Goal: Task Accomplishment & Management: Complete application form

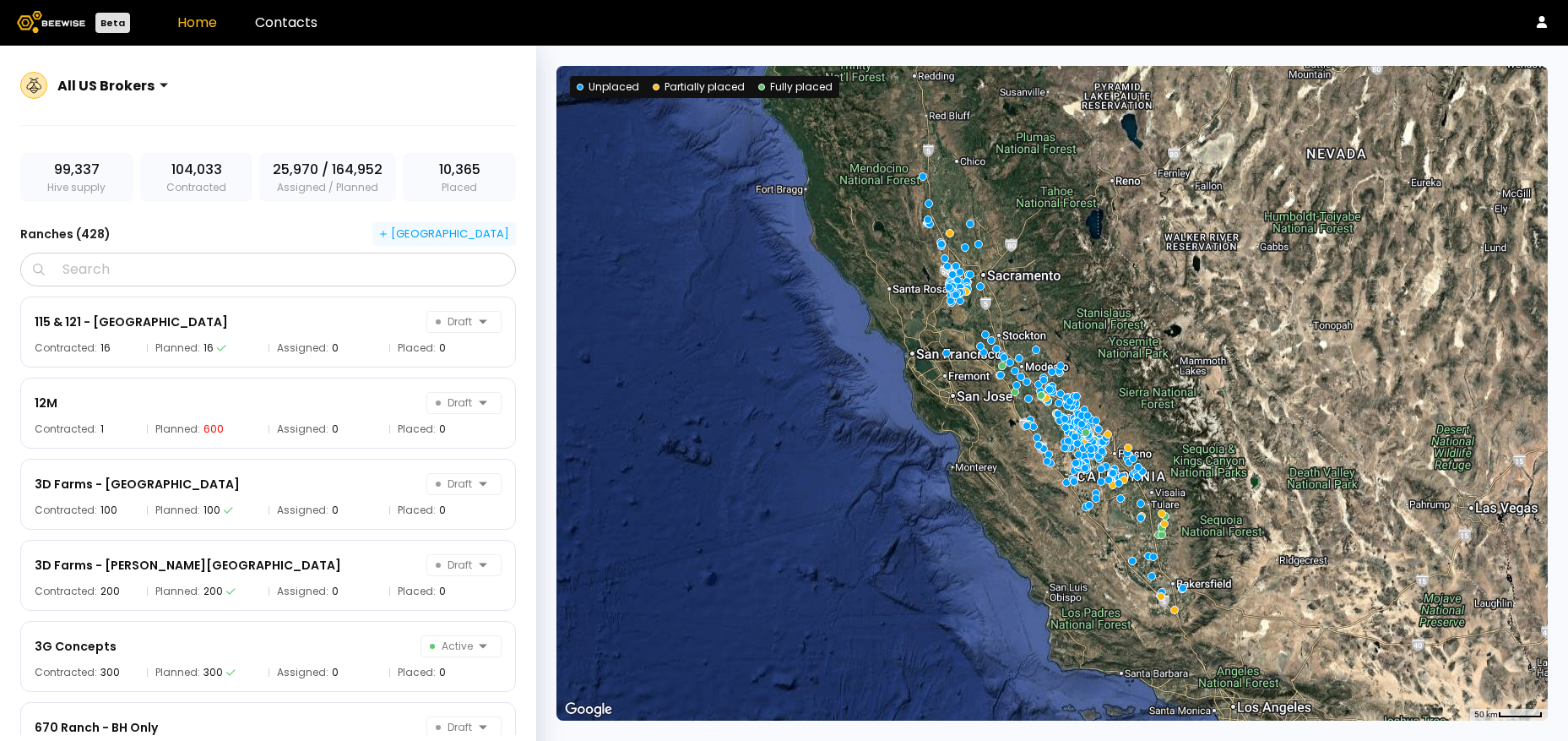
click at [489, 232] on div "[GEOGRAPHIC_DATA]" at bounding box center [444, 234] width 130 height 16
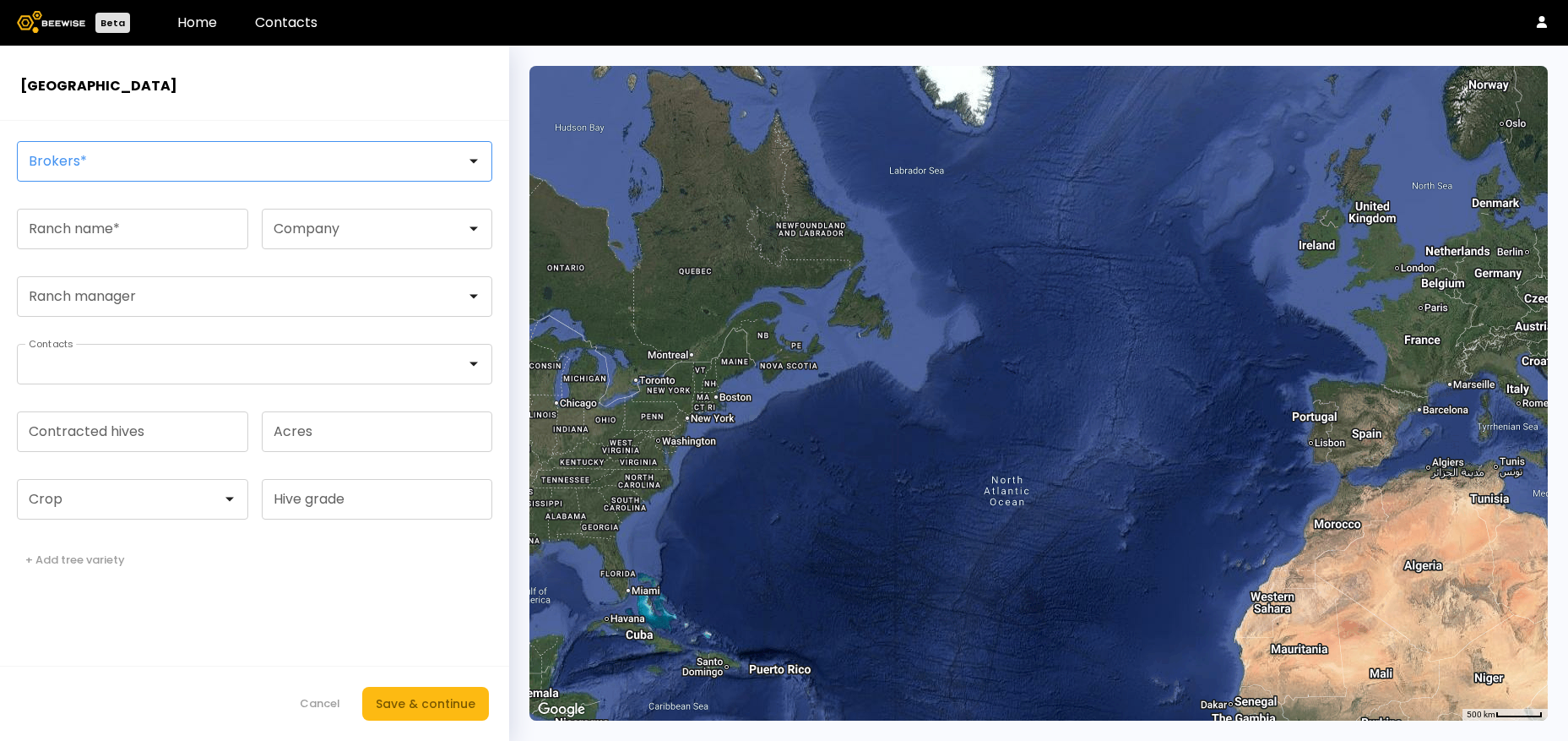
click at [176, 164] on div at bounding box center [247, 161] width 437 height 16
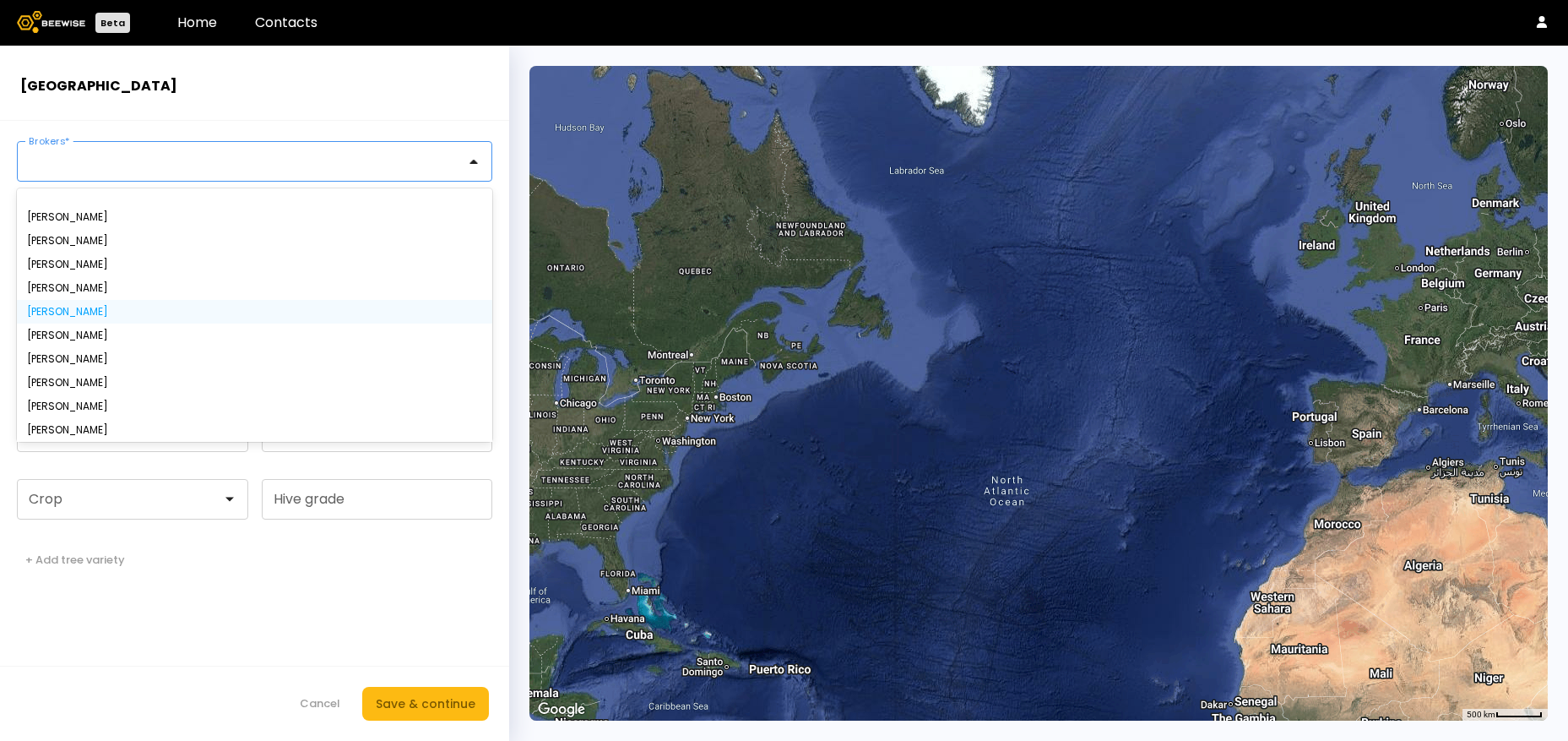
click at [107, 308] on div "[PERSON_NAME]" at bounding box center [254, 311] width 455 height 10
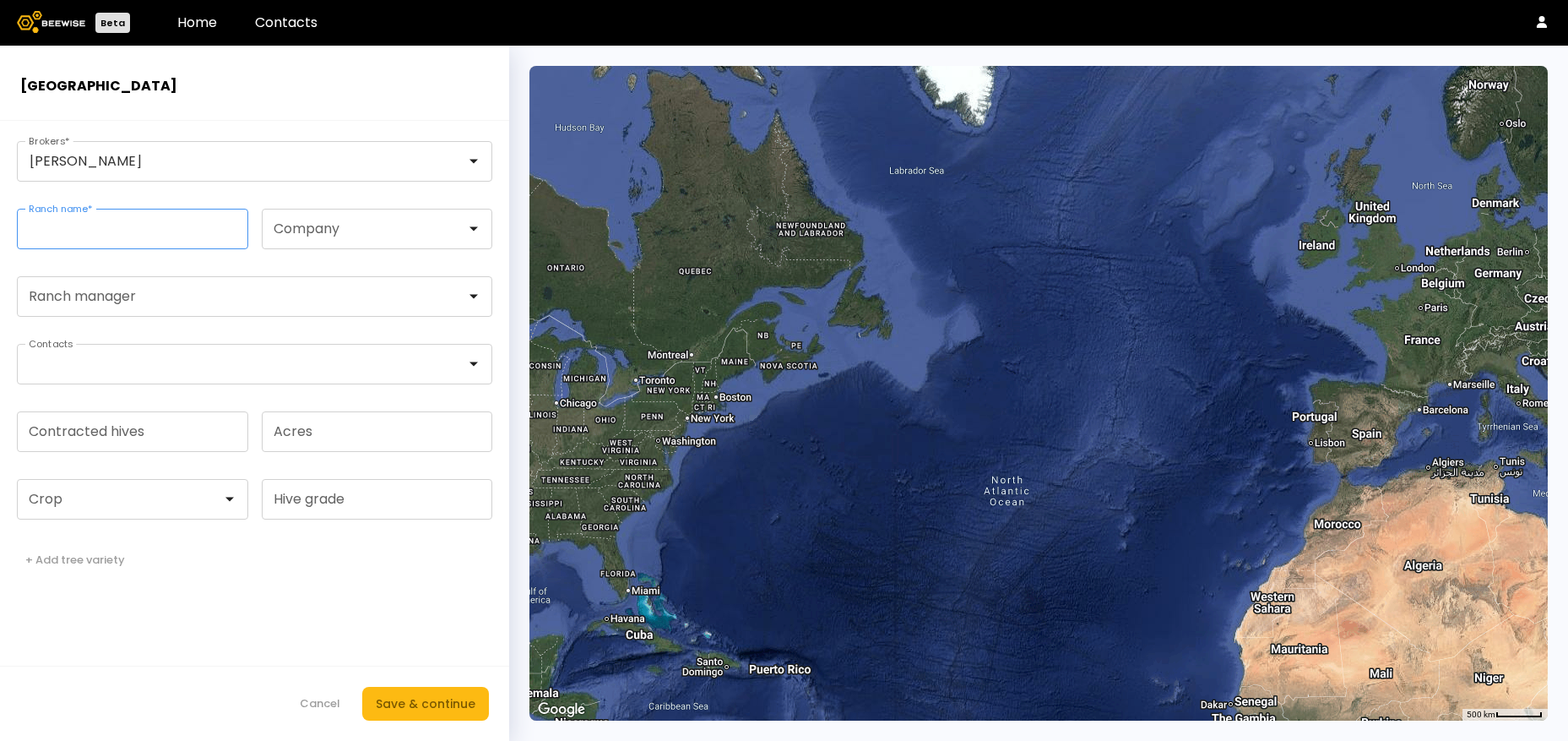
click at [87, 240] on input "Ranch name *" at bounding box center [132, 229] width 230 height 38
drag, startPoint x: 181, startPoint y: 237, endPoint x: -12, endPoint y: 224, distance: 193.4
click at [0, 224] on html "Beta Home Contacts [GEOGRAPHIC_DATA] [PERSON_NAME] Brokers * **** Ranch name * …" at bounding box center [784, 390] width 1568 height 781
type input "***"
click at [333, 240] on div at bounding box center [371, 229] width 216 height 38
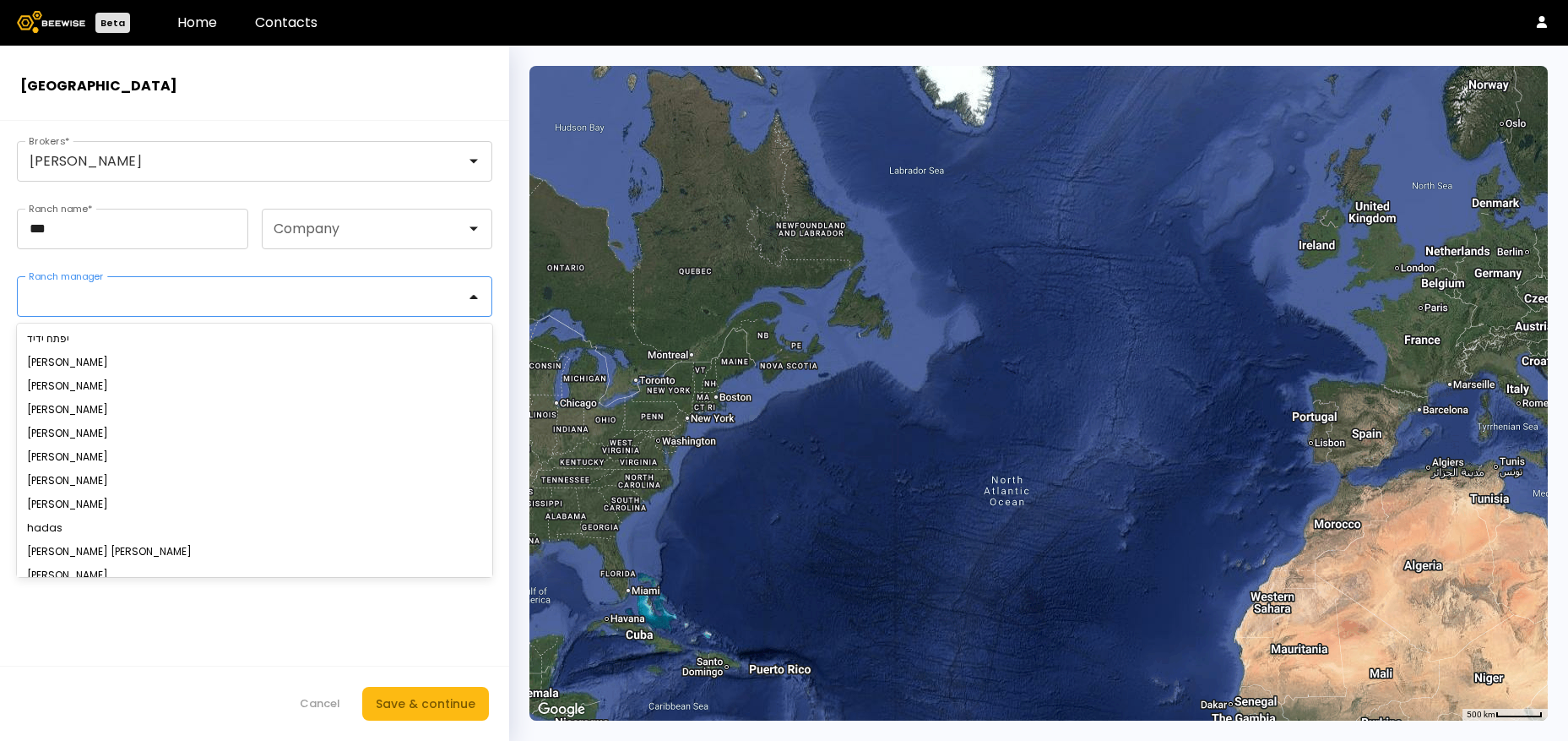
click at [168, 289] on div at bounding box center [247, 297] width 437 height 16
paste input "*********"
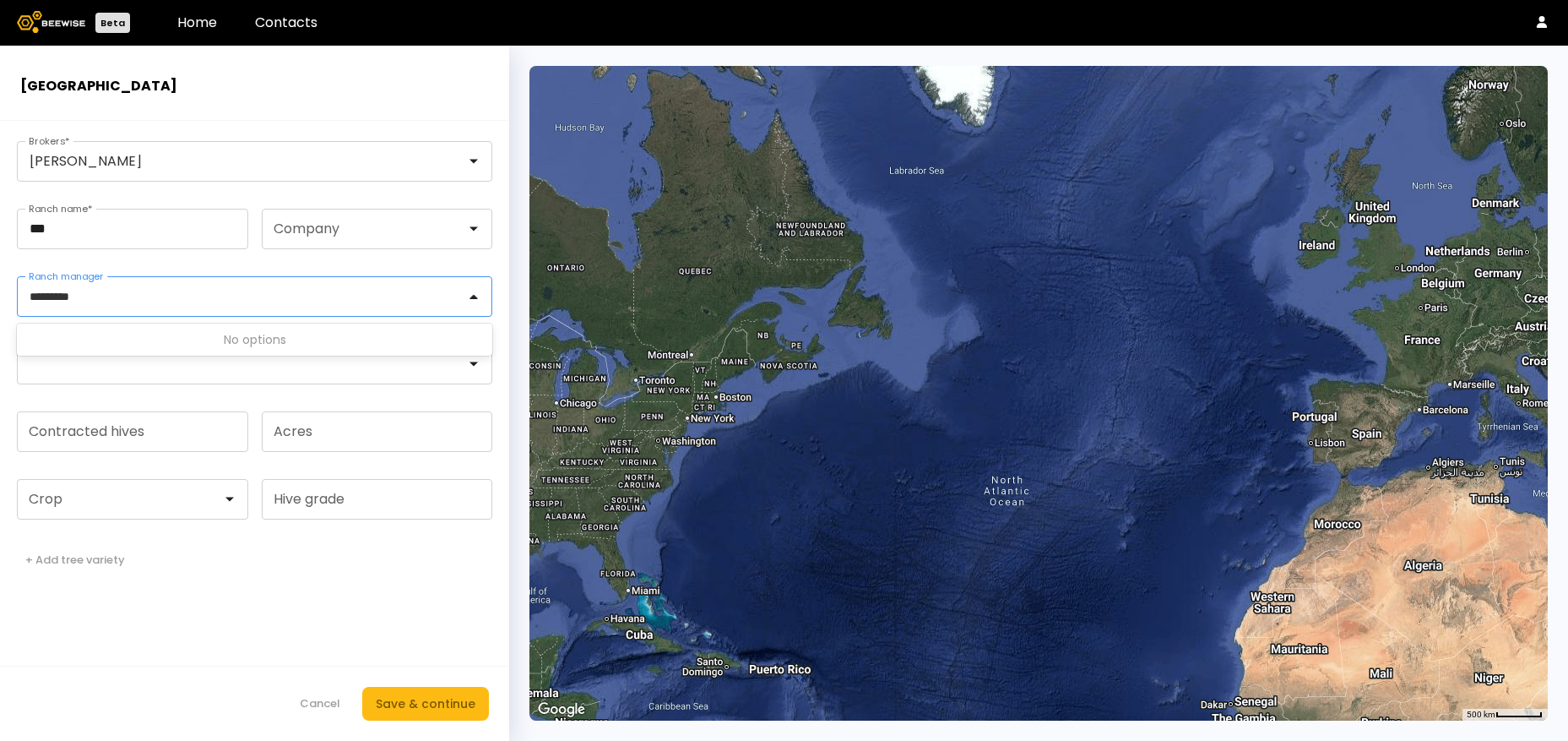
type input "*********"
click at [277, 267] on form "[PERSON_NAME] Brokers * *** Ranch name * Company 0 results available for search…" at bounding box center [254, 430] width 509 height 620
click at [228, 293] on div at bounding box center [247, 297] width 437 height 16
click at [361, 95] on h2 "[GEOGRAPHIC_DATA]" at bounding box center [254, 86] width 469 height 20
click at [122, 439] on input "Contracted hives" at bounding box center [132, 431] width 230 height 38
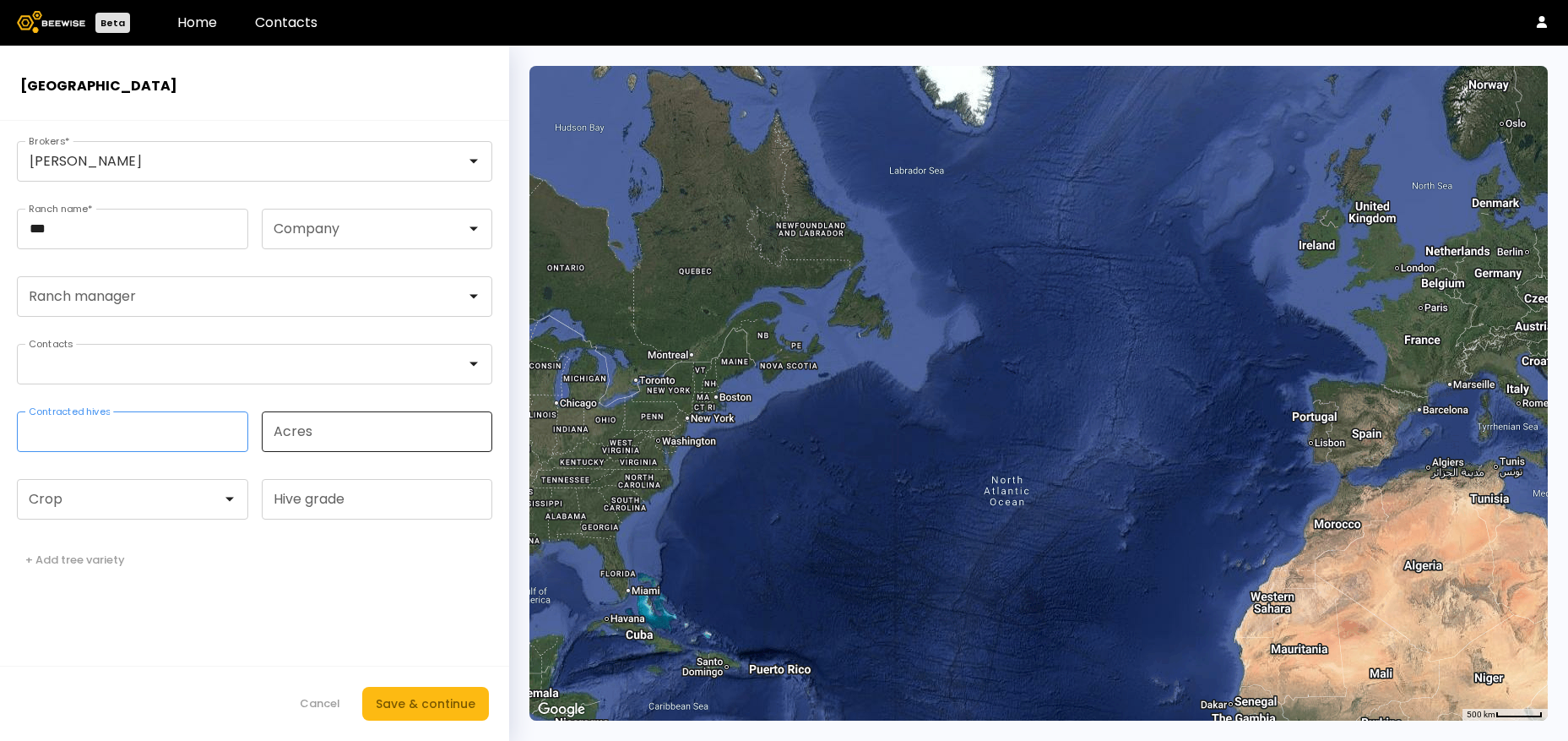
type input "***"
click at [277, 438] on input "Acres" at bounding box center [377, 431] width 230 height 38
type input "***"
click at [174, 496] on div at bounding box center [125, 499] width 192 height 16
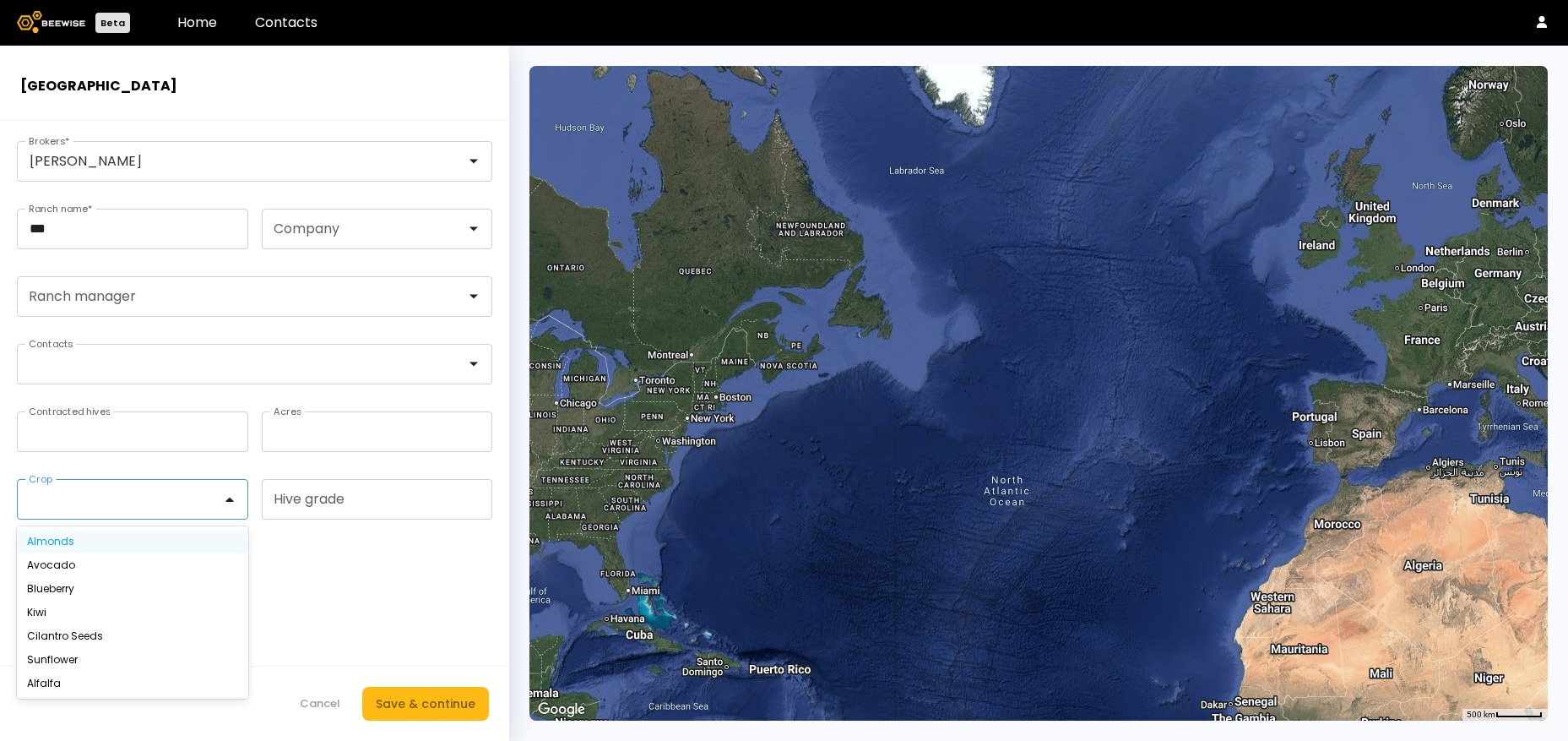
click at [149, 532] on div "Almonds" at bounding box center [132, 542] width 232 height 24
click at [149, 534] on div "Almonds" at bounding box center [132, 542] width 232 height 24
click at [66, 544] on div "Almonds" at bounding box center [133, 541] width 211 height 10
click at [297, 516] on input "Hive grade" at bounding box center [377, 499] width 230 height 38
type input "*"
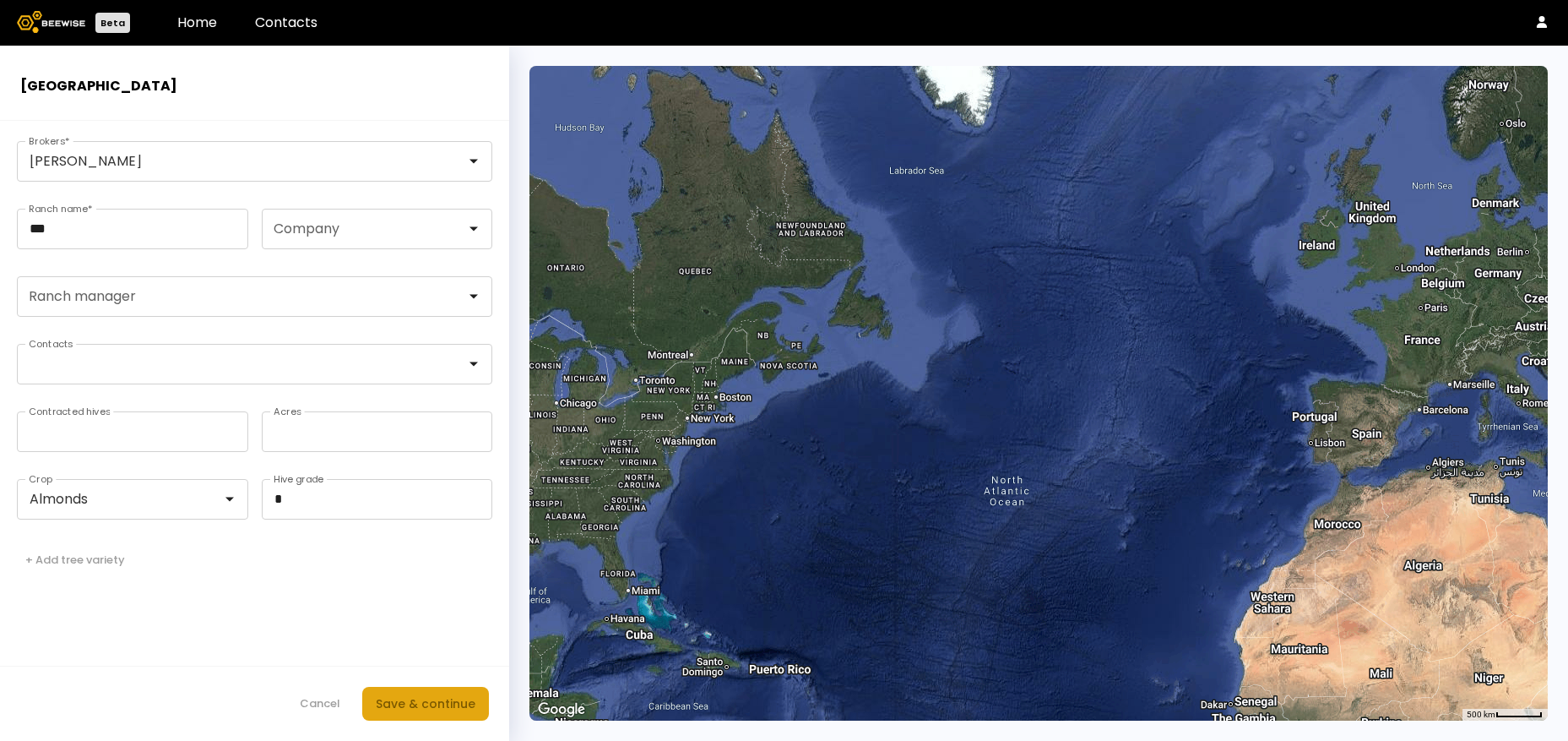
click at [410, 704] on div "Save & continue" at bounding box center [426, 703] width 100 height 18
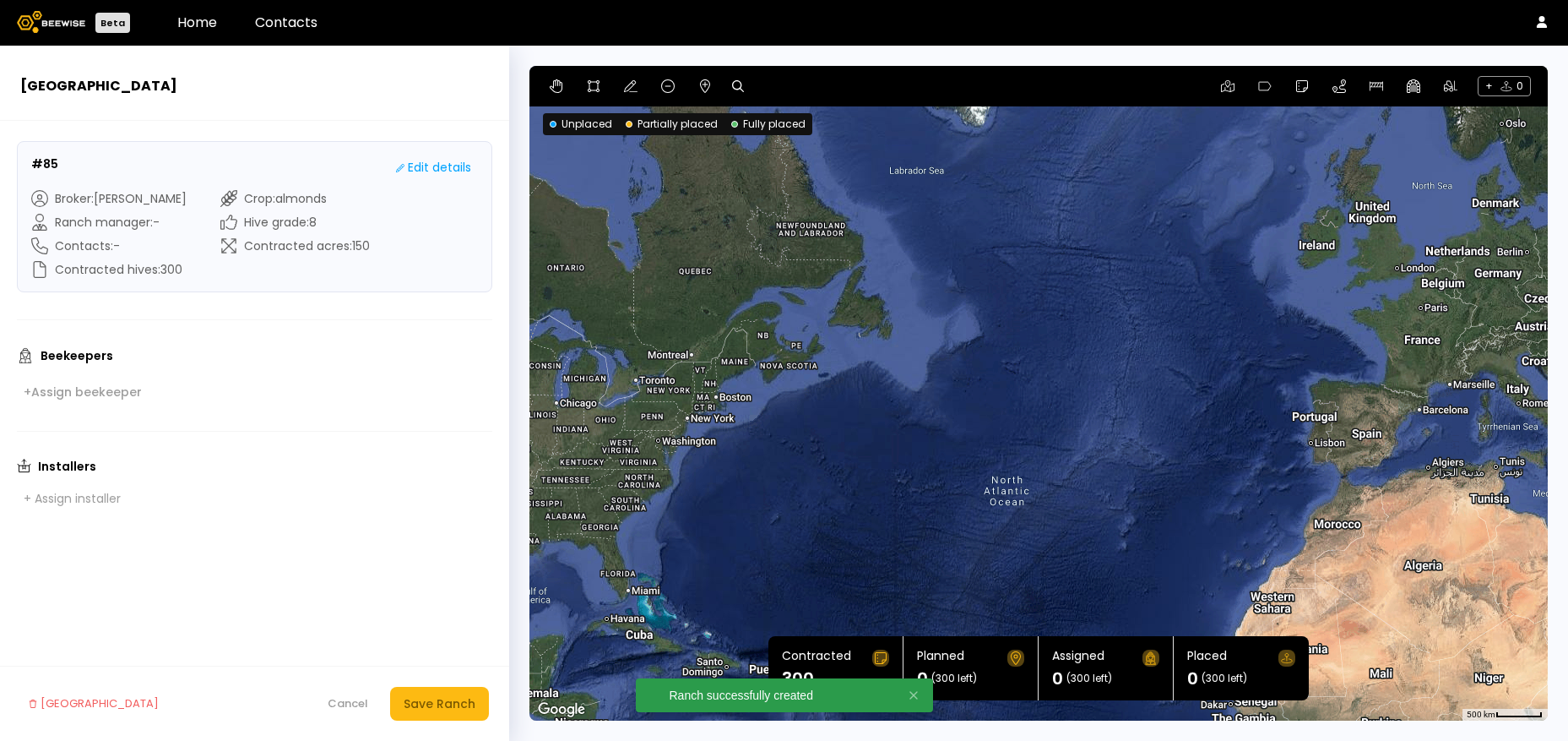
click at [738, 82] on icon at bounding box center [738, 86] width 12 height 12
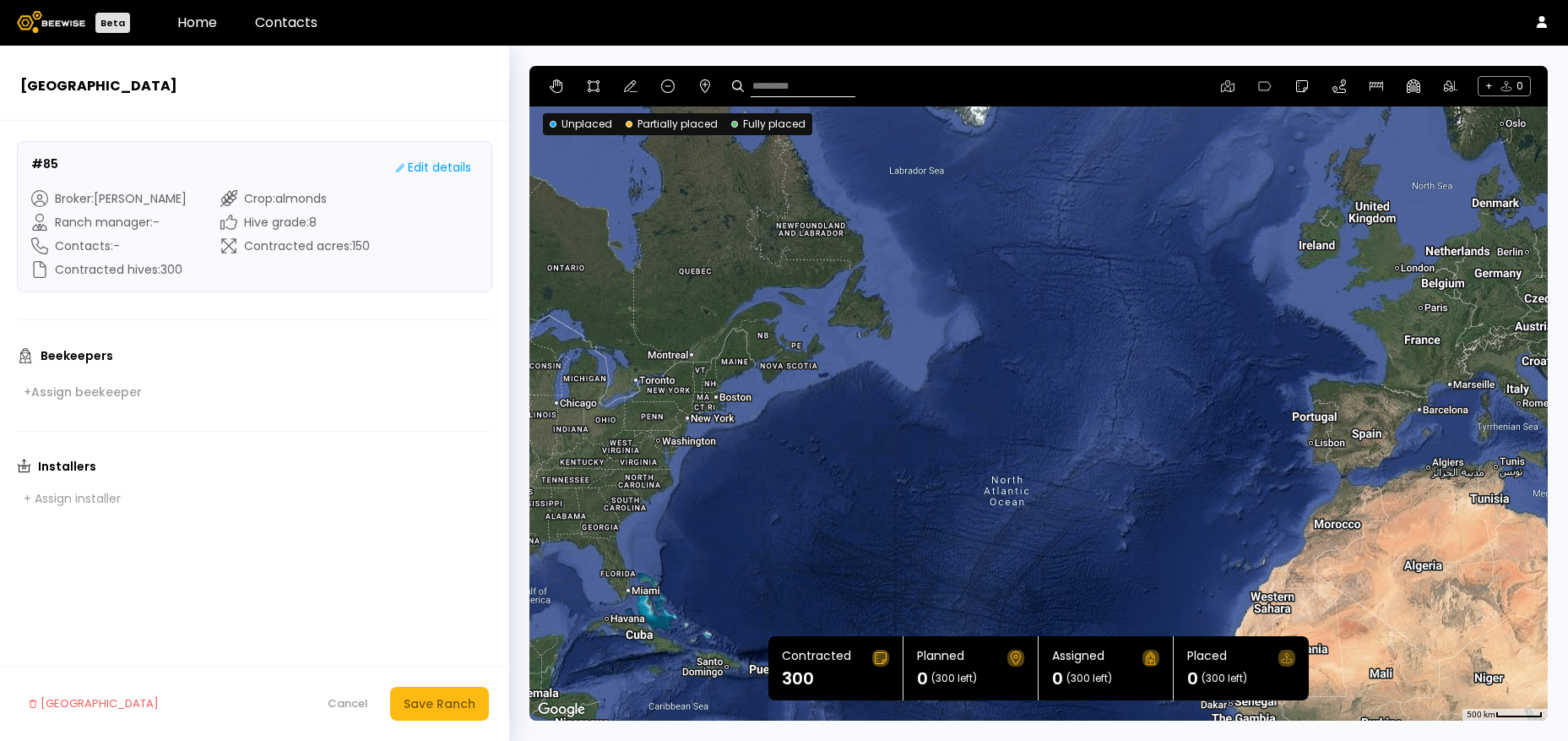
click at [806, 82] on input at bounding box center [803, 86] width 104 height 21
paste input "**********"
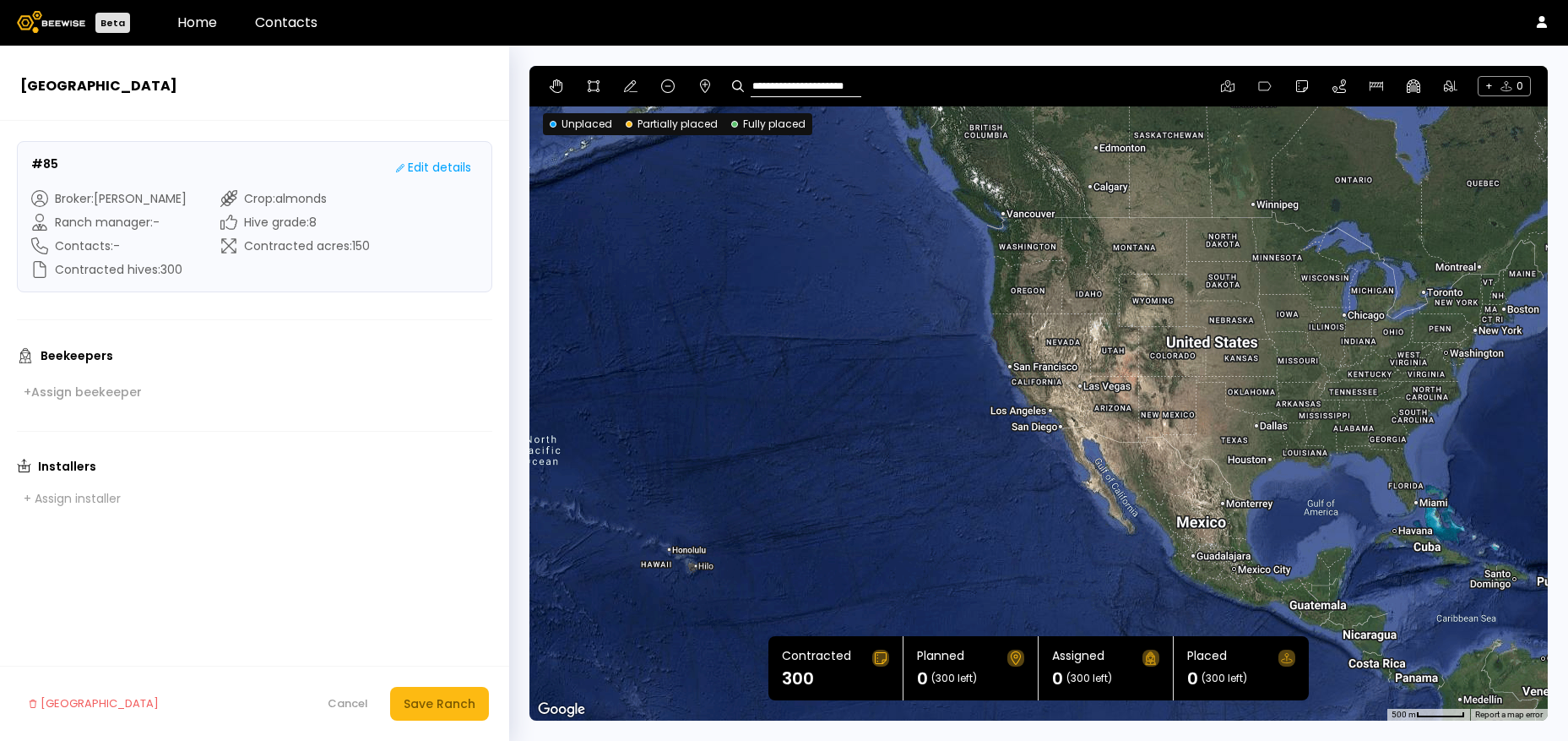
type input "**********"
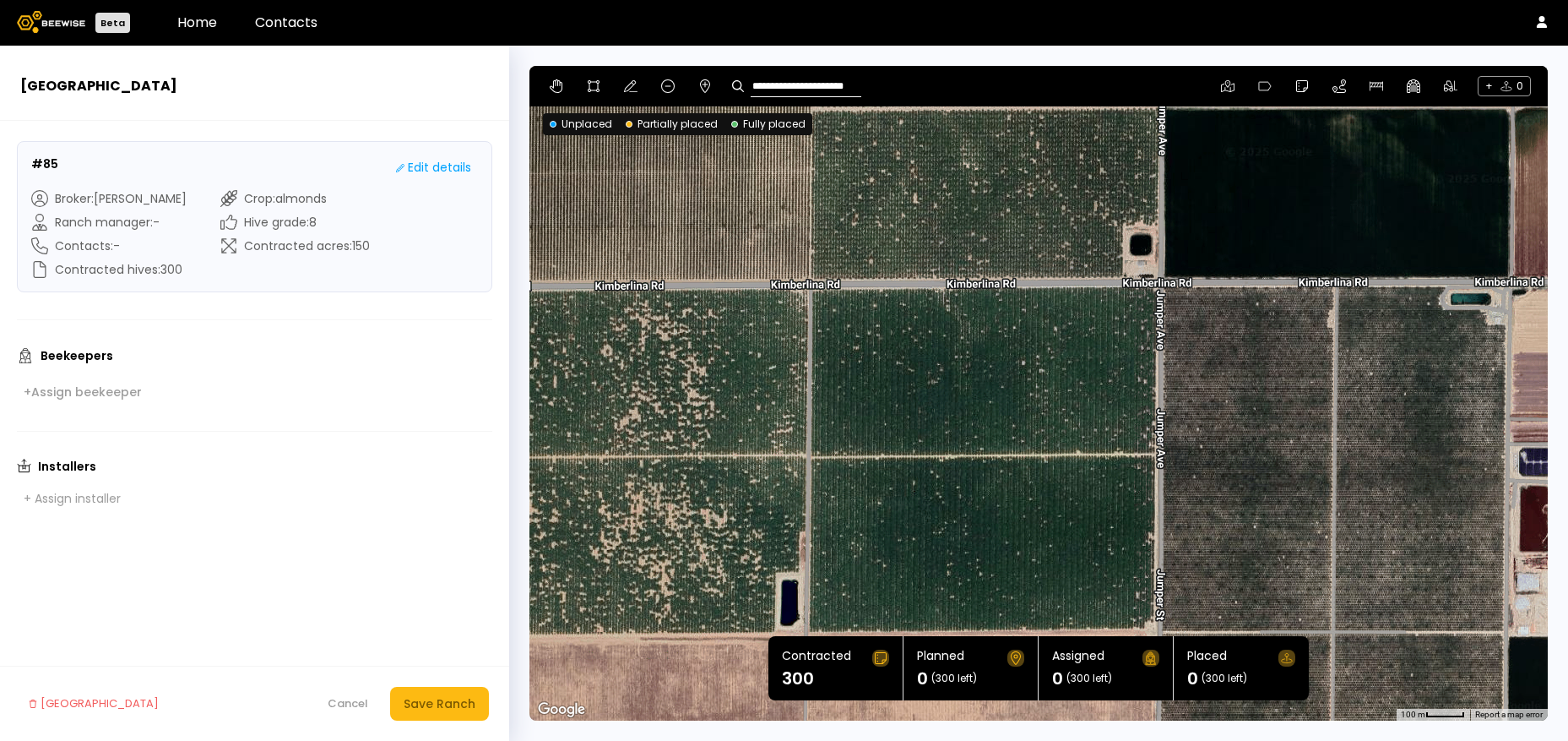
scroll to position [0, 0]
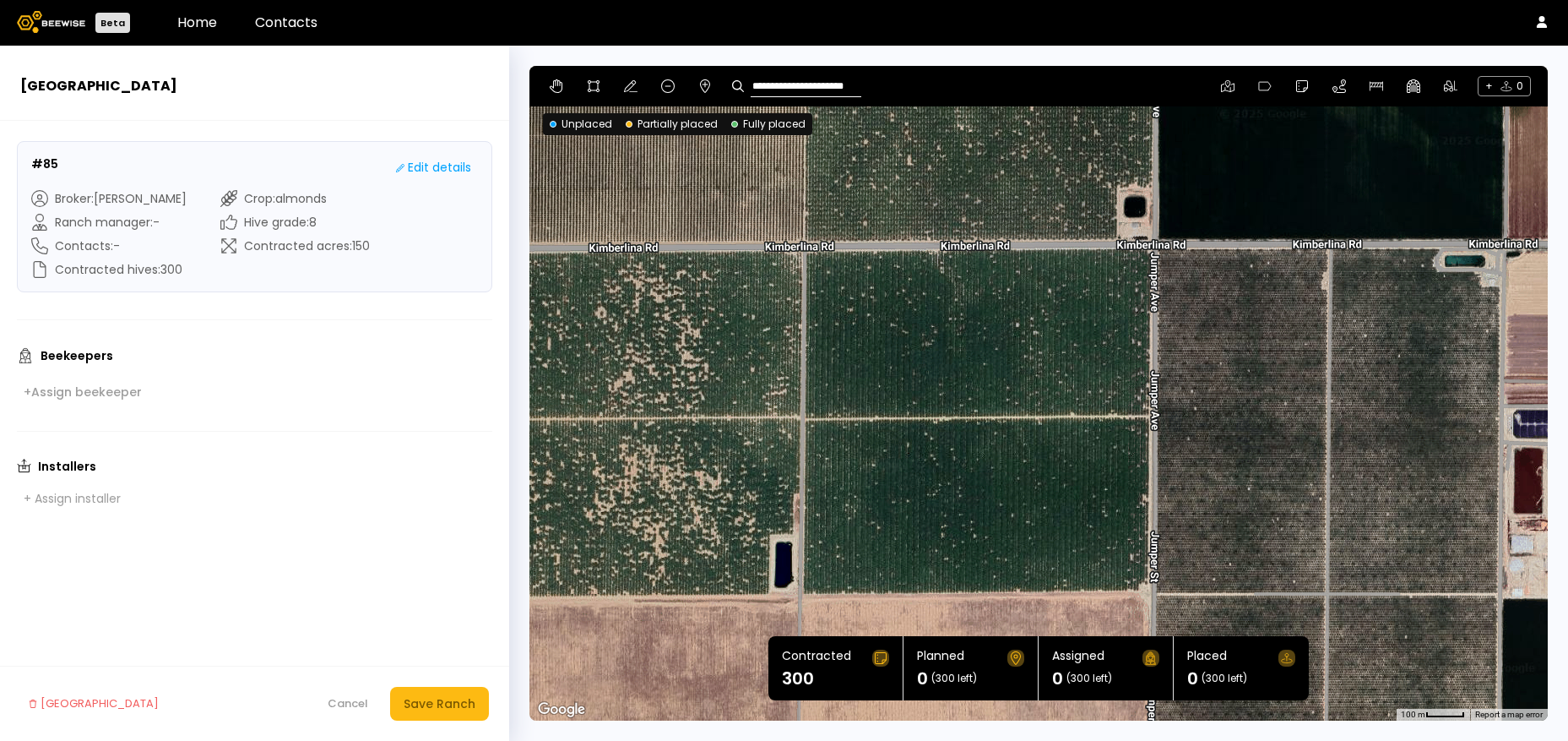
drag, startPoint x: 1040, startPoint y: 446, endPoint x: 1033, endPoint y: 407, distance: 39.6
click at [1033, 407] on div at bounding box center [1039, 393] width 1019 height 655
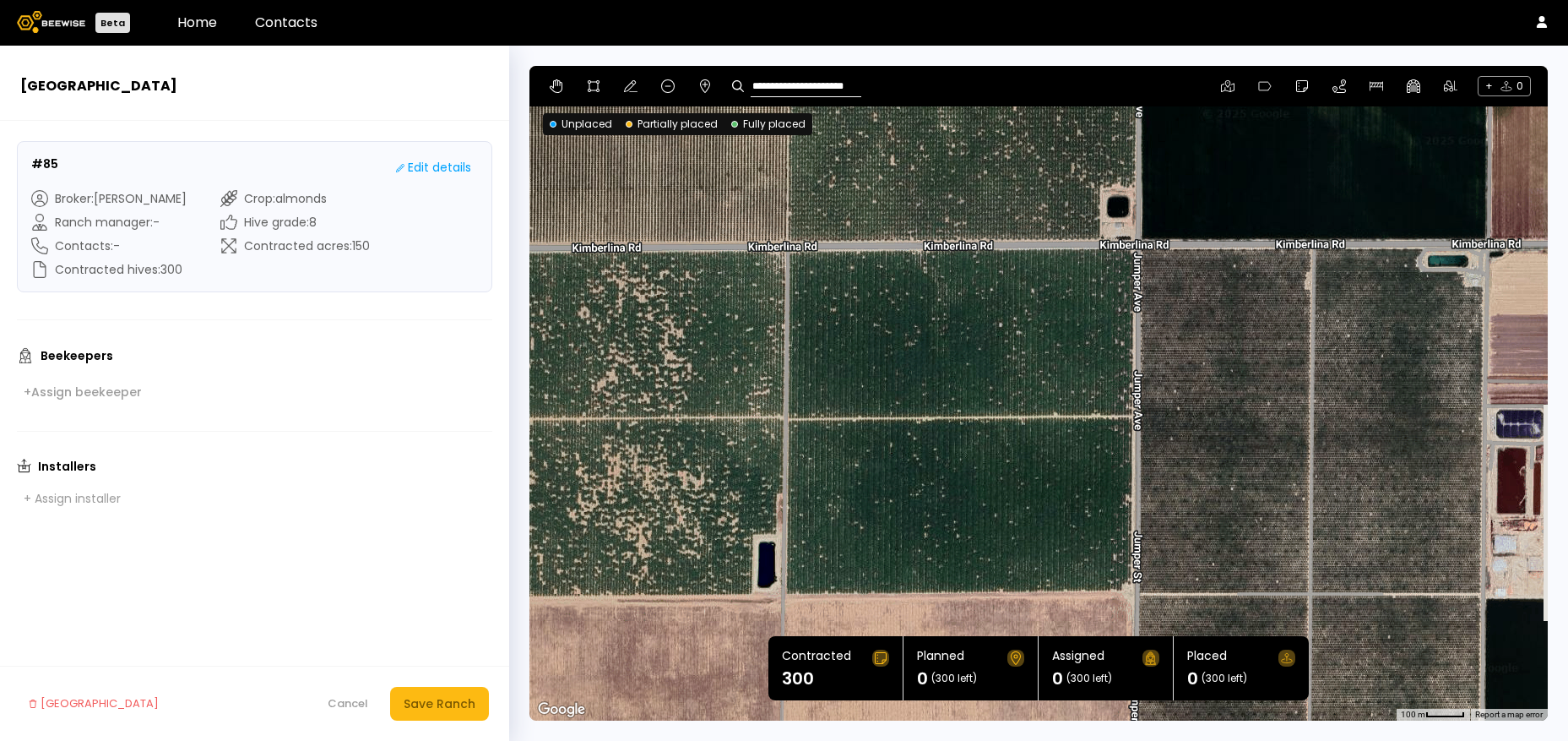
drag, startPoint x: 946, startPoint y: 408, endPoint x: 925, endPoint y: 408, distance: 21.0
click at [925, 408] on div at bounding box center [1039, 393] width 1019 height 655
click at [595, 90] on icon at bounding box center [593, 86] width 12 height 12
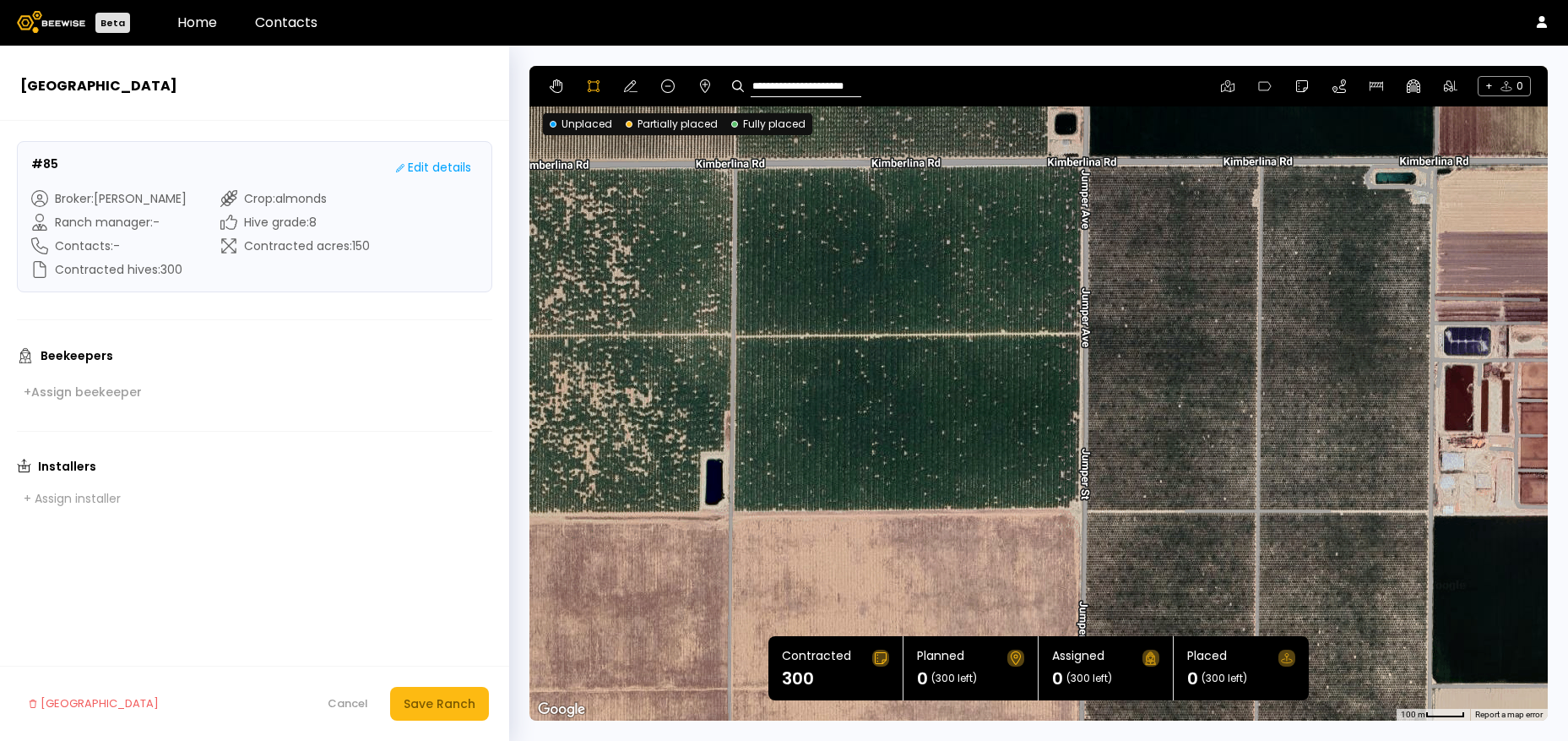
drag, startPoint x: 785, startPoint y: 249, endPoint x: 748, endPoint y: 174, distance: 83.6
click at [748, 174] on div at bounding box center [1038, 393] width 1016 height 655
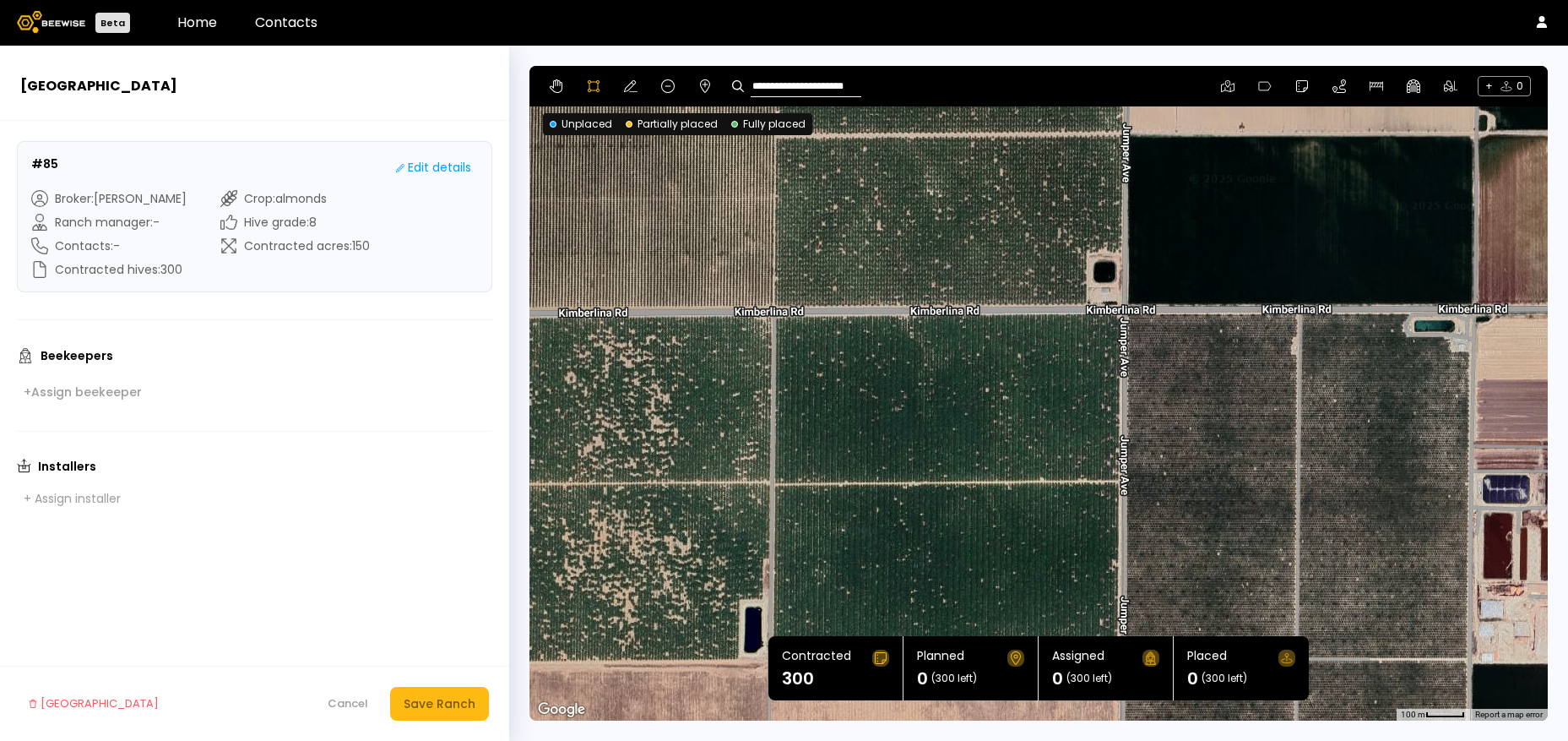
drag, startPoint x: 749, startPoint y: 173, endPoint x: 769, endPoint y: 301, distance: 129.6
click at [769, 301] on div at bounding box center [1039, 394] width 1016 height 655
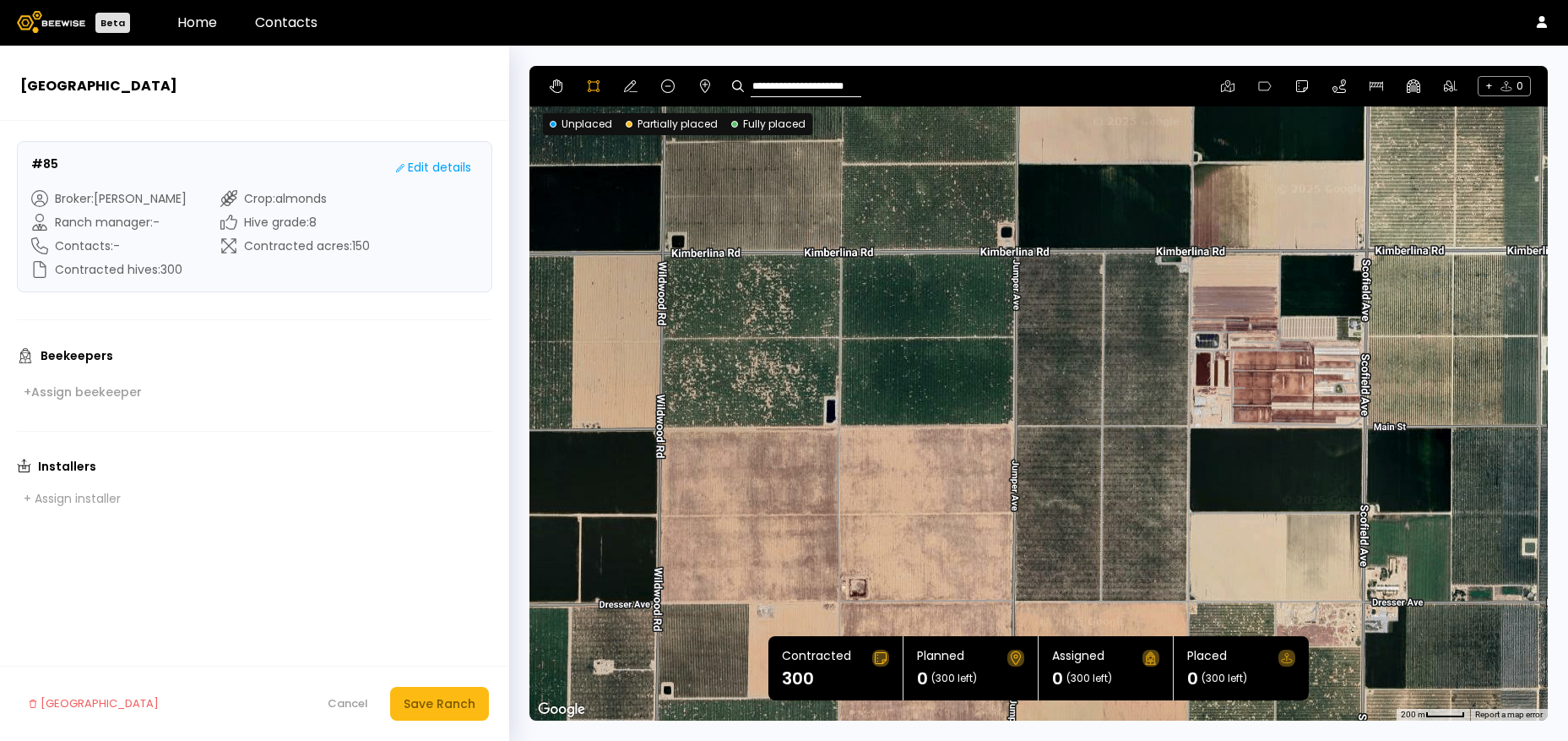
drag, startPoint x: 835, startPoint y: 289, endPoint x: 836, endPoint y: 253, distance: 36.0
click at [836, 253] on div at bounding box center [1039, 394] width 1016 height 655
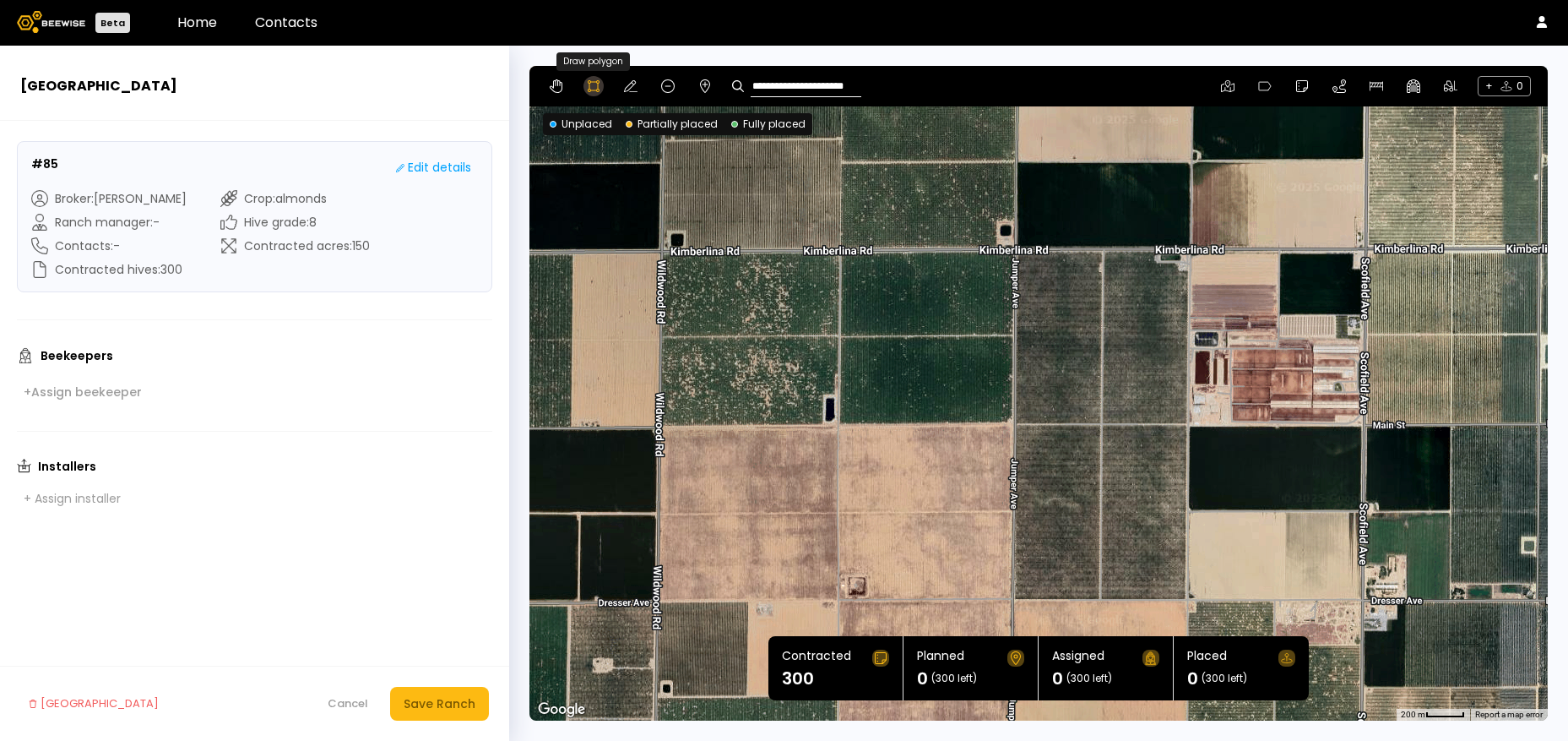
click at [593, 85] on icon at bounding box center [593, 86] width 14 height 14
click at [840, 250] on div at bounding box center [1039, 393] width 1016 height 655
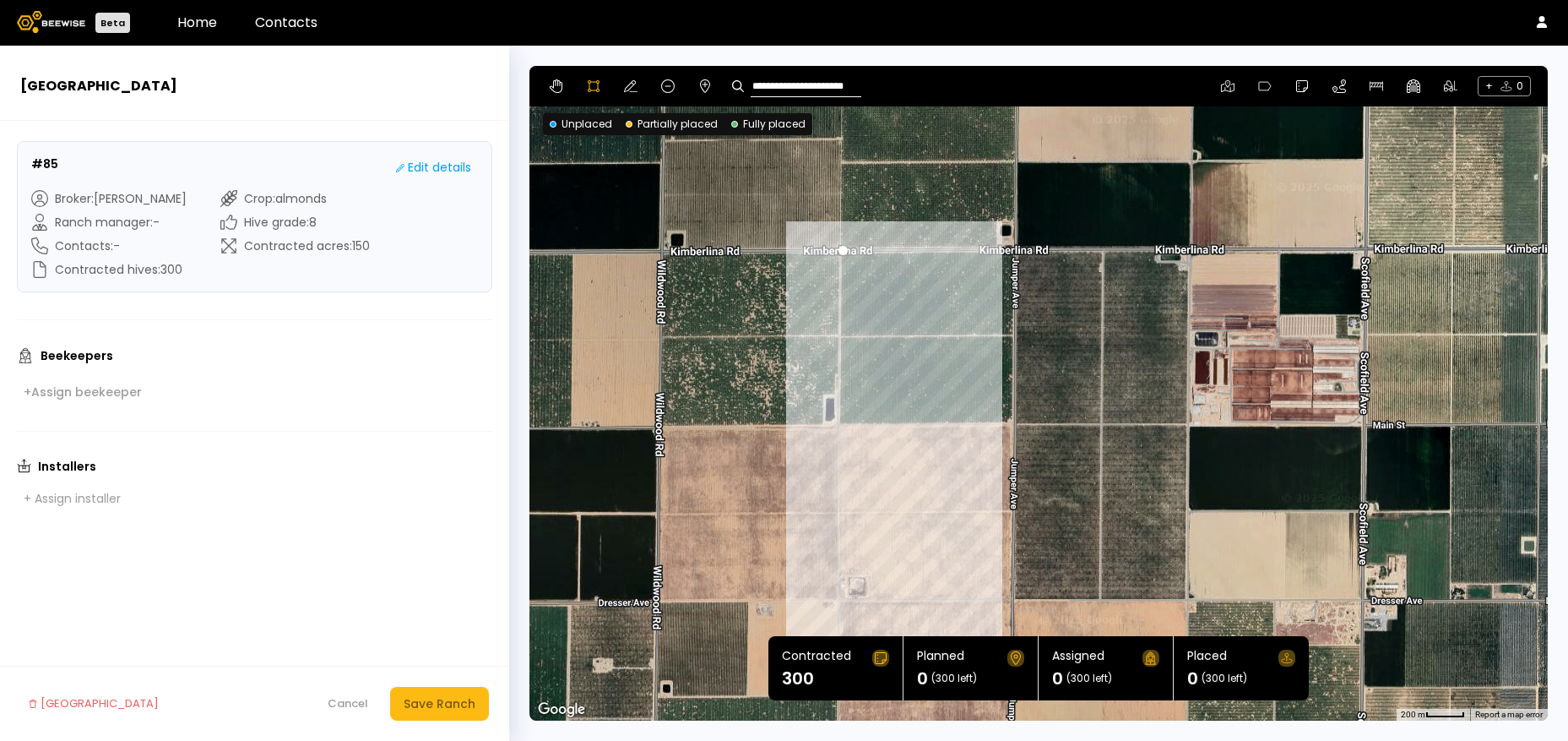
click at [836, 429] on div at bounding box center [1039, 393] width 1016 height 655
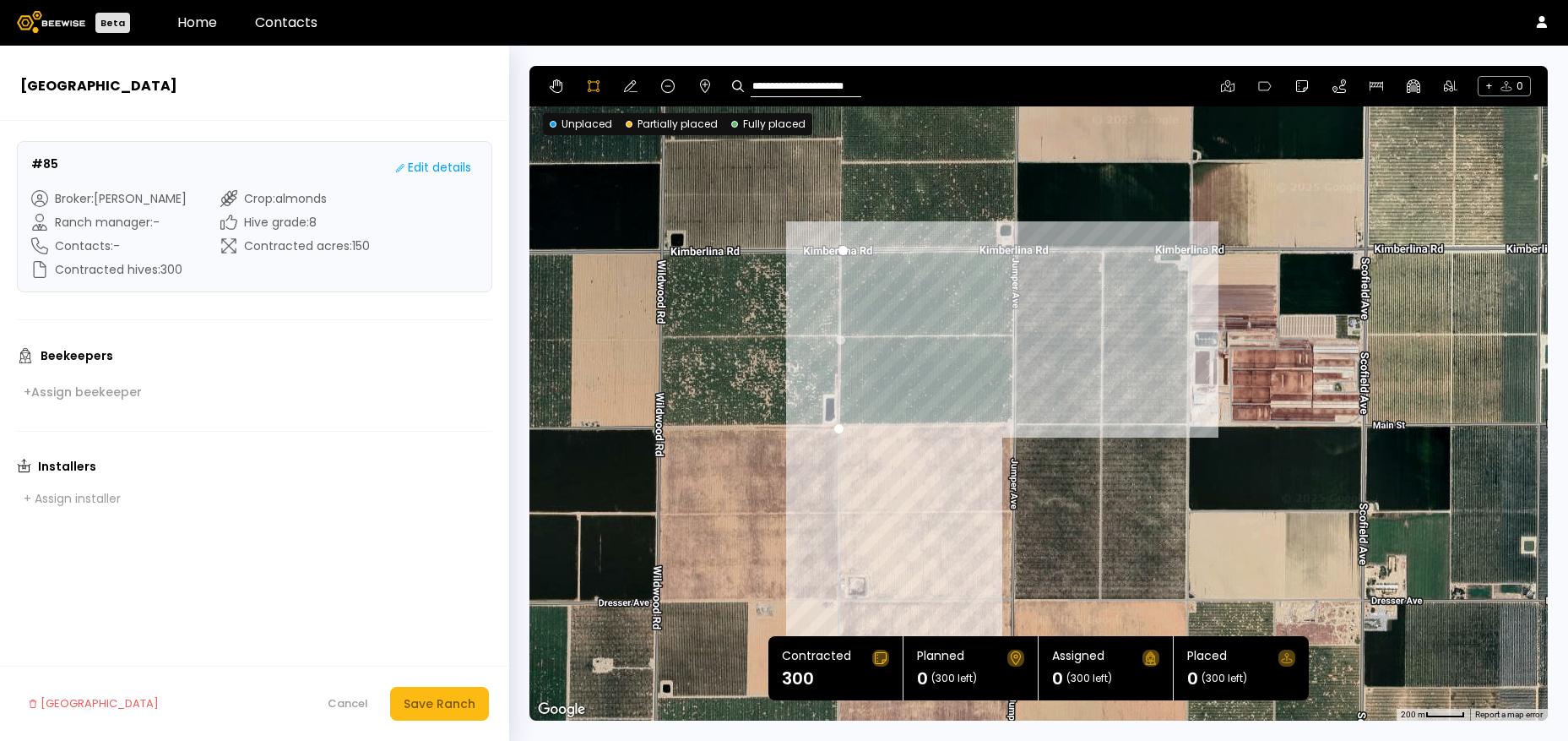
click at [1011, 423] on div at bounding box center [1039, 393] width 1016 height 655
click at [1014, 248] on div at bounding box center [1039, 393] width 1016 height 655
click at [842, 247] on div at bounding box center [1039, 393] width 1016 height 655
click at [627, 86] on icon at bounding box center [631, 86] width 14 height 14
click at [439, 703] on div "Save Ranch" at bounding box center [439, 703] width 71 height 18
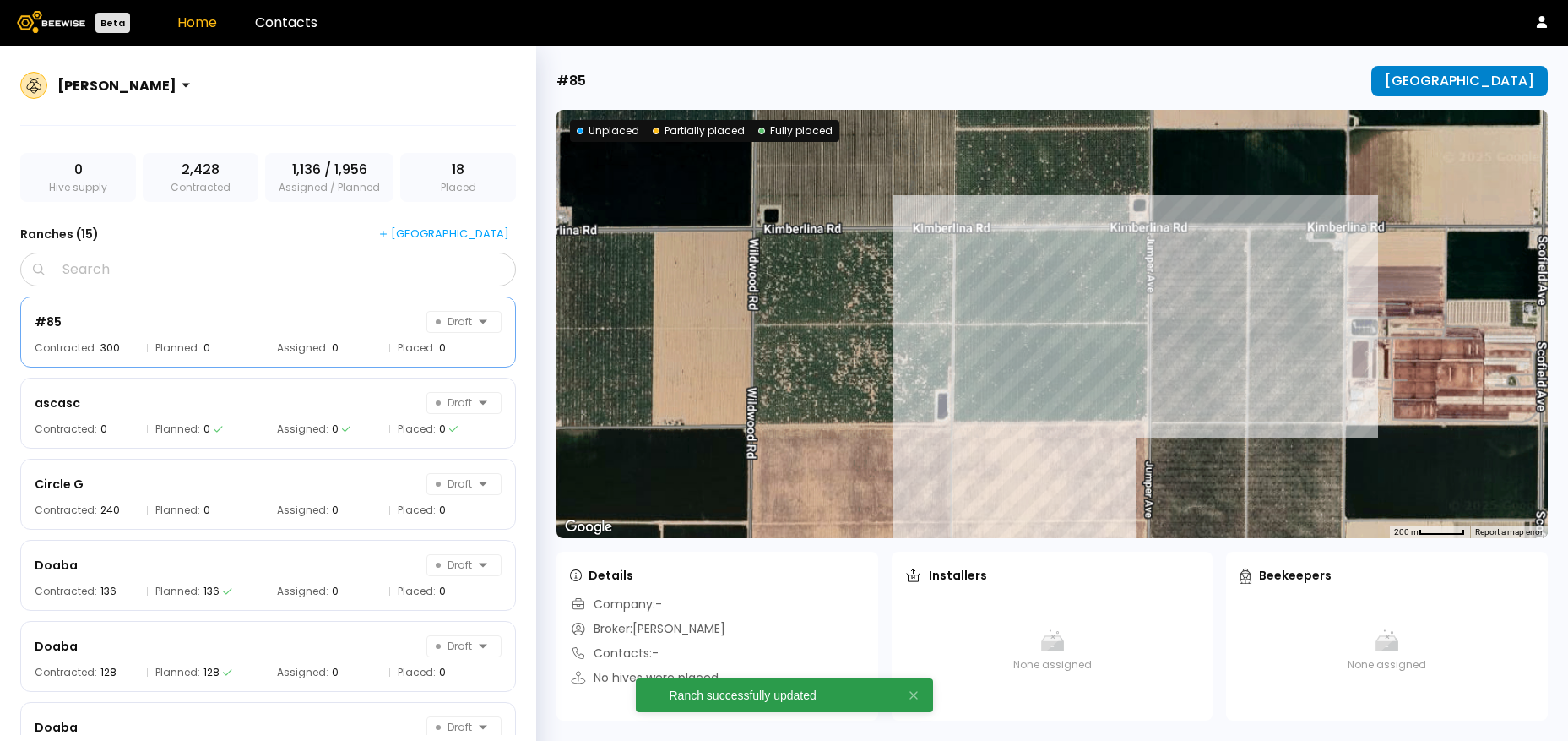
click at [1453, 76] on div "[GEOGRAPHIC_DATA]" at bounding box center [1459, 81] width 149 height 16
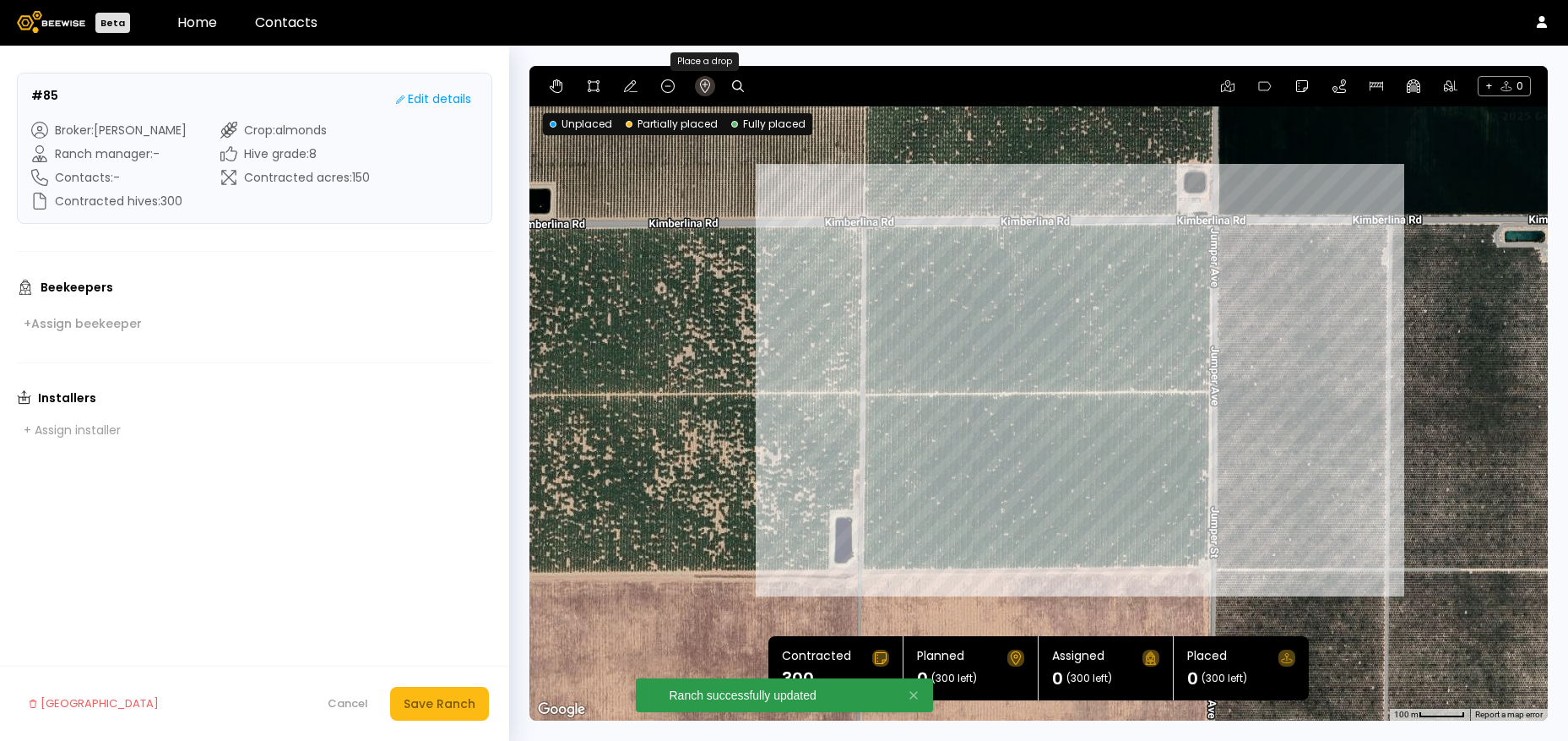
click at [700, 79] on button at bounding box center [705, 86] width 20 height 20
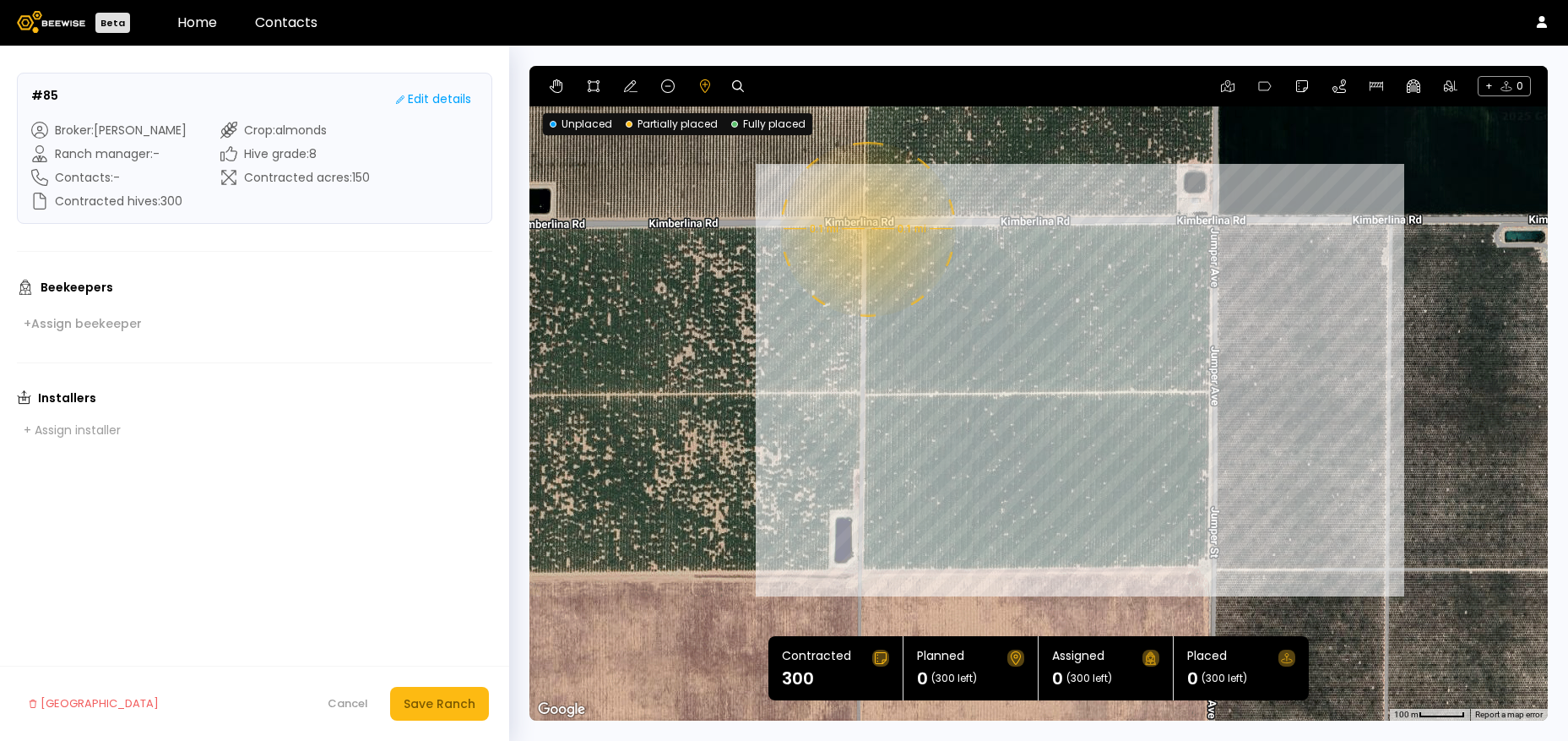
click at [868, 232] on div "0.1 mi 0.1 mi" at bounding box center [1039, 393] width 1019 height 655
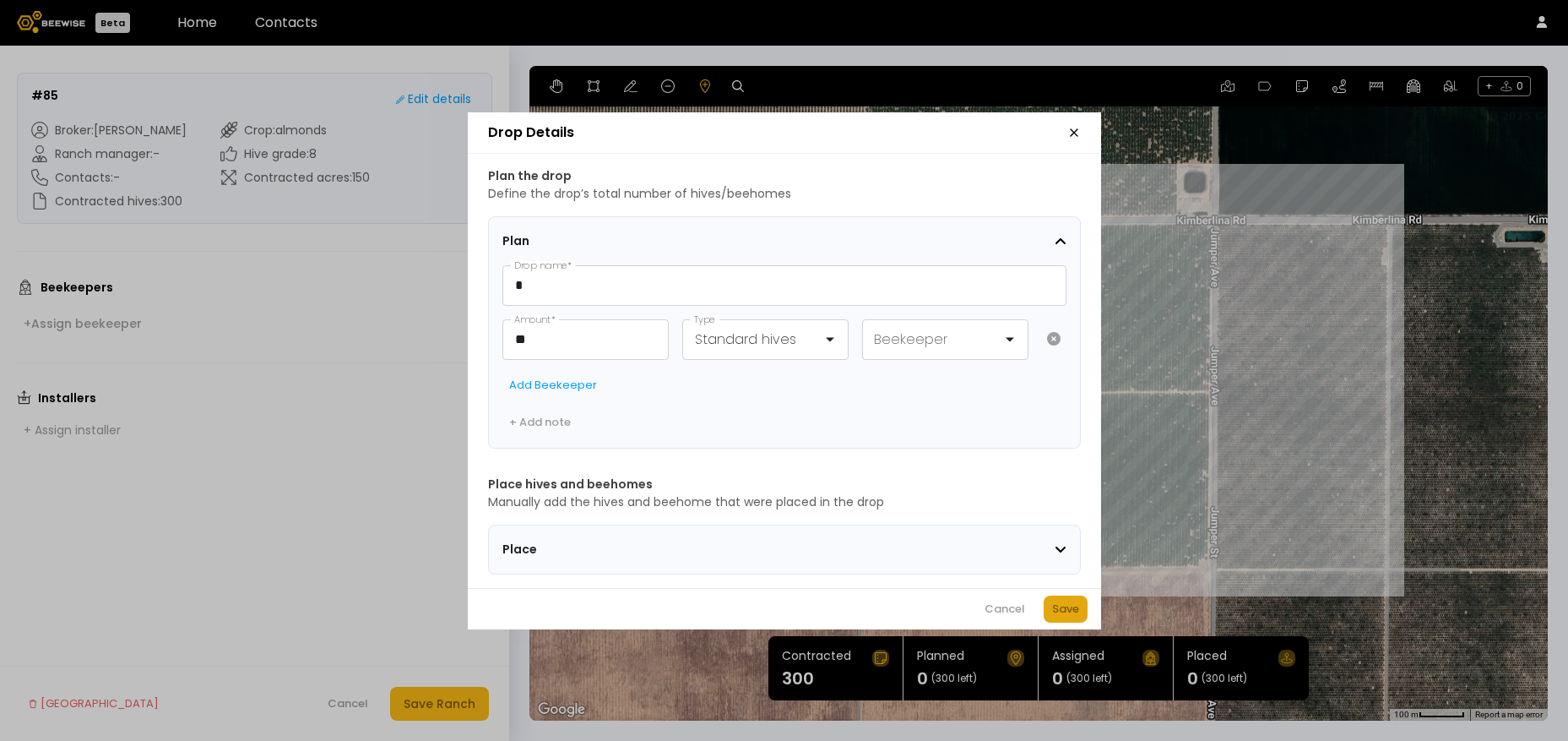
click at [1064, 611] on div "Save" at bounding box center [1066, 609] width 27 height 16
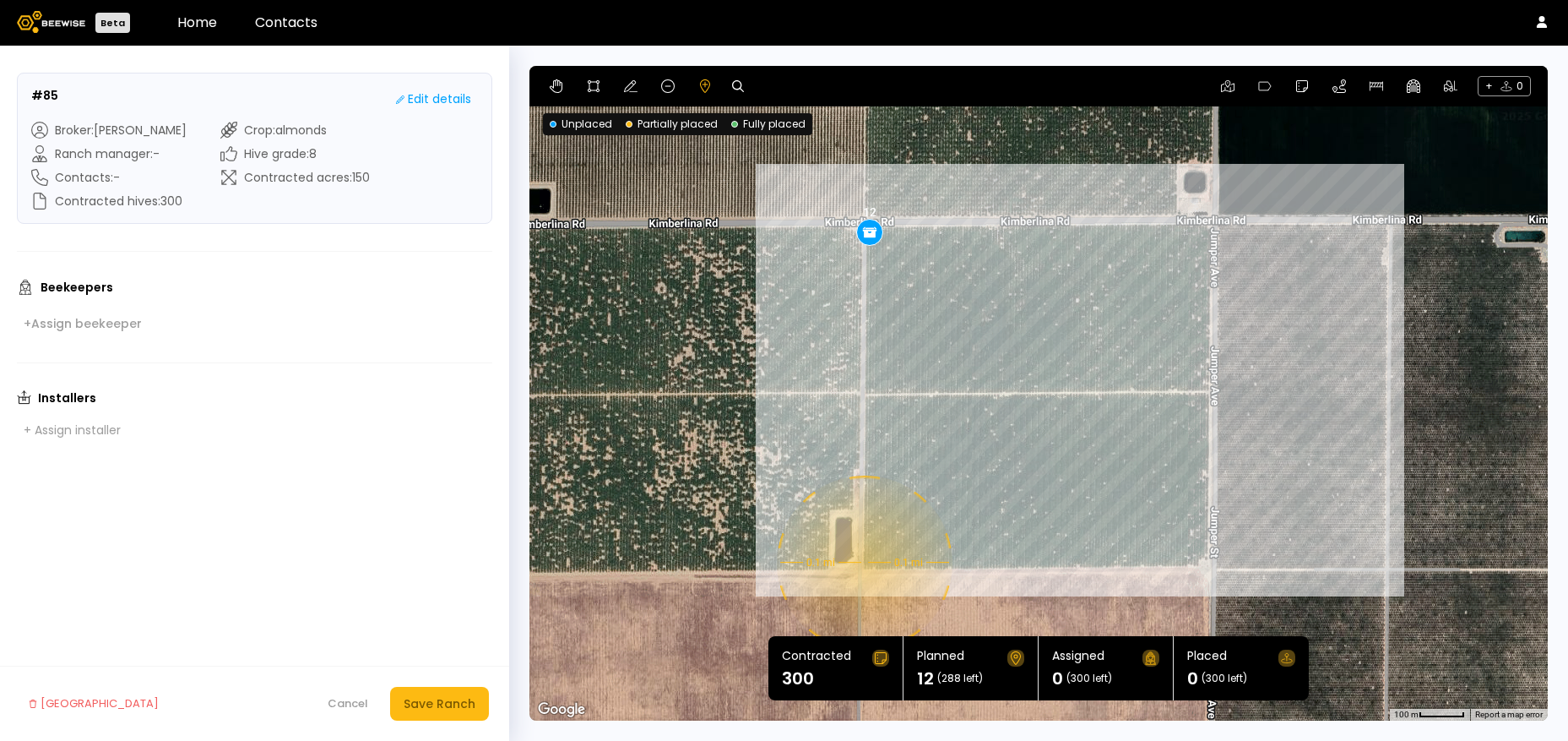
click at [862, 563] on div "0.1 mi 0.1 mi 12" at bounding box center [1039, 393] width 1019 height 655
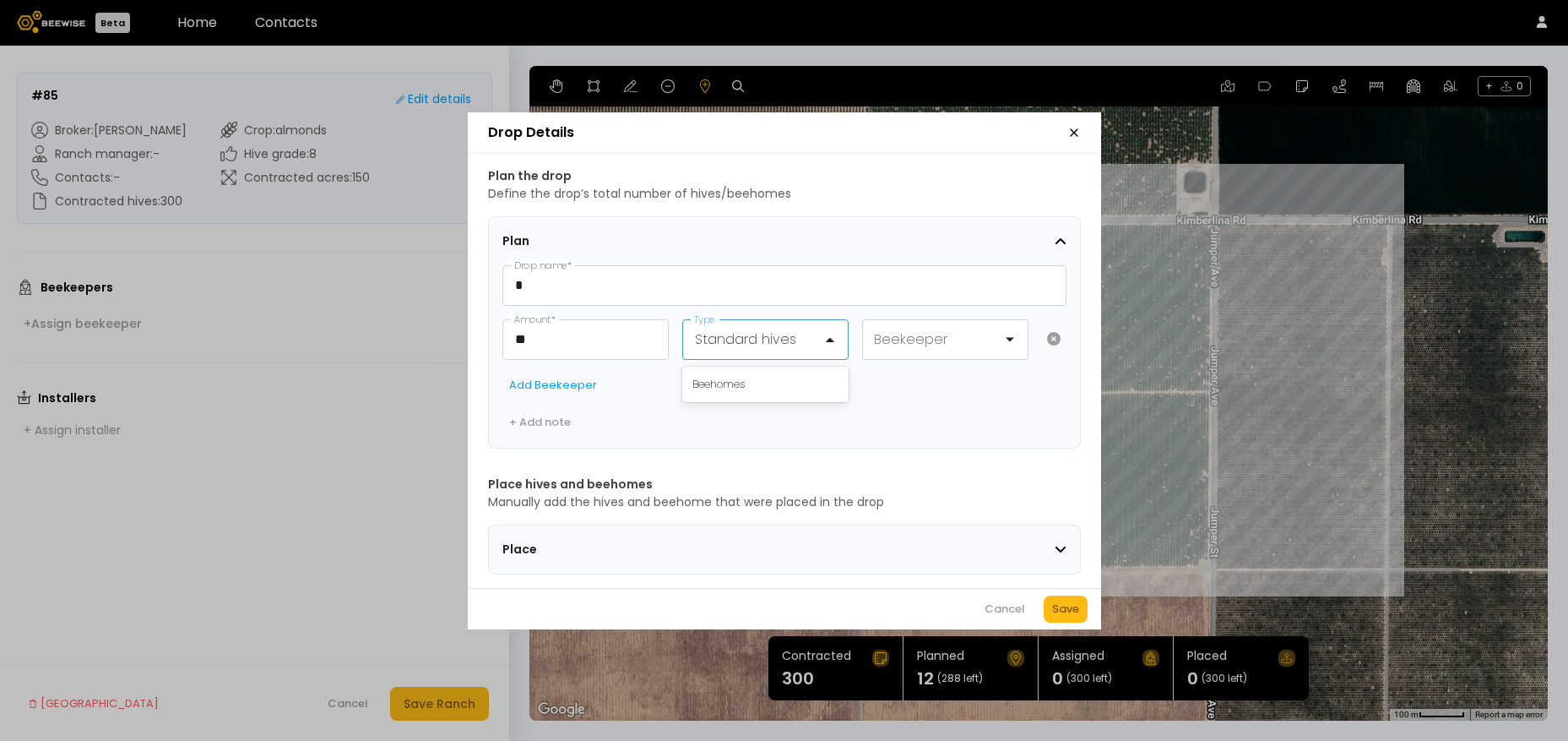
click at [811, 332] on div at bounding box center [758, 339] width 127 height 21
click at [796, 377] on div "Beehomes" at bounding box center [766, 385] width 146 height 16
click at [1061, 612] on div "Save" at bounding box center [1066, 609] width 27 height 16
drag, startPoint x: 571, startPoint y: 346, endPoint x: 473, endPoint y: 345, distance: 98.0
click at [473, 345] on div "Plan the drop Define the drop’s total number of hives/beehomes Plan * Drop name…" at bounding box center [784, 371] width 633 height 434
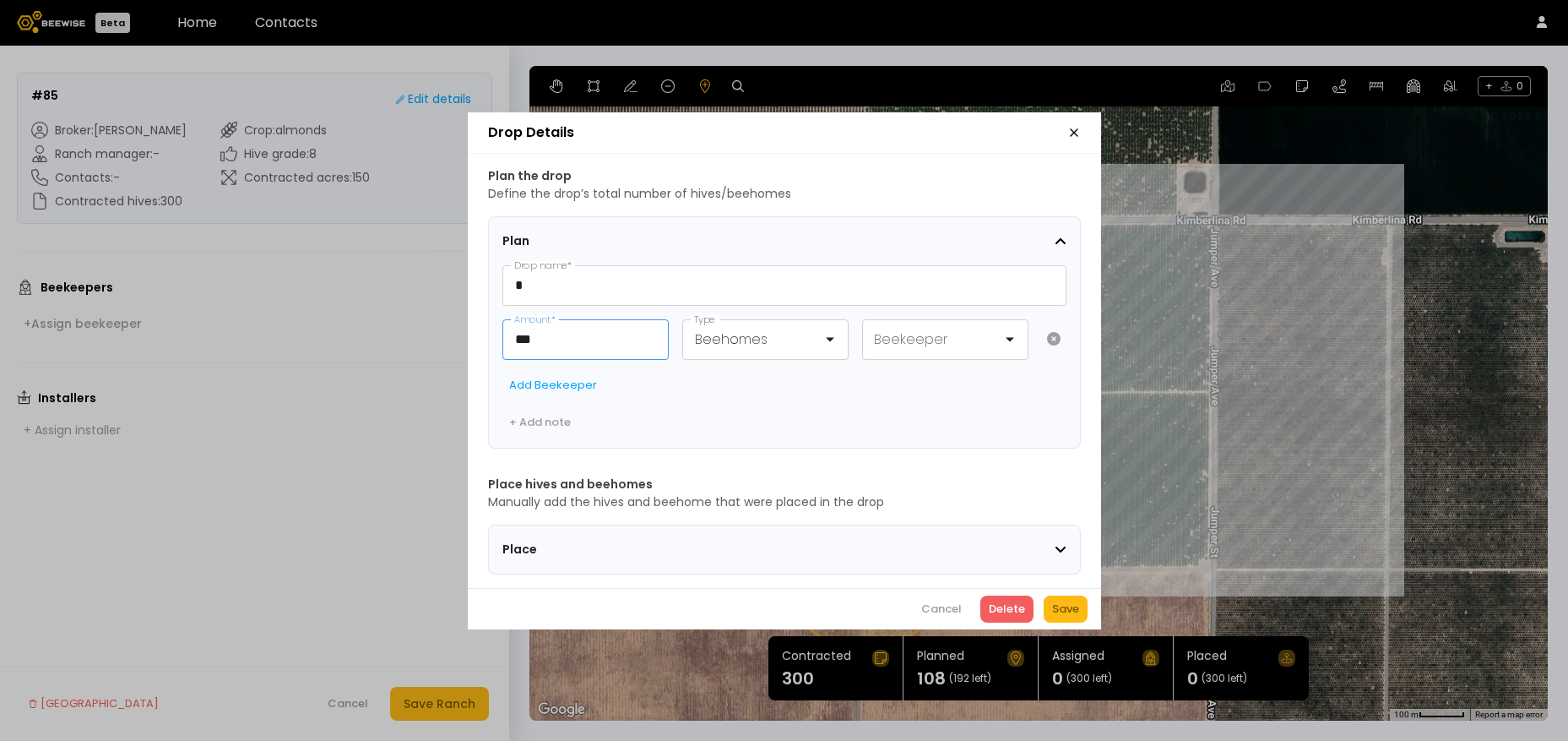
drag, startPoint x: 552, startPoint y: 330, endPoint x: 460, endPoint y: 330, distance: 92.0
click at [460, 330] on div "Drop Details Plan the drop Define the drop’s total number of hives/beehomes Pla…" at bounding box center [784, 370] width 1568 height 741
drag, startPoint x: 543, startPoint y: 350, endPoint x: 439, endPoint y: 338, distance: 104.7
click at [439, 338] on div "Drop Details Plan the drop Define the drop’s total number of hives/beehomes Pla…" at bounding box center [784, 370] width 1568 height 741
type input "*"
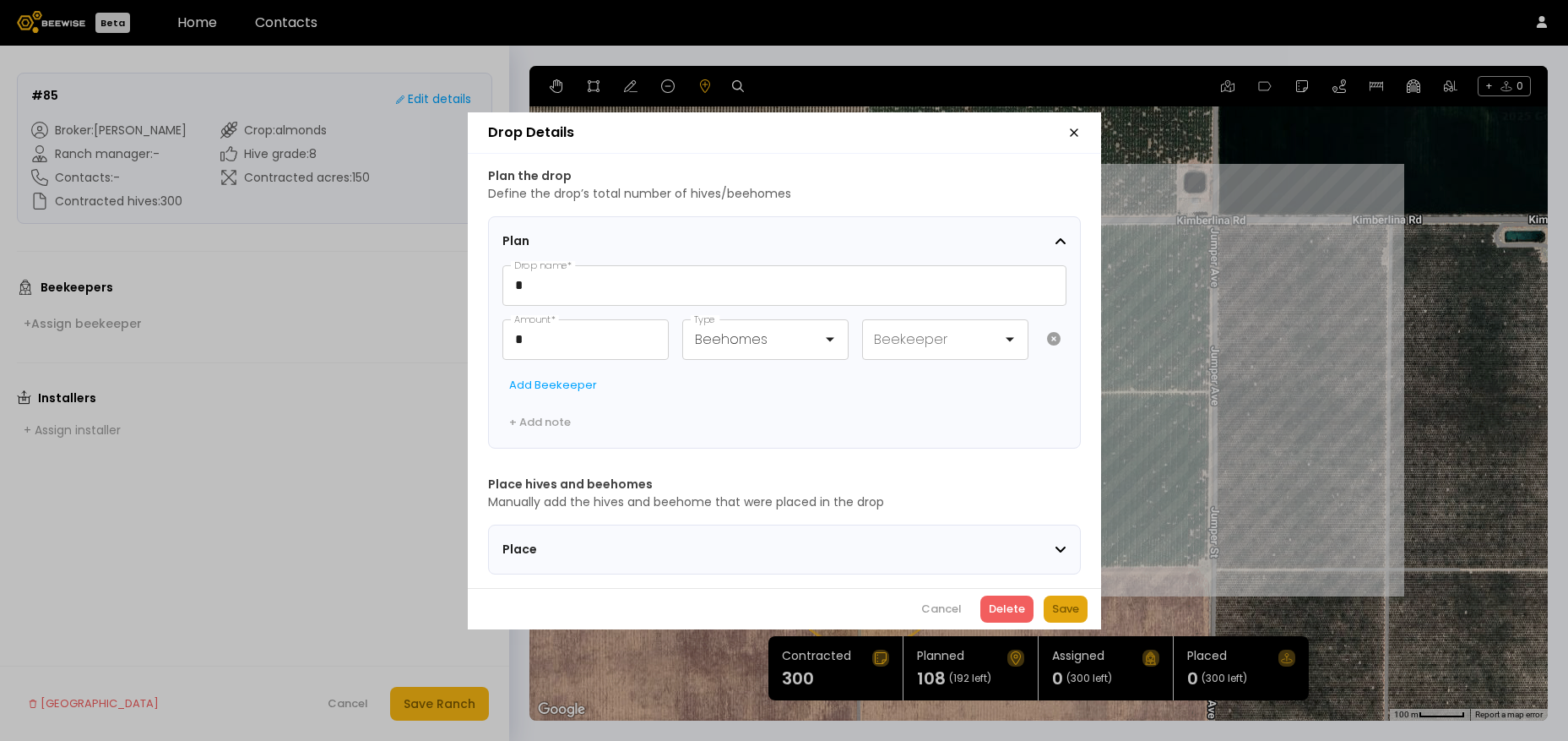
click at [1057, 618] on div "Save" at bounding box center [1066, 609] width 27 height 16
drag, startPoint x: 589, startPoint y: 343, endPoint x: 451, endPoint y: 323, distance: 139.4
click at [451, 323] on div "Drop Details Plan the drop Define the drop’s total number of hives/beehomes Pla…" at bounding box center [784, 370] width 1568 height 741
type input "*"
click at [841, 340] on div at bounding box center [841, 340] width 0 height 0
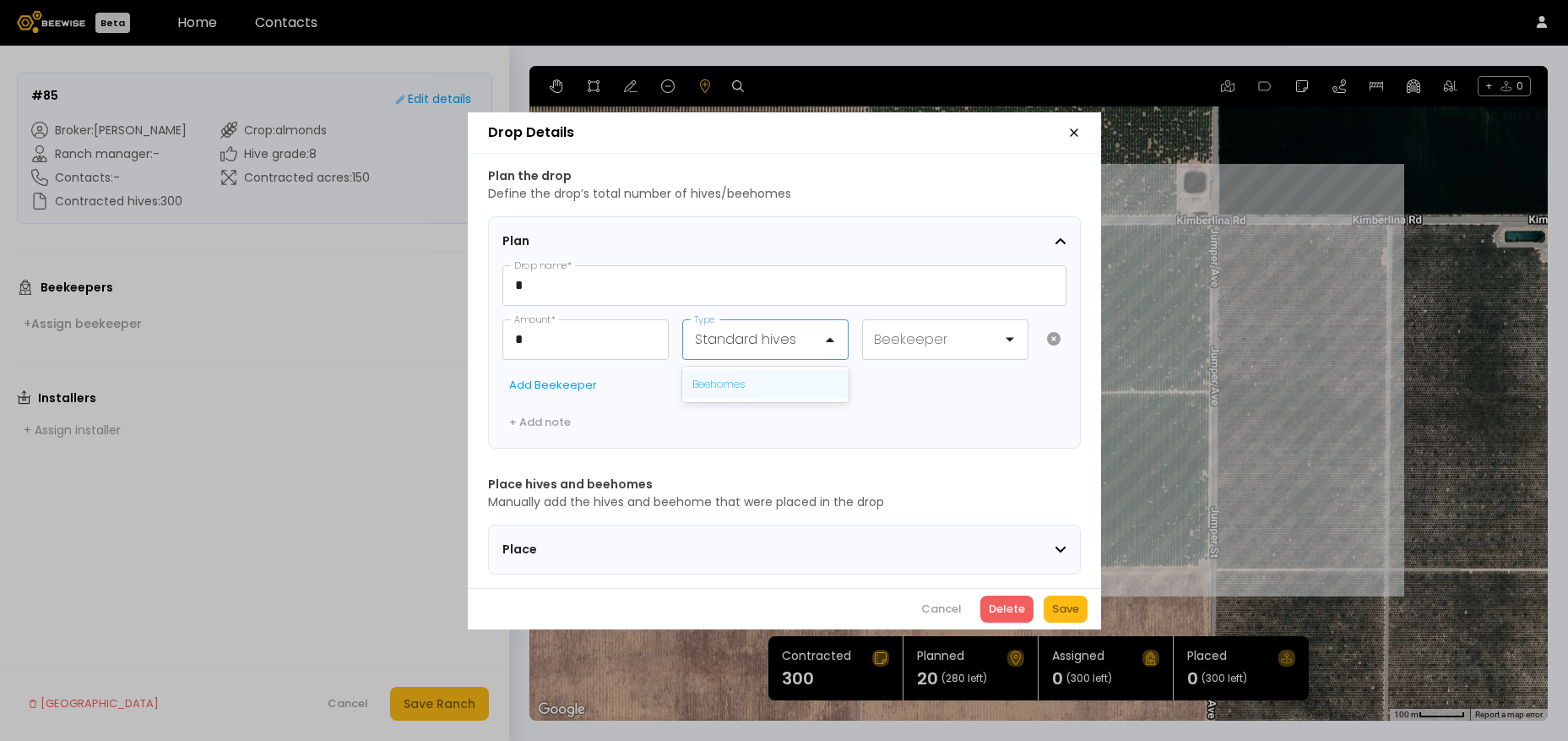
click at [804, 370] on div "Beehomes" at bounding box center [766, 384] width 167 height 28
click at [1067, 611] on div "Save" at bounding box center [1066, 609] width 27 height 16
click at [835, 333] on div at bounding box center [841, 340] width 14 height 14
click at [785, 380] on div "Beehomes" at bounding box center [766, 385] width 146 height 16
click at [1059, 618] on div "Save" at bounding box center [1066, 609] width 27 height 16
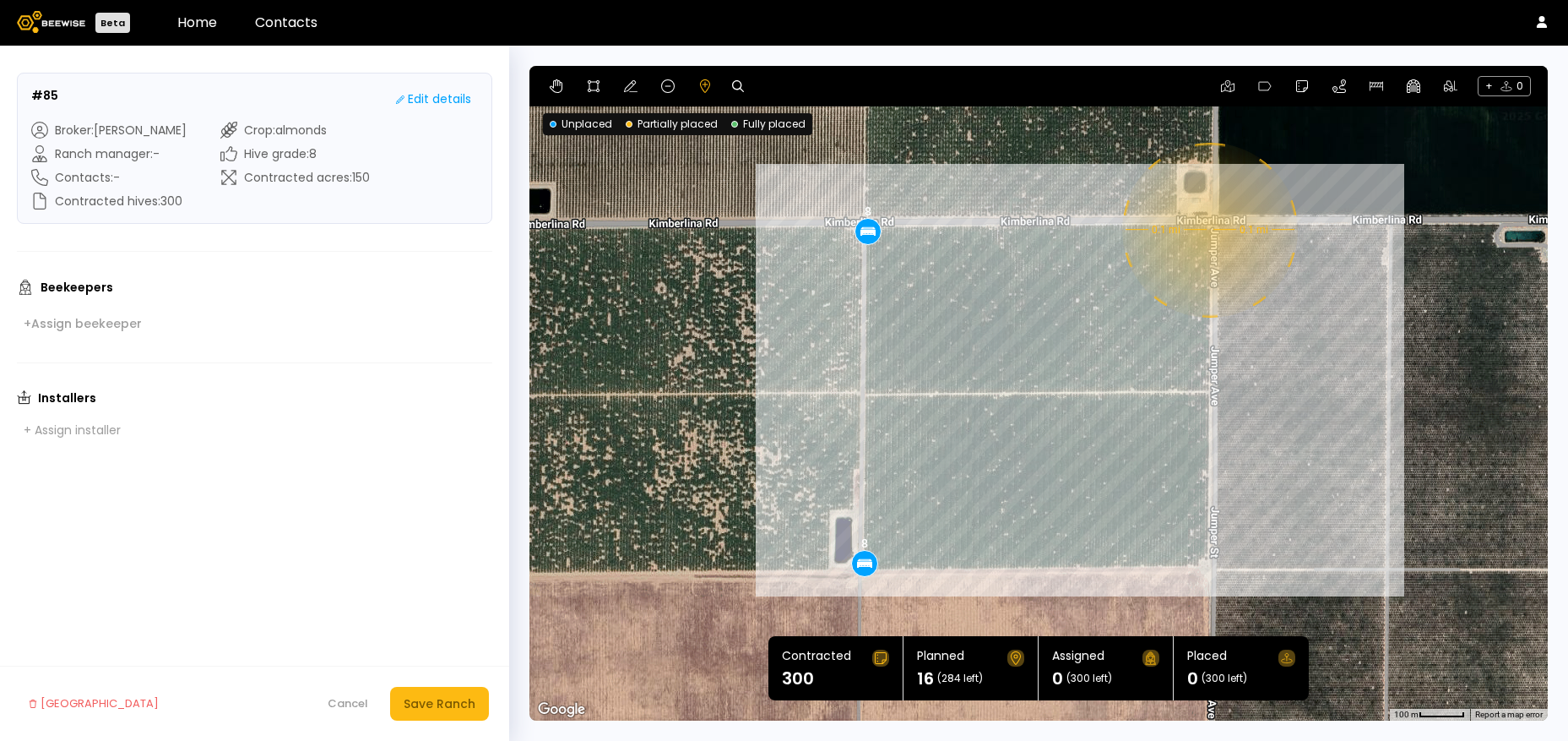
click at [1207, 230] on div "0.1 mi 0.1 mi 8 8" at bounding box center [1039, 393] width 1019 height 655
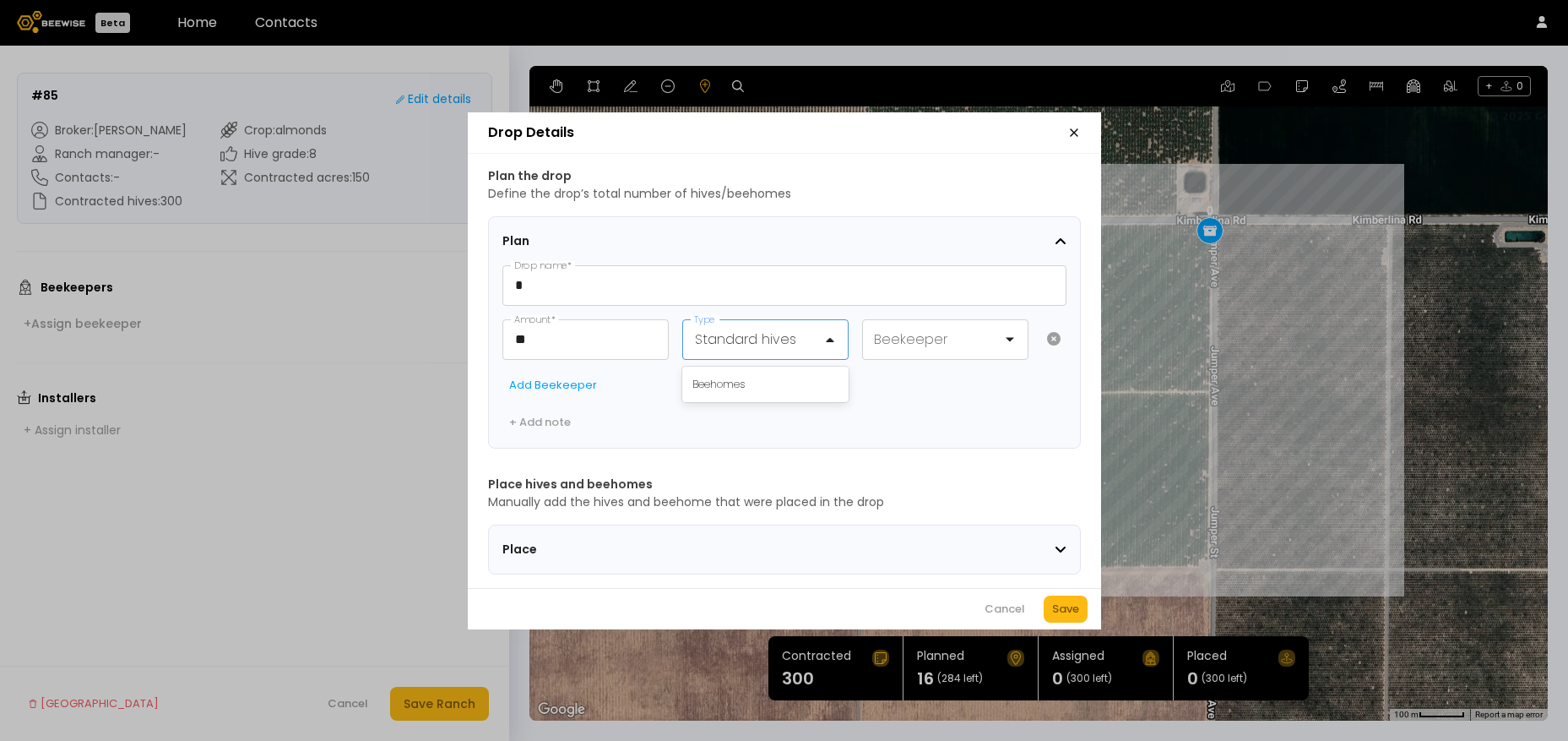
click at [793, 332] on div at bounding box center [758, 339] width 127 height 21
click at [771, 377] on div "Beehomes" at bounding box center [766, 385] width 146 height 16
click at [551, 338] on input "**" at bounding box center [586, 340] width 165 height 38
type input "*"
click at [1068, 608] on div "Save" at bounding box center [1066, 609] width 27 height 16
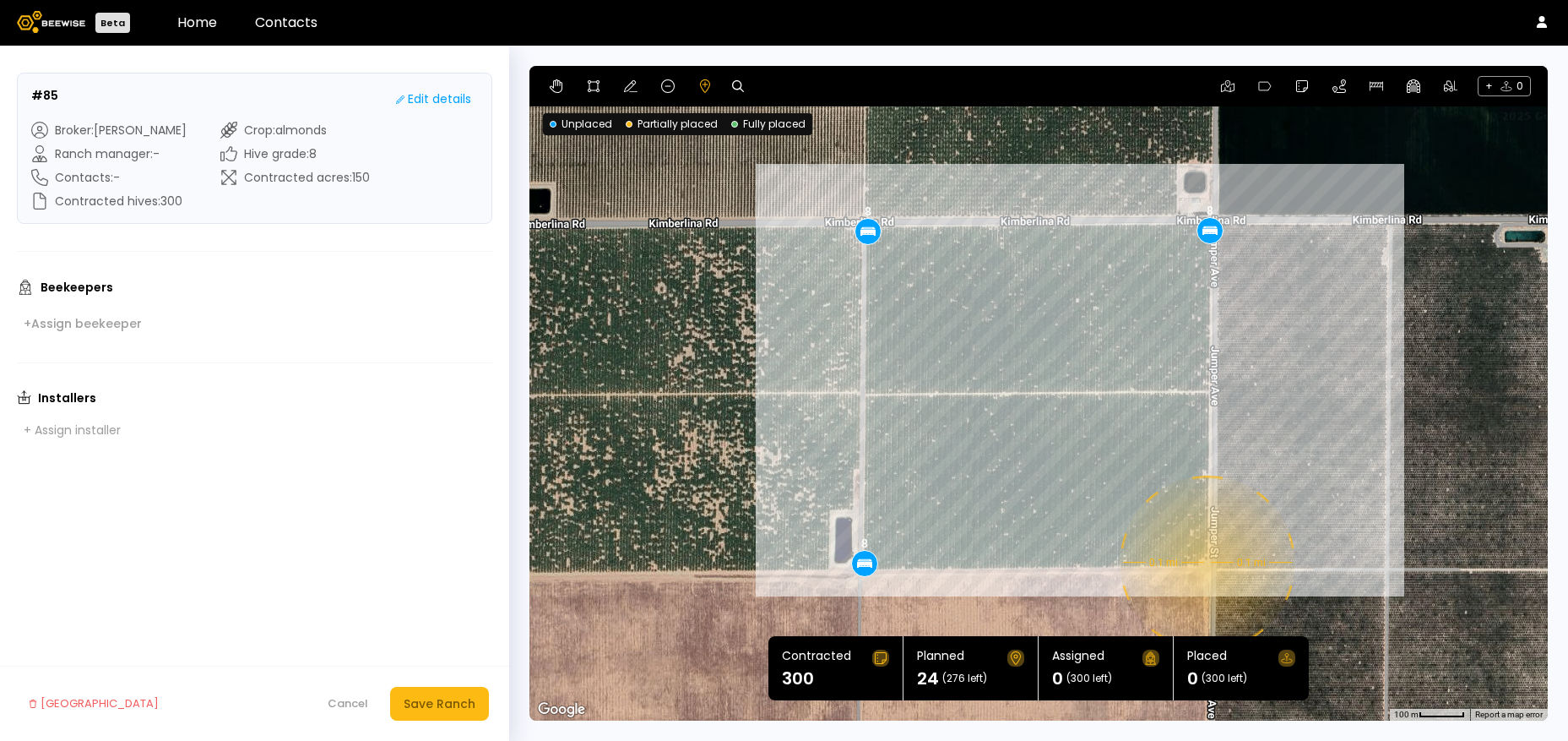
click at [1206, 563] on div "0.1 mi 0.1 mi 8 8 8" at bounding box center [1039, 393] width 1019 height 655
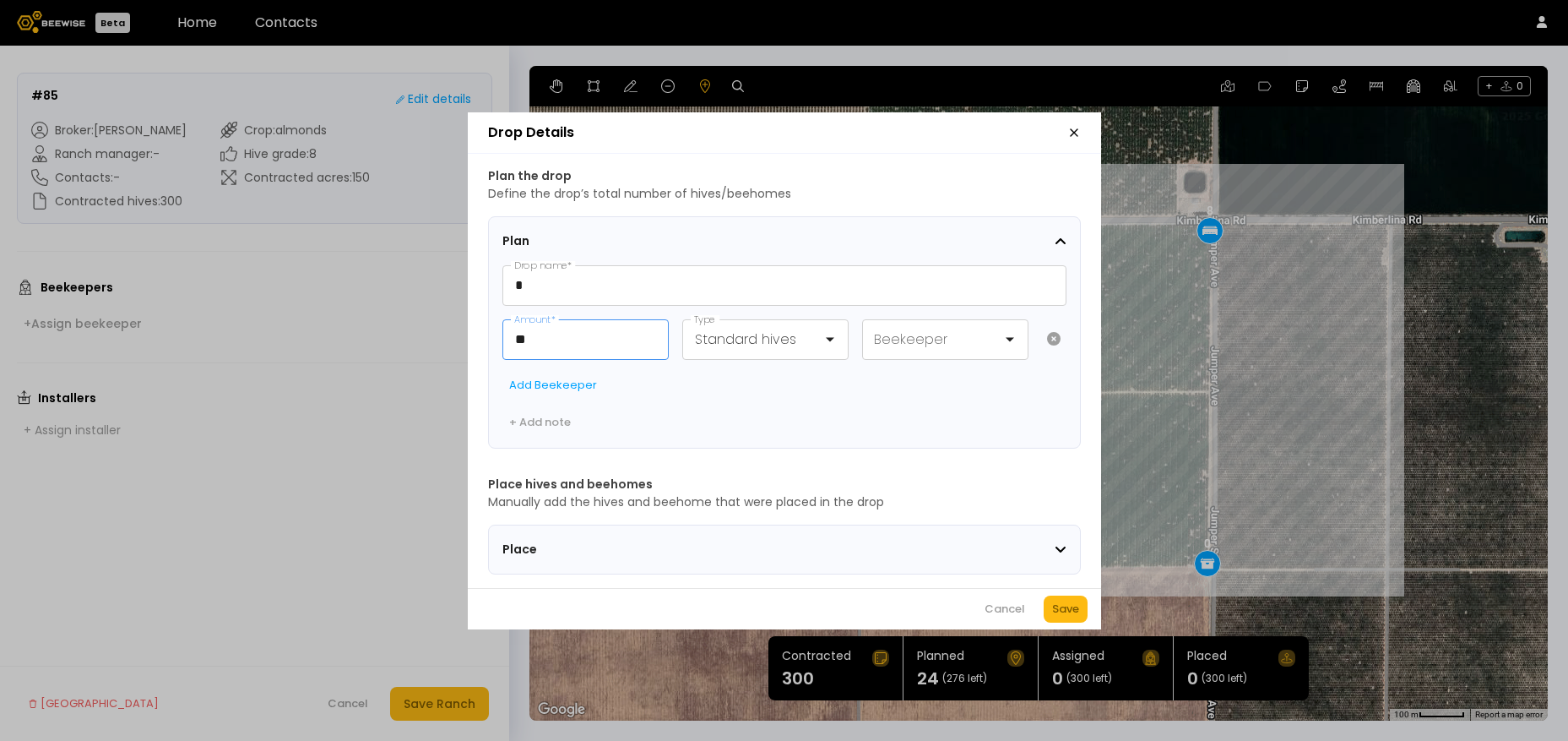
click at [608, 337] on input "**" at bounding box center [586, 340] width 165 height 38
type input "*"
click at [688, 334] on div "Standard hives" at bounding box center [758, 340] width 151 height 38
click at [709, 377] on div "Beehomes" at bounding box center [766, 385] width 146 height 16
click at [1067, 611] on div "Save" at bounding box center [1066, 609] width 27 height 16
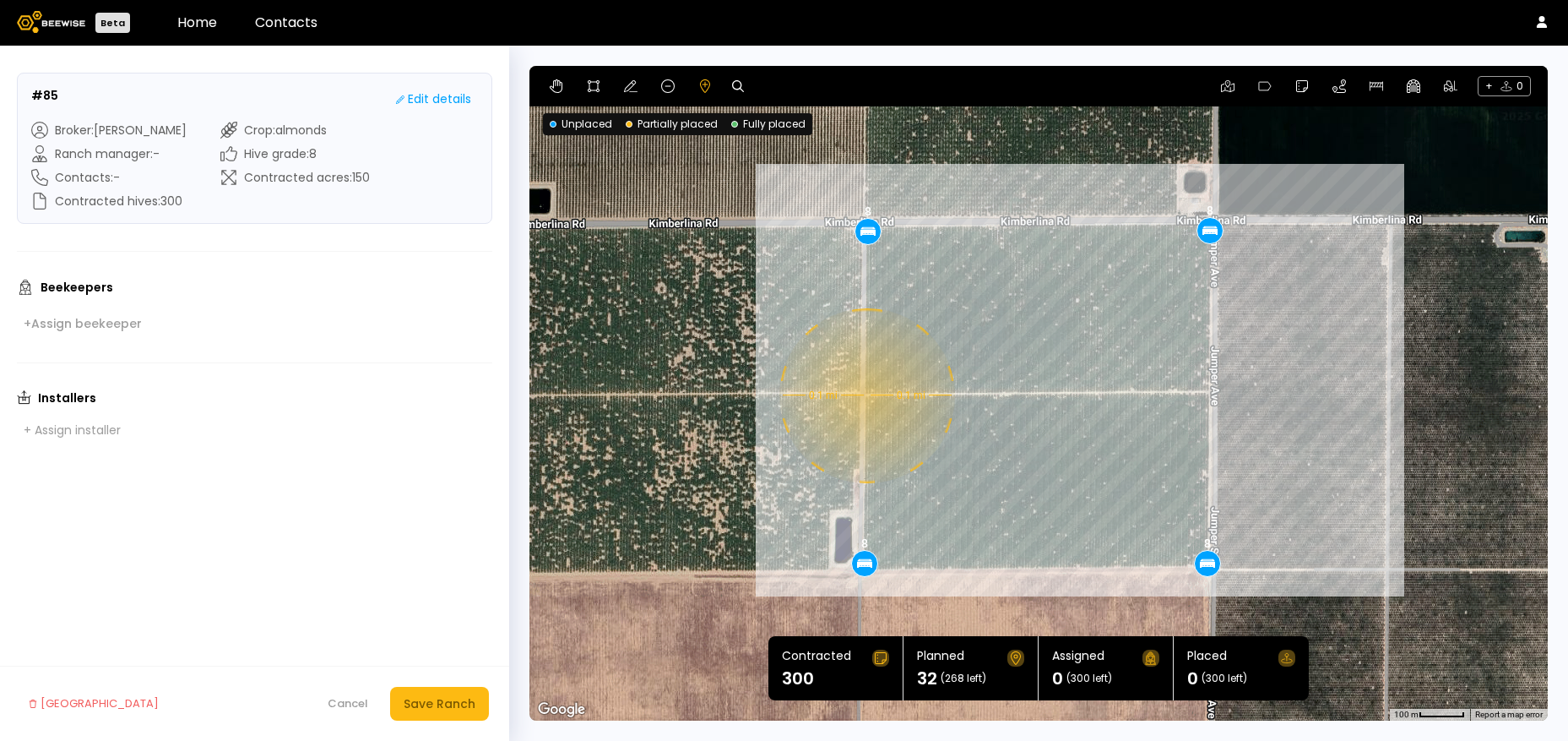
click at [865, 396] on div "0.1 mi 0.1 mi 8 8 8 8" at bounding box center [1039, 393] width 1019 height 655
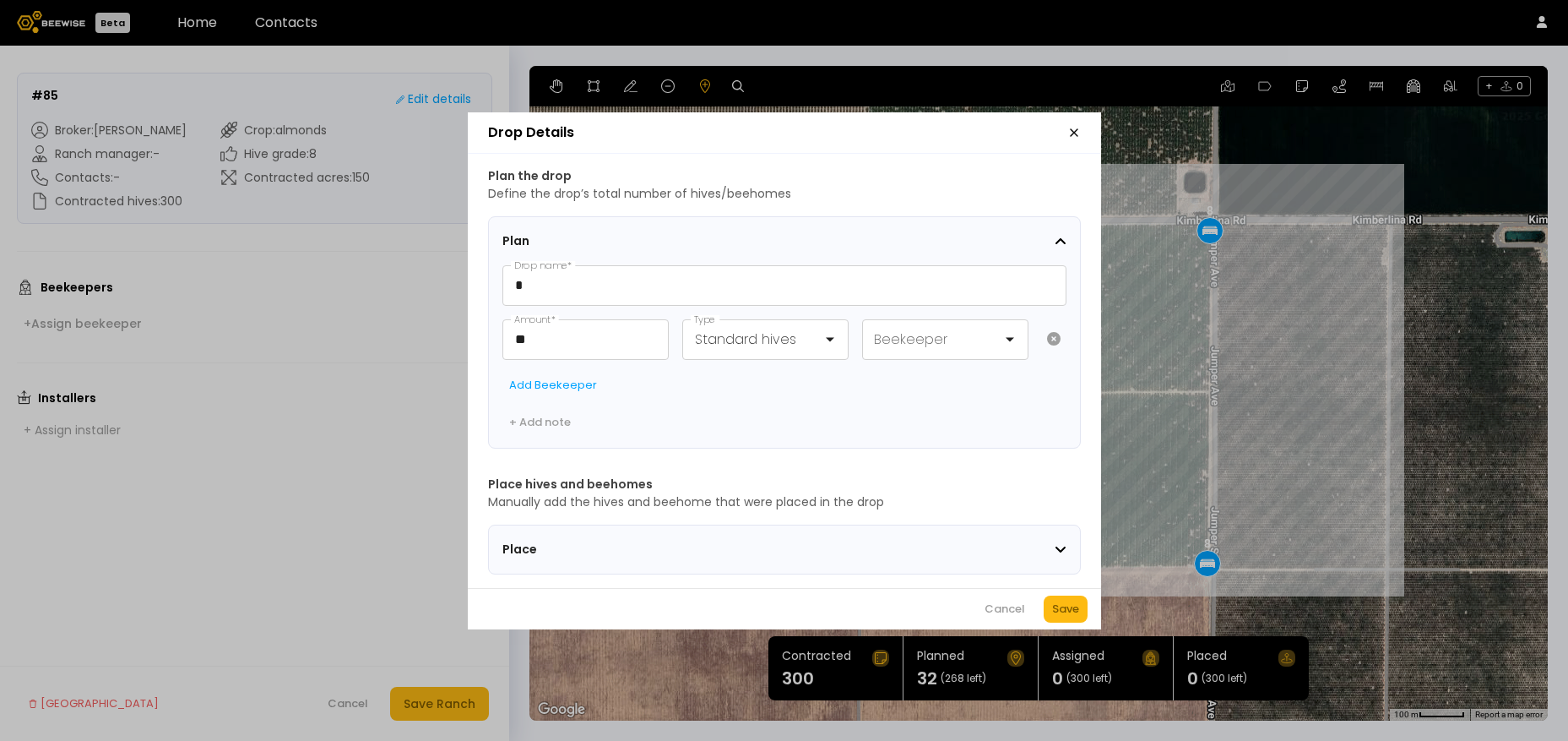
click at [624, 358] on div "Plan * Drop name * ** Amount * Standard hives Type Beekeeper Add Beekeeper + Ad…" at bounding box center [784, 332] width 564 height 203
click at [621, 346] on input "**" at bounding box center [586, 340] width 165 height 38
type input "*"
click at [742, 337] on div at bounding box center [758, 339] width 127 height 21
click at [746, 370] on div "Beehomes" at bounding box center [766, 384] width 167 height 28
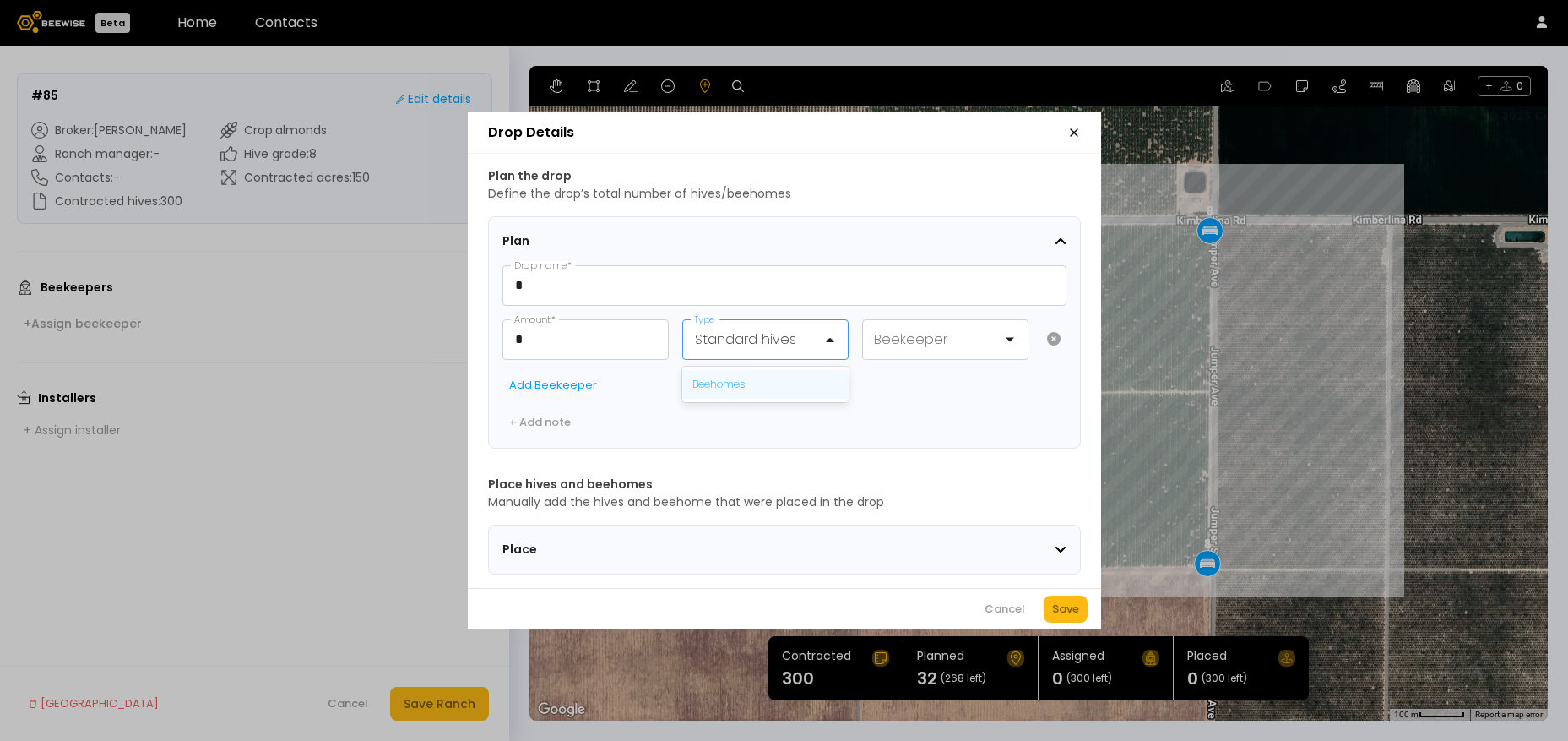
click at [755, 377] on div "Beehomes" at bounding box center [766, 385] width 146 height 16
click at [1075, 614] on div "Save" at bounding box center [1066, 609] width 27 height 16
click at [1009, 618] on div "Delete" at bounding box center [1008, 609] width 37 height 16
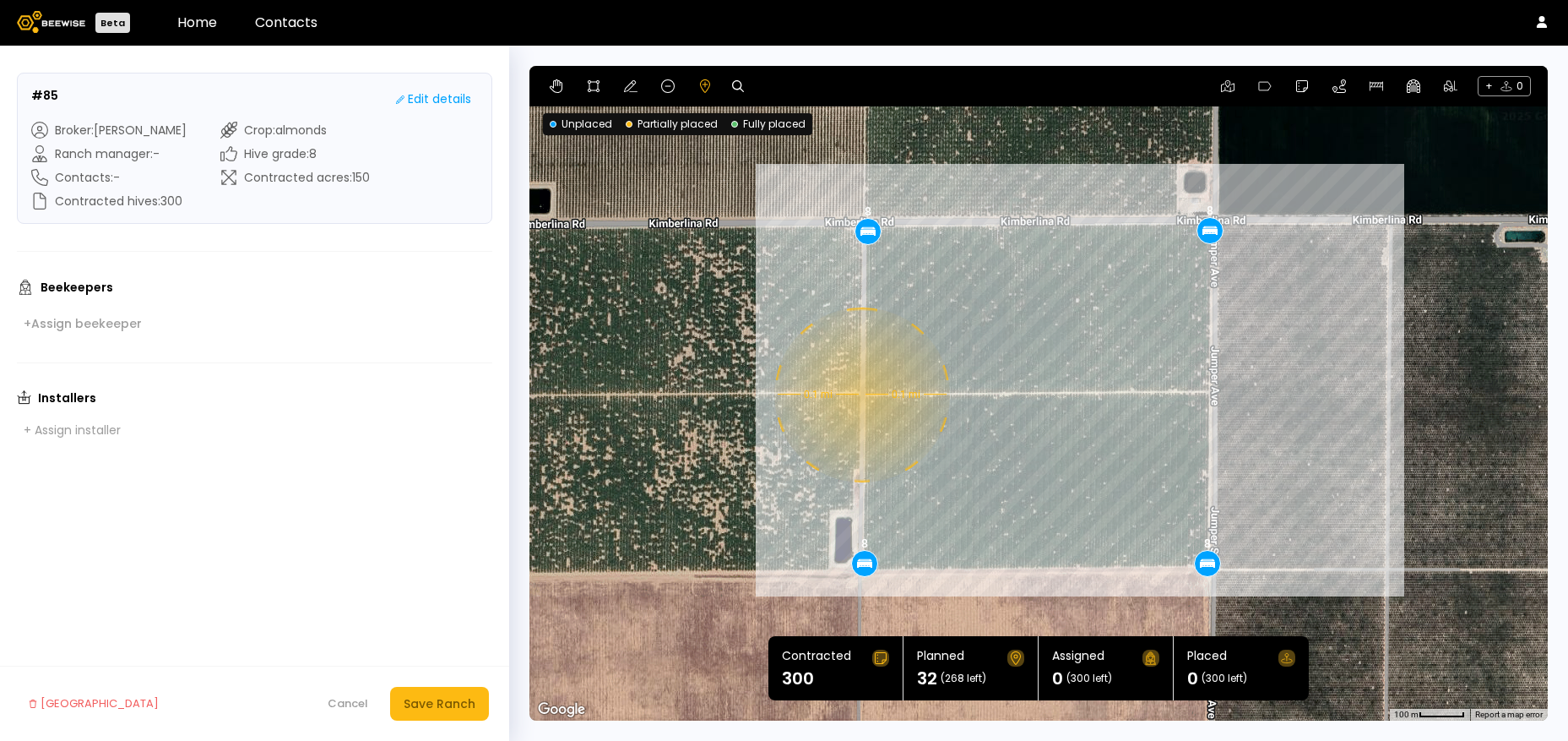
click at [860, 395] on div "0.1 mi 0.1 mi 8 8 8 8" at bounding box center [1039, 393] width 1019 height 655
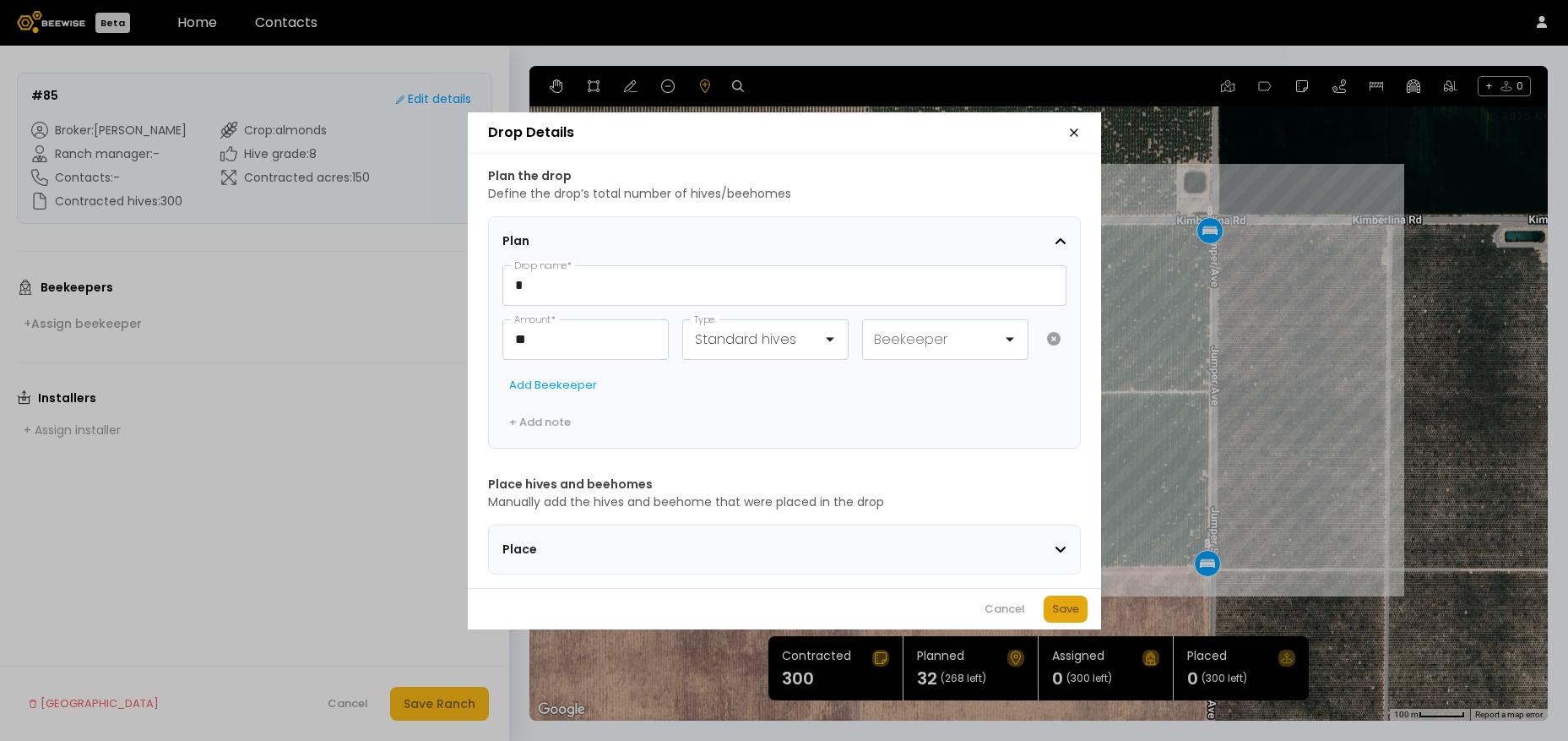
click at [1075, 618] on div "Save" at bounding box center [1066, 609] width 27 height 16
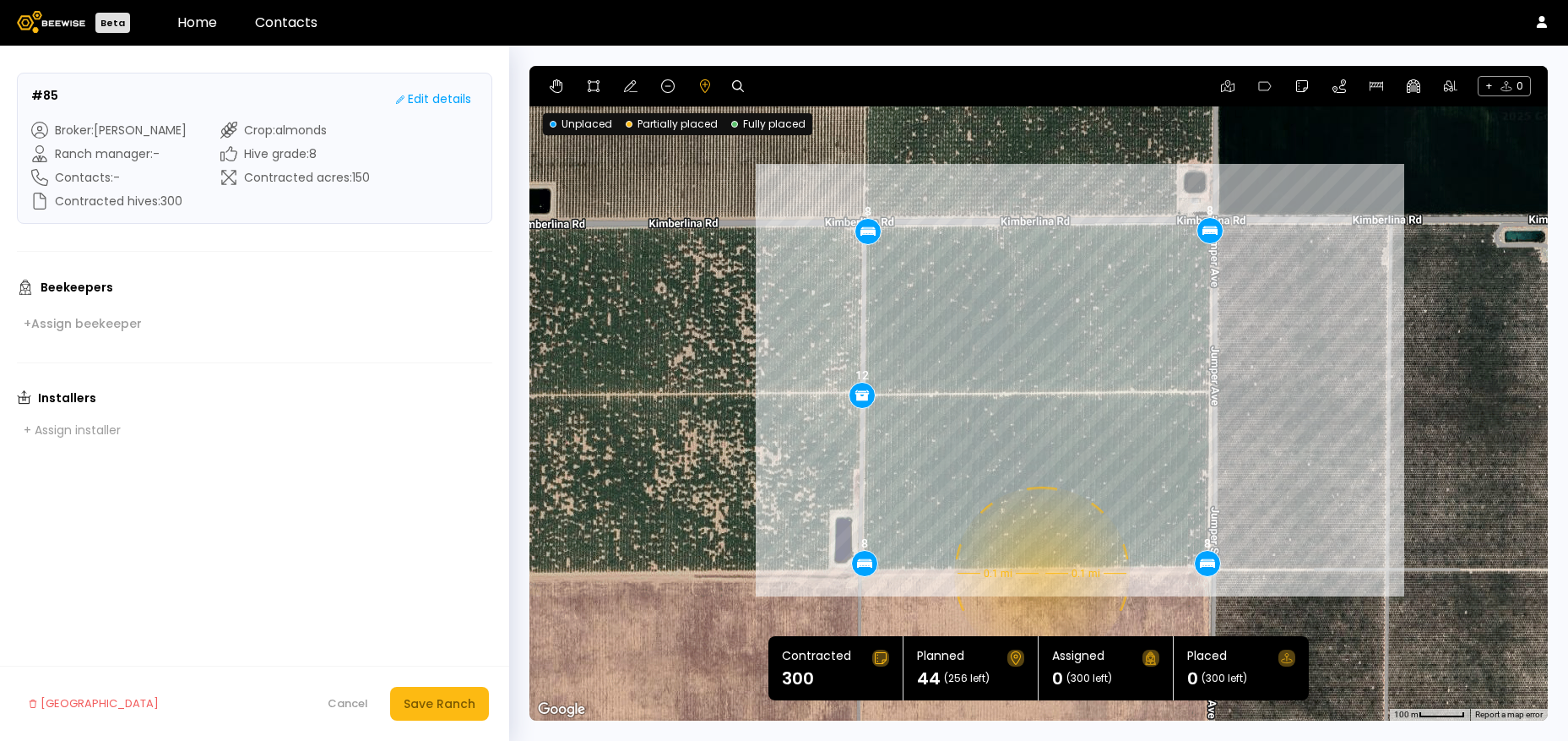
click at [1040, 574] on div "0.1 mi 0.1 mi 8 8 8 8 12" at bounding box center [1039, 393] width 1019 height 655
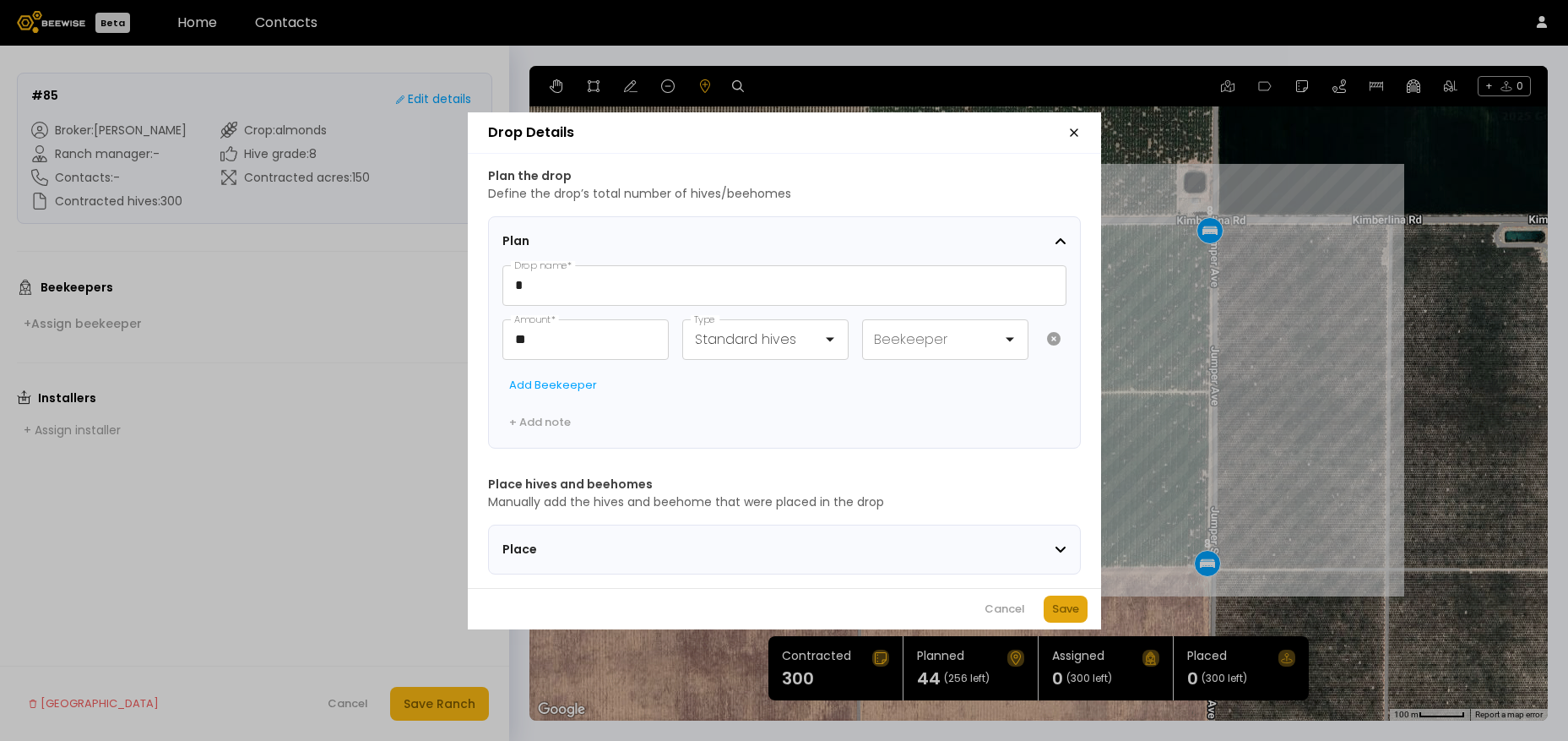
click at [1065, 617] on div "Save" at bounding box center [1066, 609] width 27 height 16
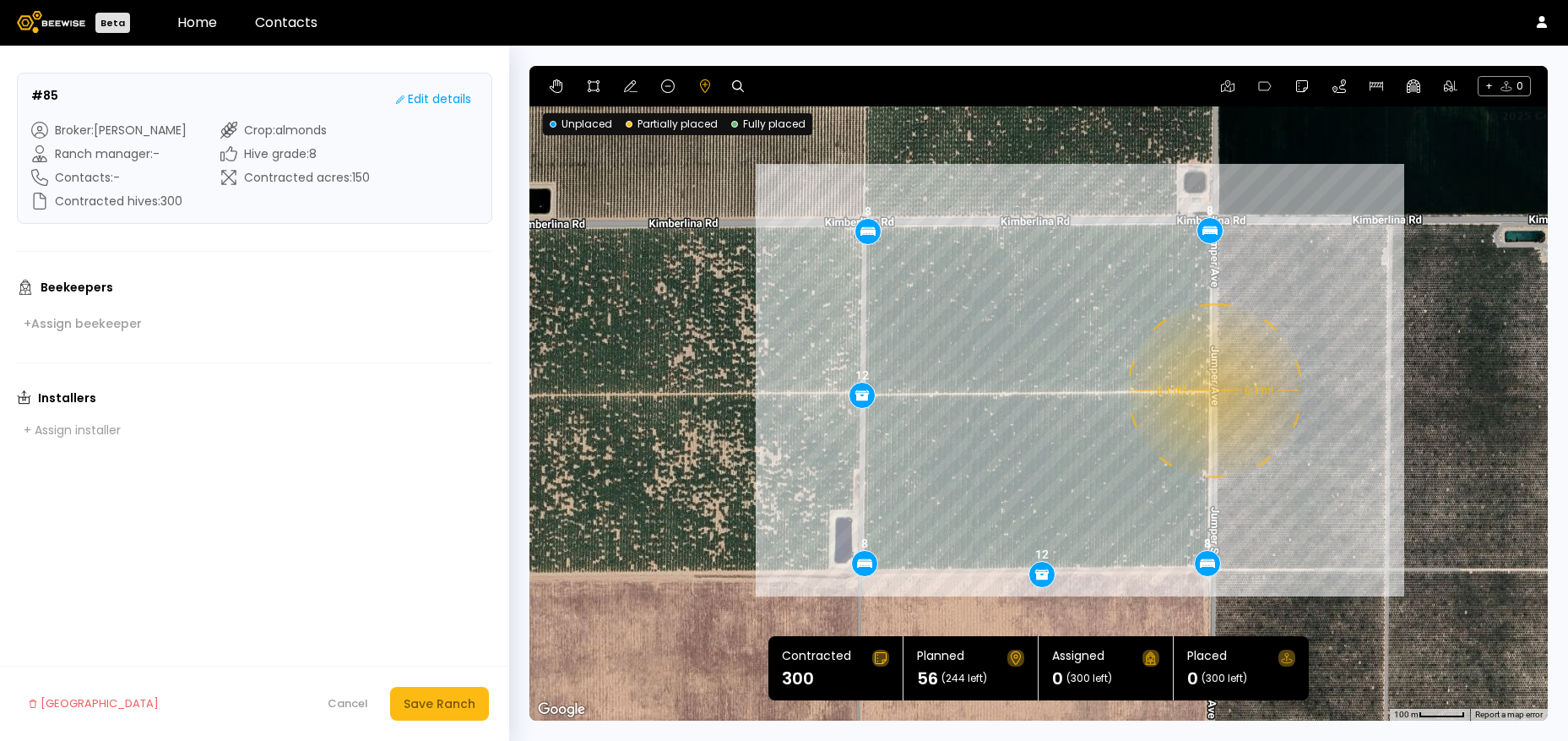
click at [1213, 391] on div "0.1 mi 0.1 mi 8 8 8 8 12 12" at bounding box center [1039, 393] width 1019 height 655
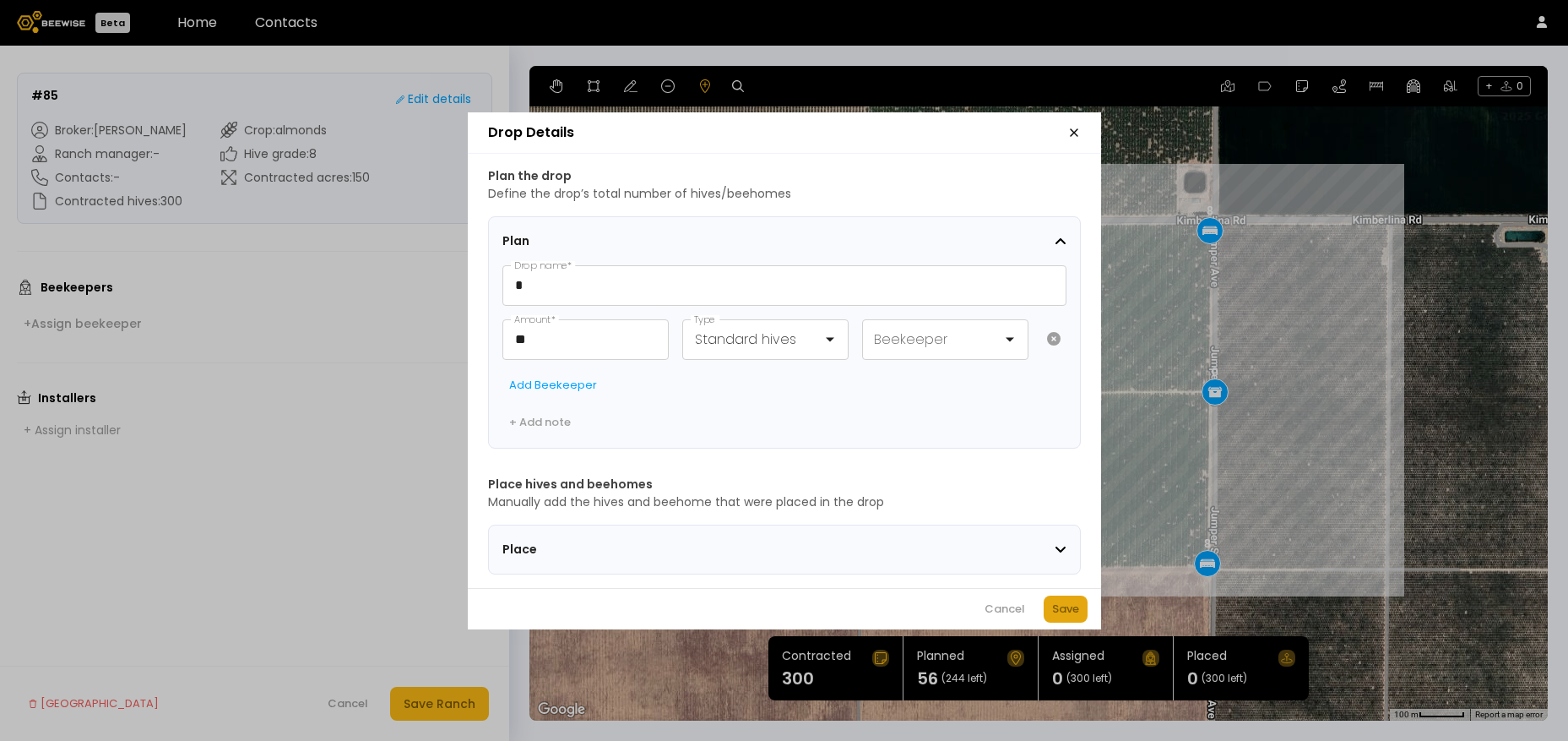
click at [1066, 618] on div "Save" at bounding box center [1066, 609] width 27 height 16
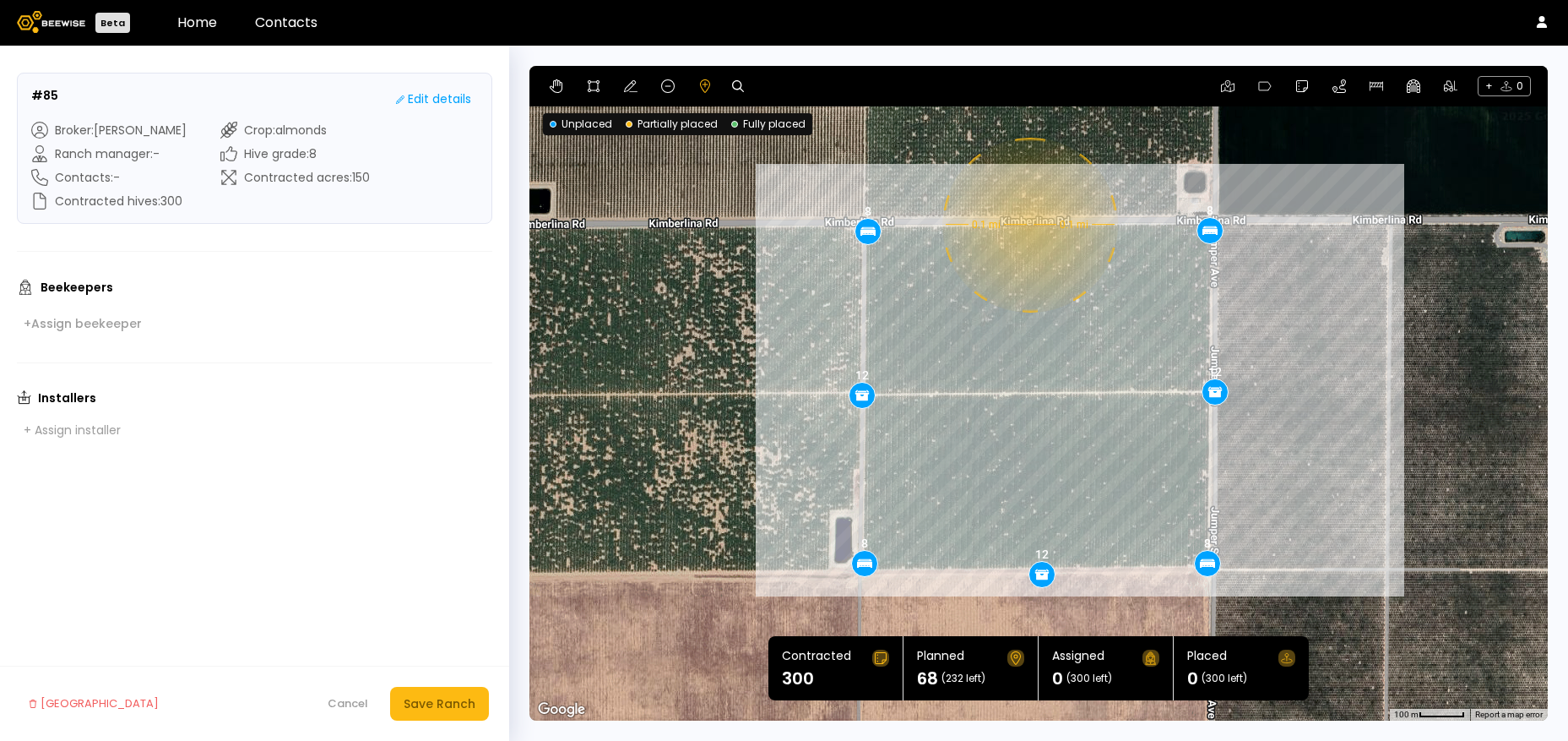
click at [1028, 224] on div "0.1 mi 0.1 mi 8 8 8 8 12 12 12" at bounding box center [1039, 393] width 1019 height 655
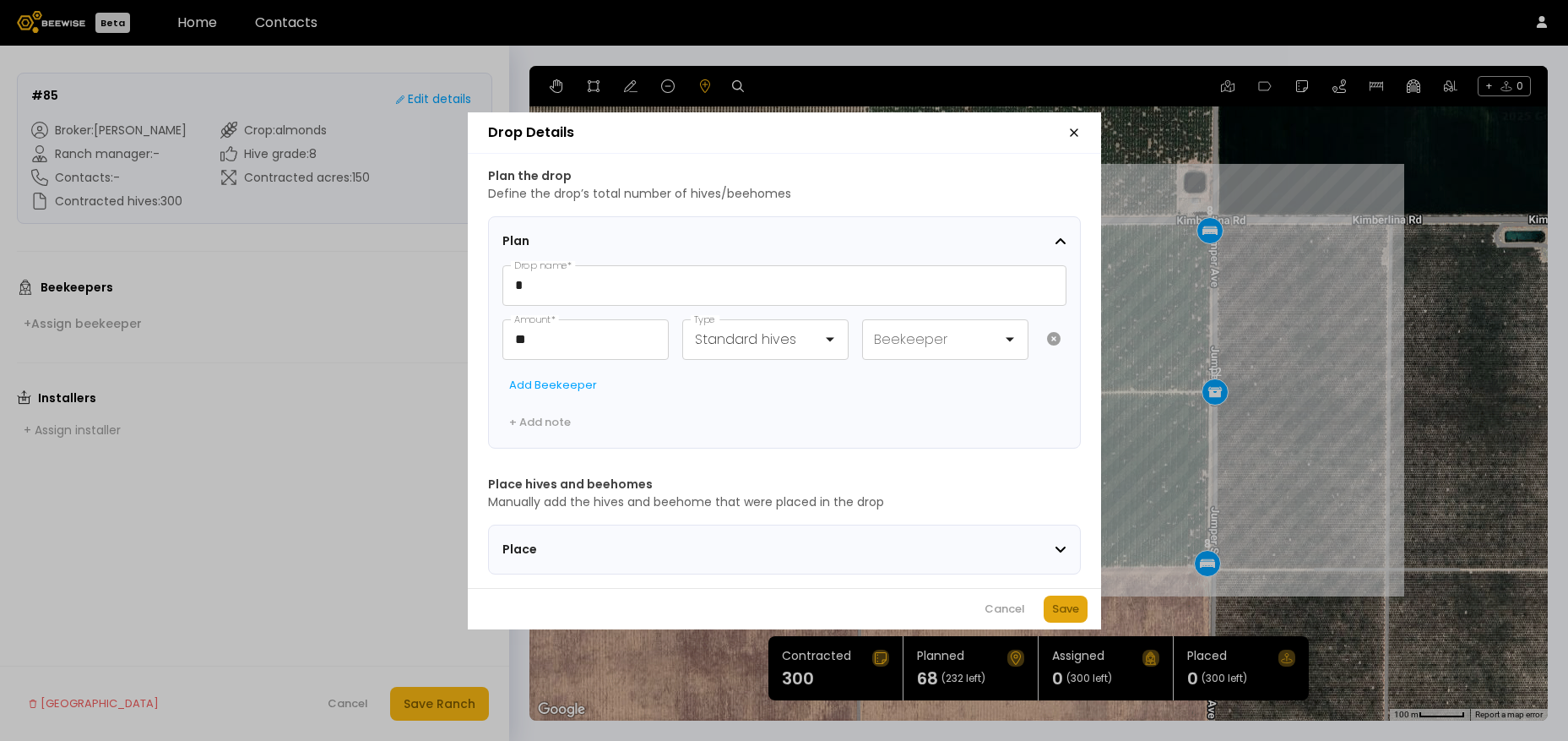
click at [1078, 605] on button "Save" at bounding box center [1065, 610] width 44 height 27
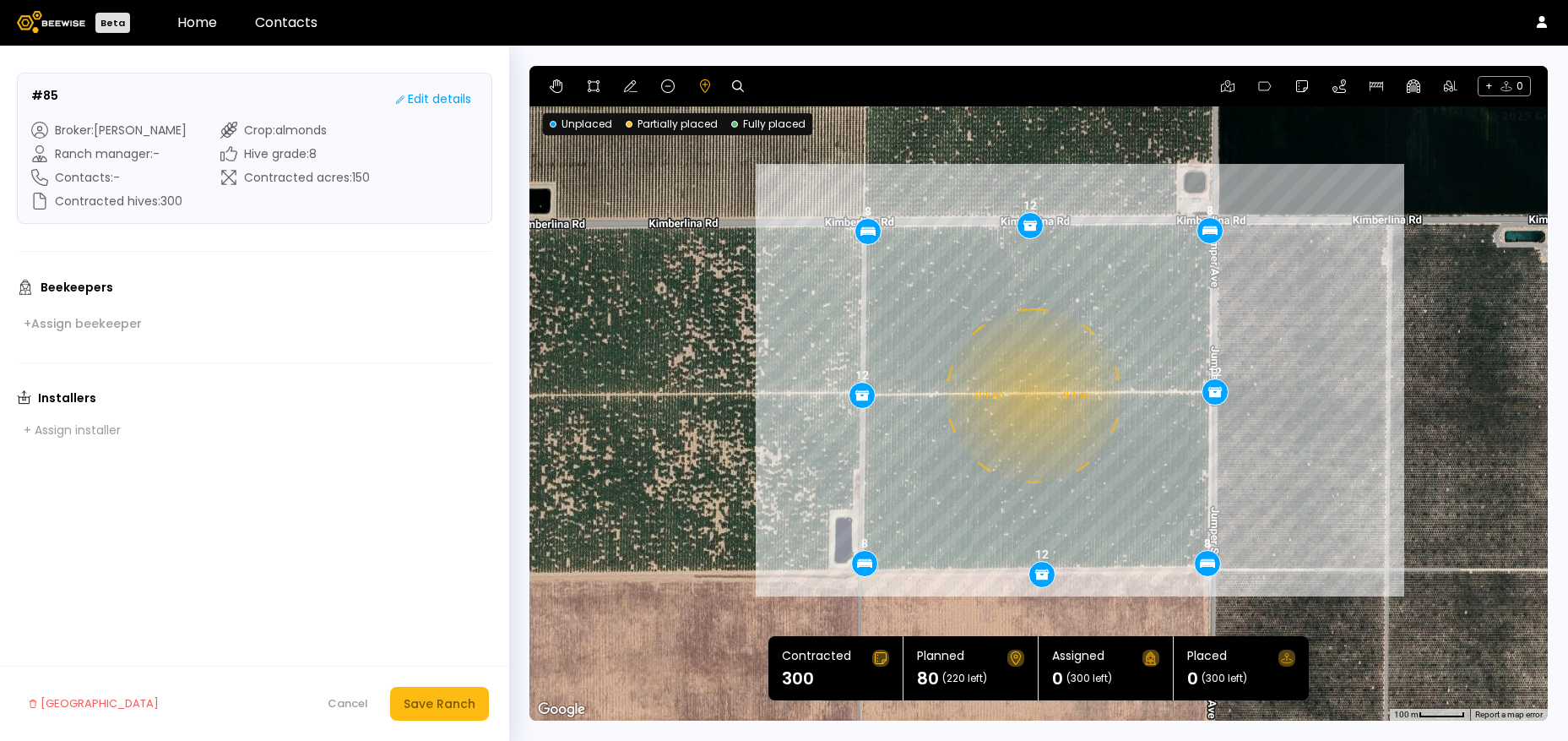
click at [1032, 396] on div "0.1 mi 0.1 mi 8 8 8 8 12 12 12 12" at bounding box center [1039, 393] width 1019 height 655
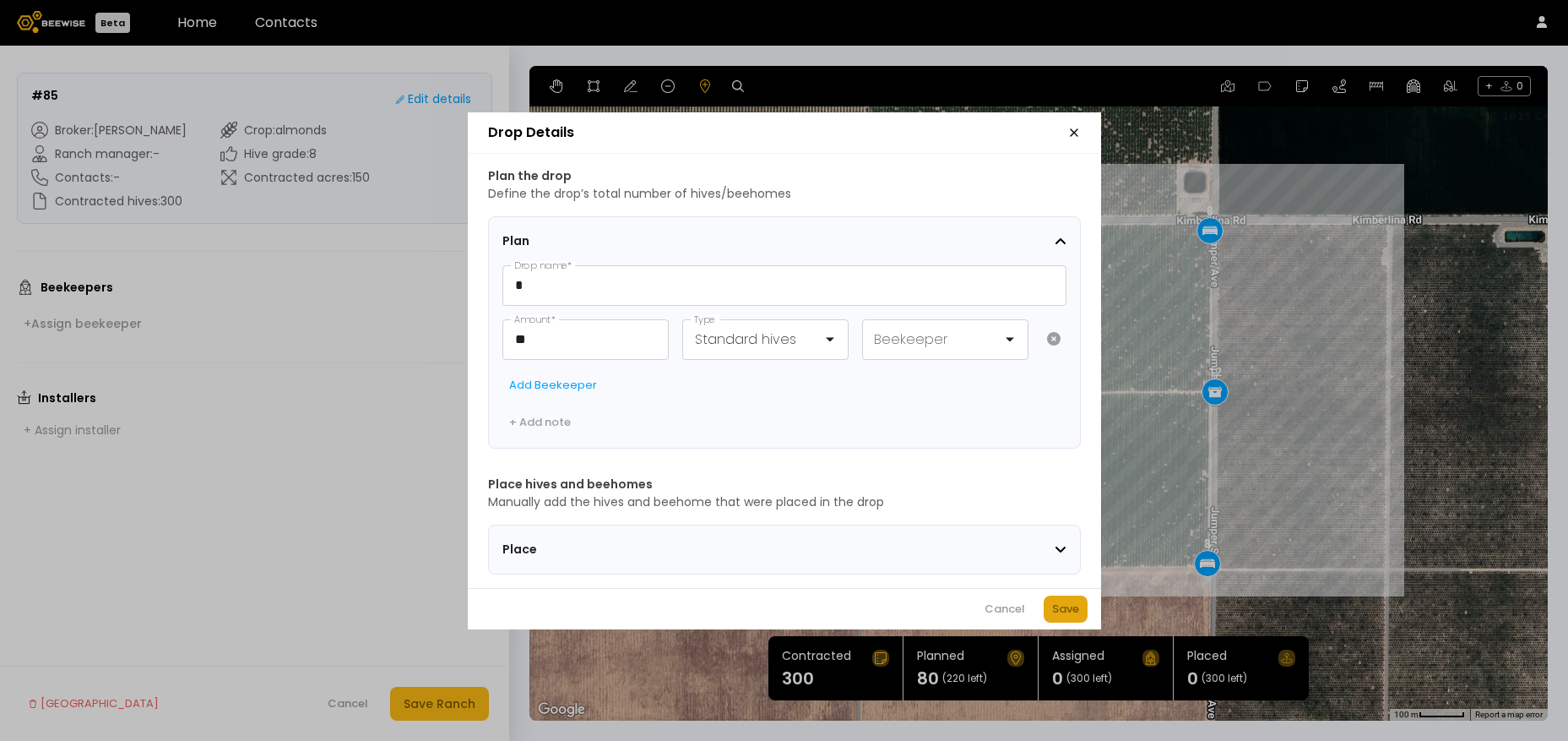
click at [1077, 605] on button "Save" at bounding box center [1065, 610] width 44 height 27
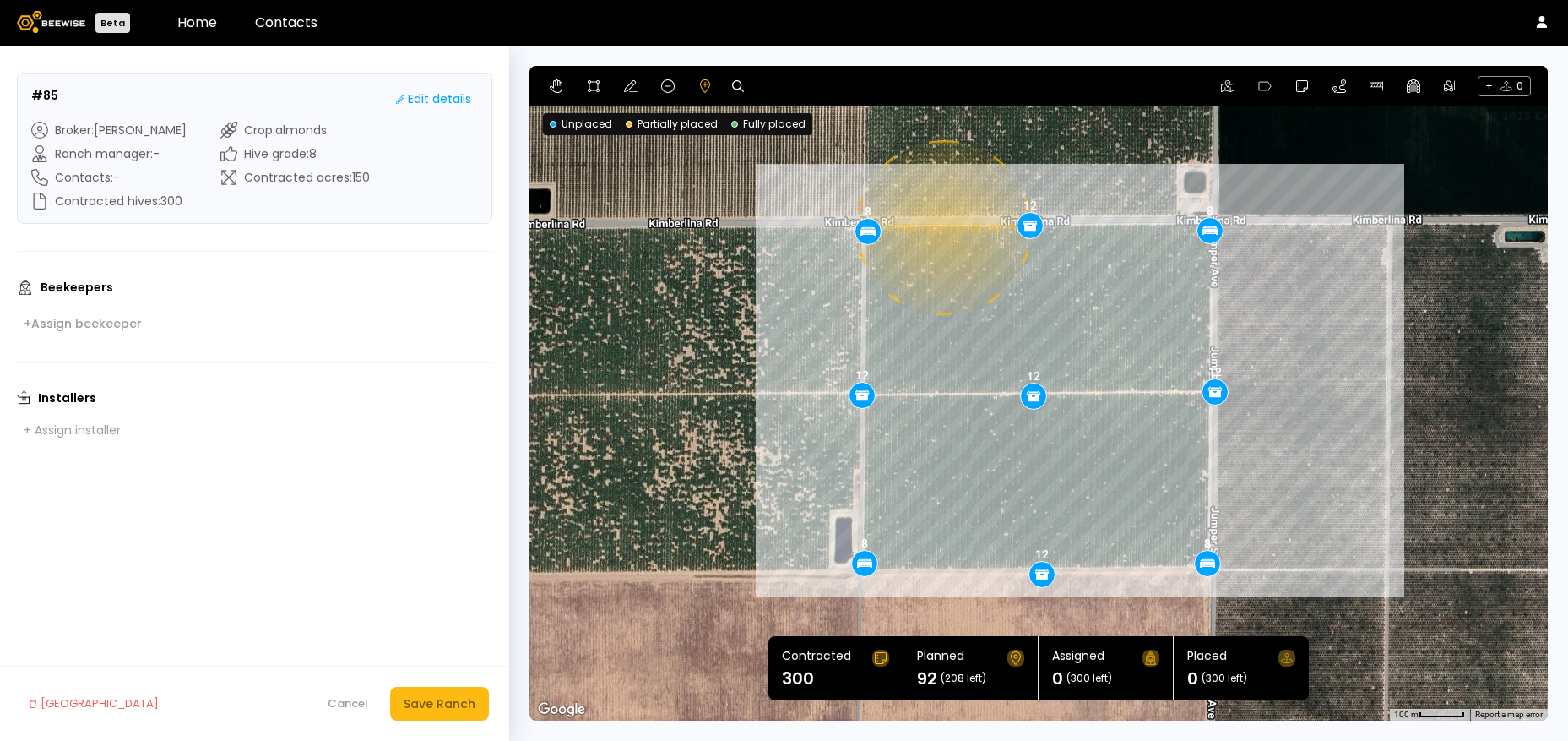
click at [942, 227] on div "0.1 mi 0.1 mi 8 8 8 8 12 12 12 12 12" at bounding box center [1039, 393] width 1019 height 655
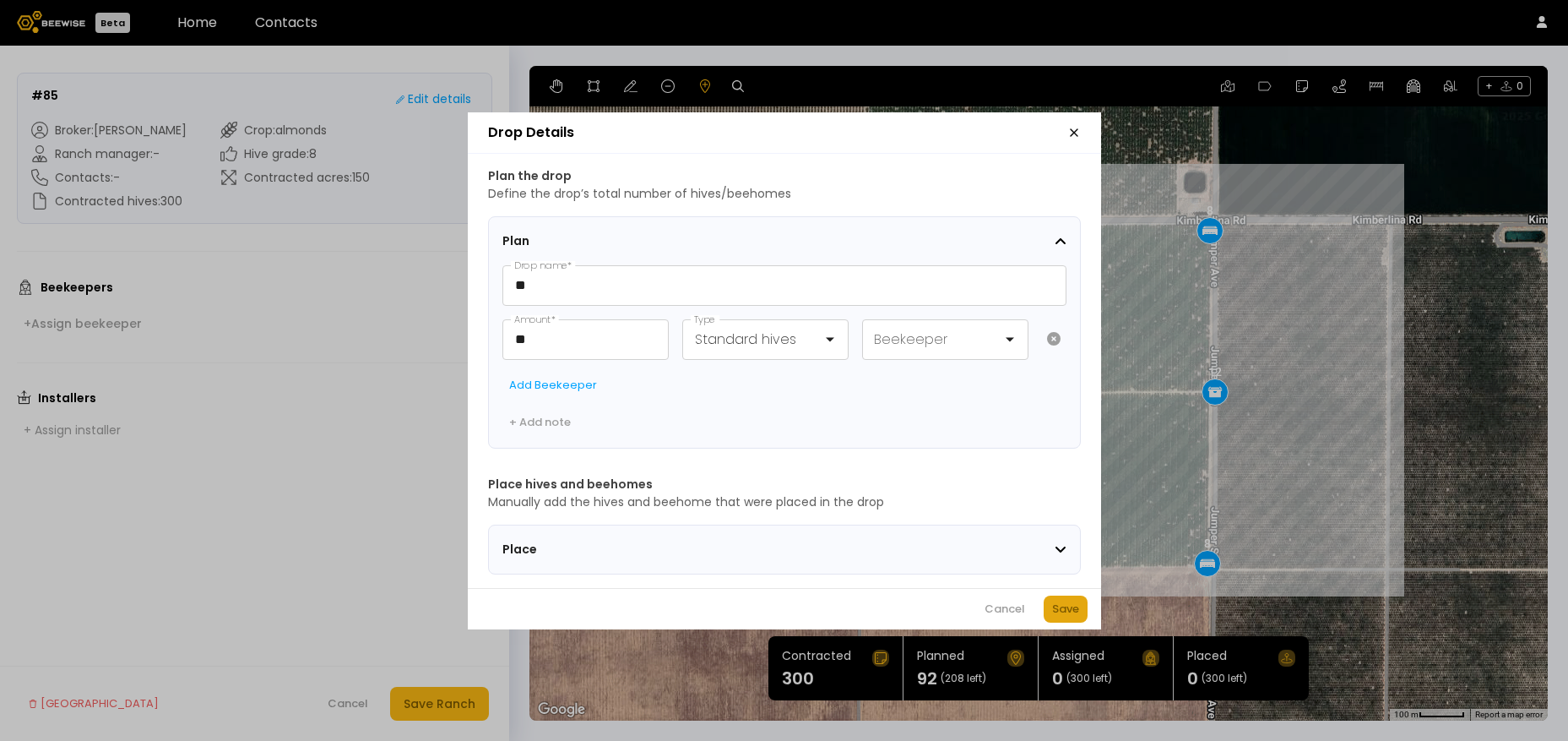
click at [1065, 614] on div "Save" at bounding box center [1066, 609] width 27 height 16
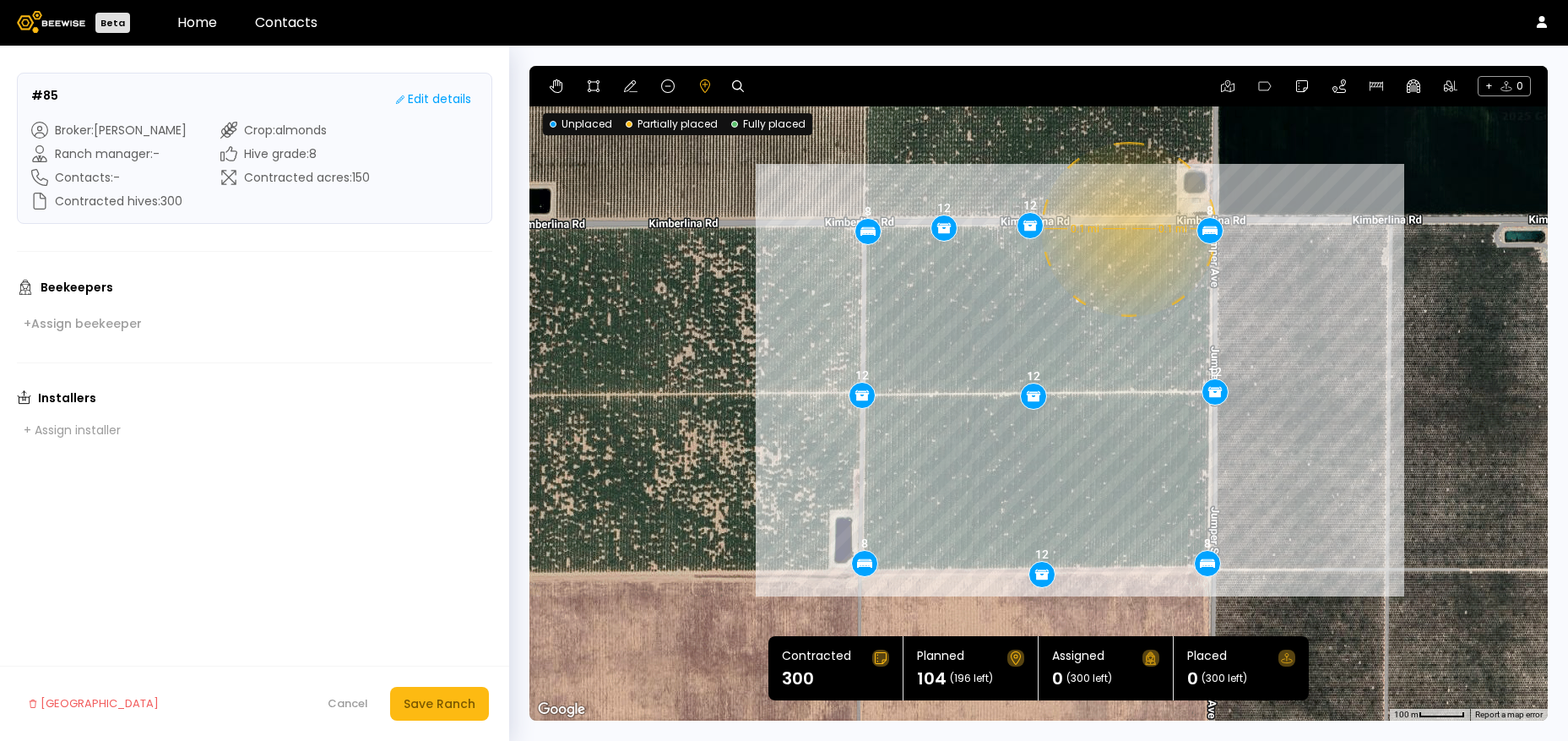
click at [1127, 229] on div "0.1 mi 0.1 mi 8 8 8 8 12 12 12 12 12 12" at bounding box center [1039, 393] width 1019 height 655
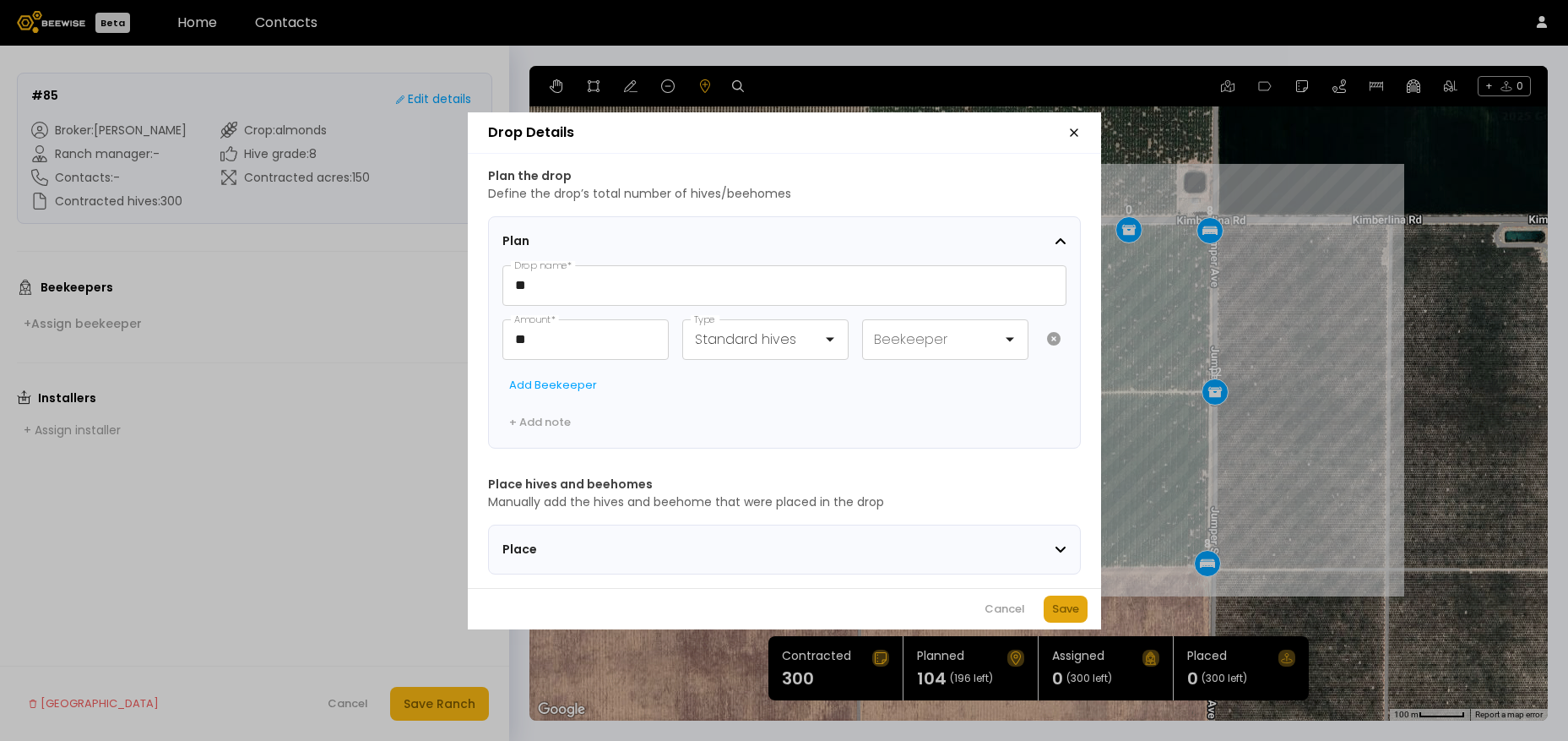
click at [1082, 616] on button "Save" at bounding box center [1065, 610] width 44 height 27
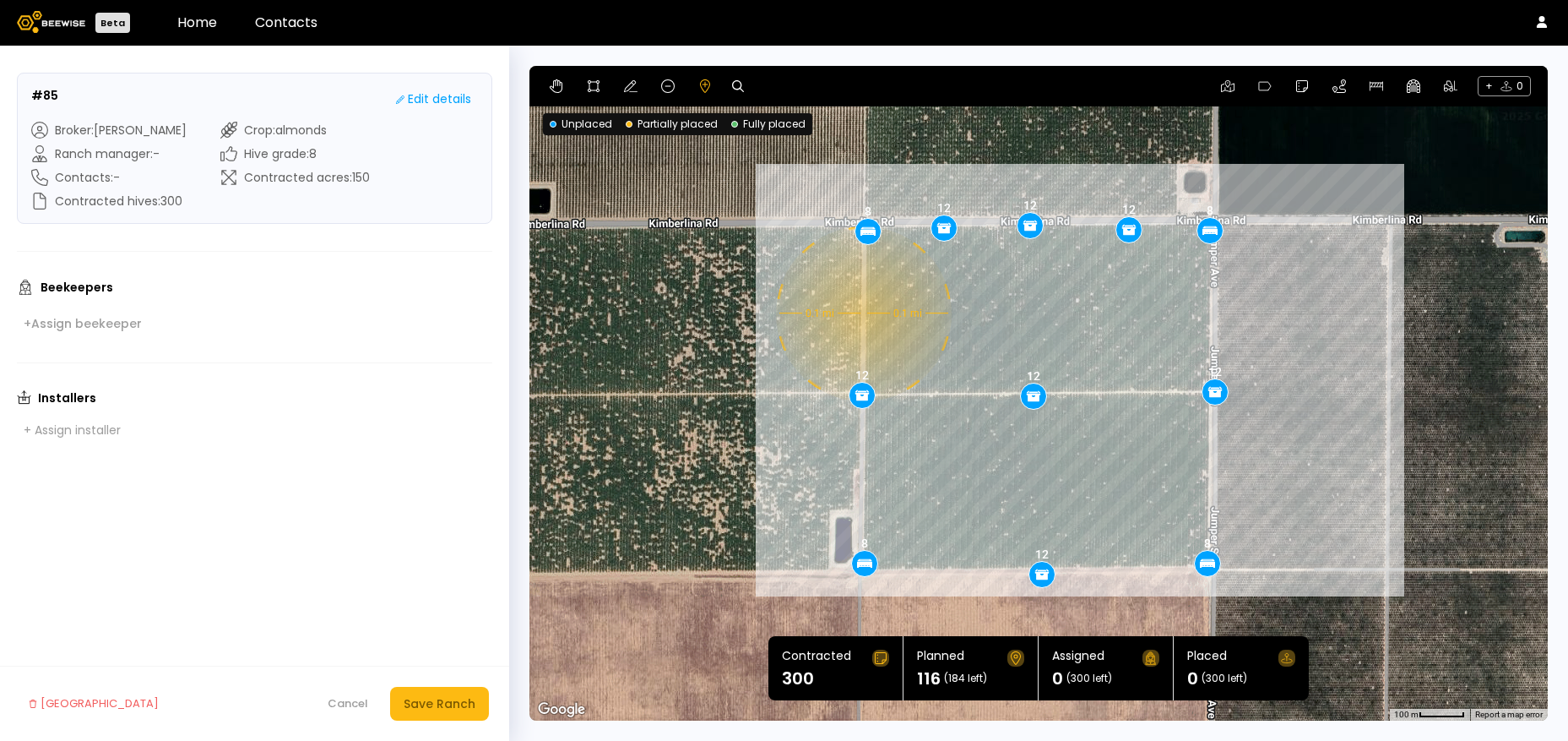
click at [861, 313] on div "0.1 mi 0.1 mi 8 8 8 8 12 12 12 12 12 12 12" at bounding box center [1039, 393] width 1019 height 655
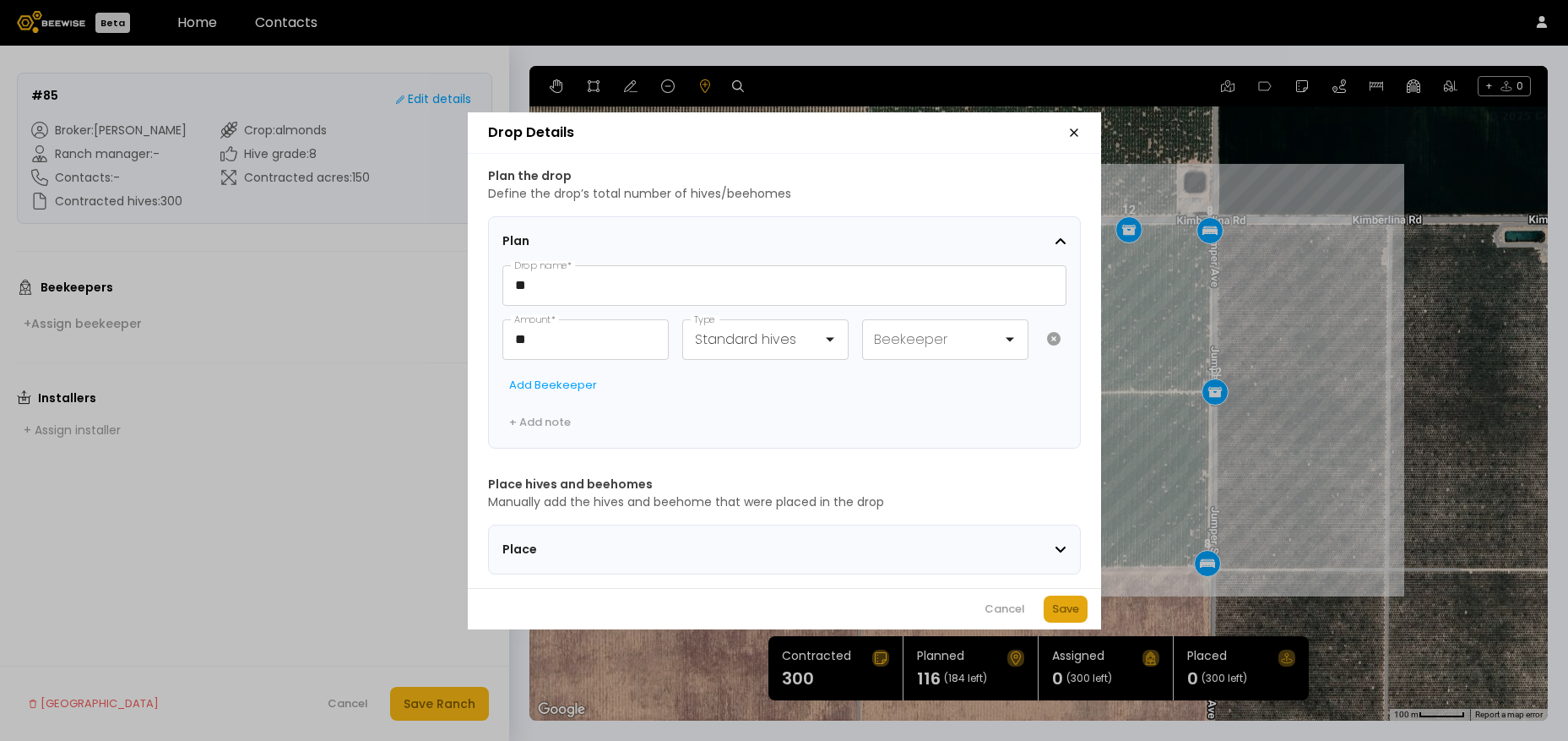
click at [1062, 615] on div "Save" at bounding box center [1066, 609] width 27 height 16
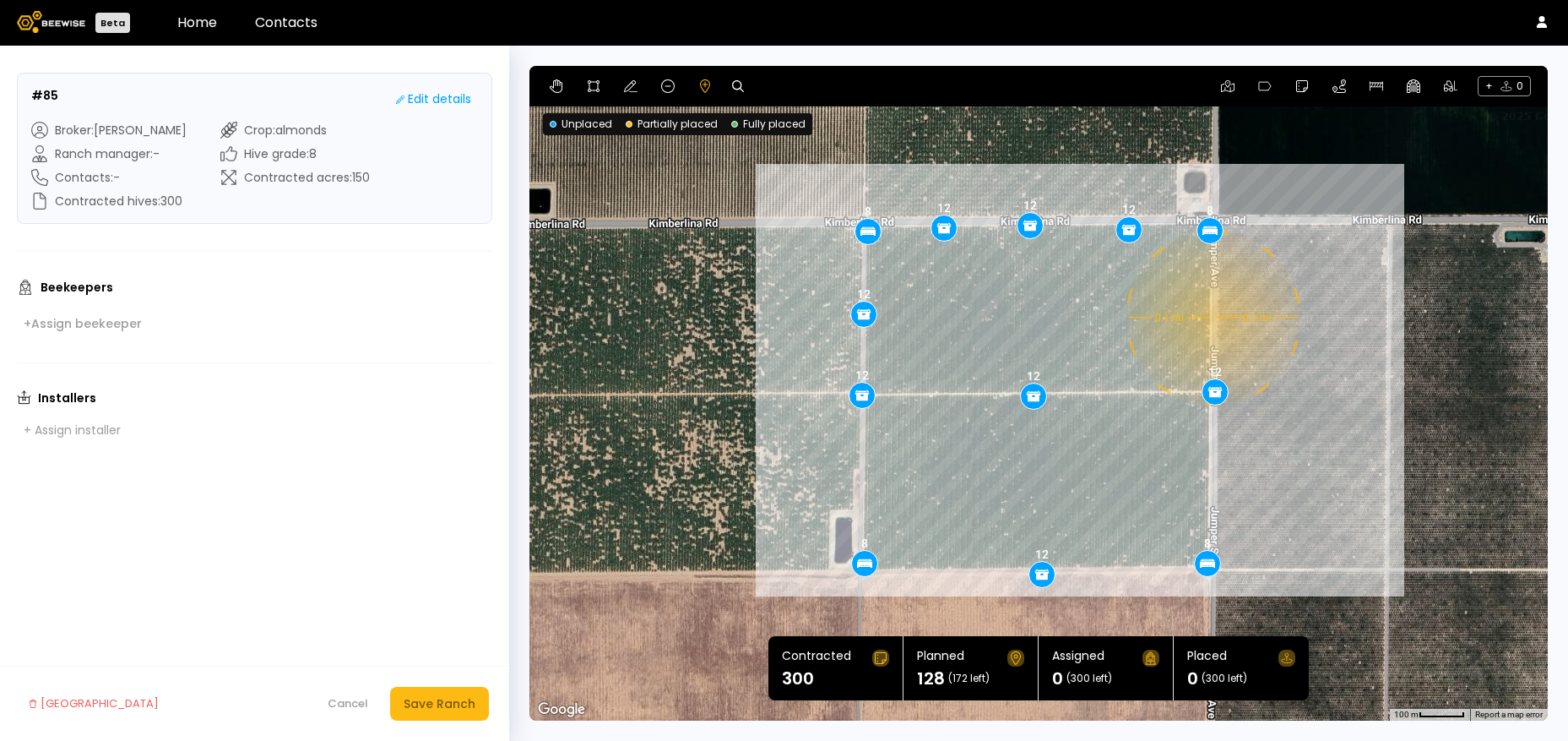
click at [1211, 318] on div "0.1 mi 0.1 mi 8 8 8 8 12 12 12 12 12 12 12 12" at bounding box center [1039, 393] width 1019 height 655
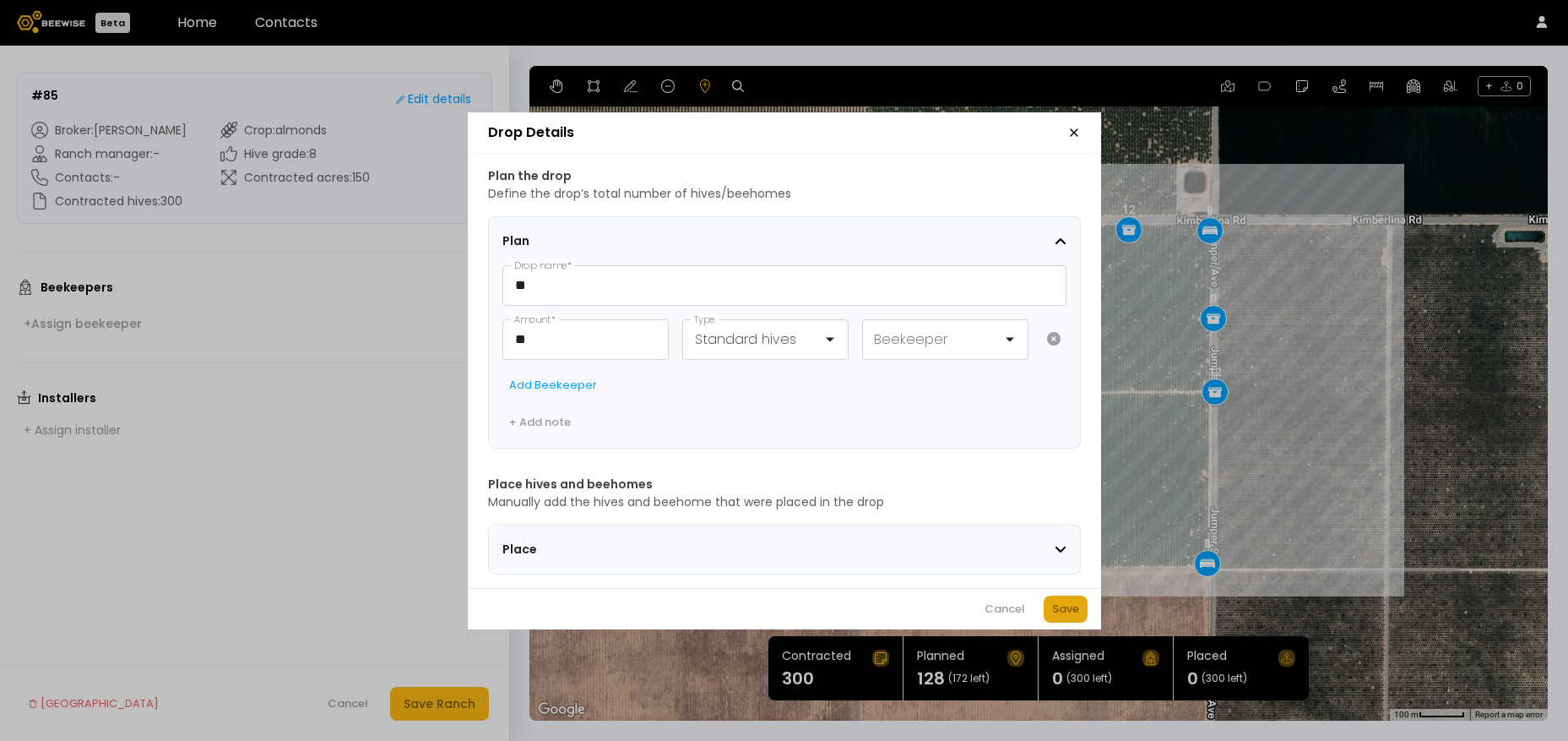
click at [1069, 615] on div "Save" at bounding box center [1066, 609] width 27 height 16
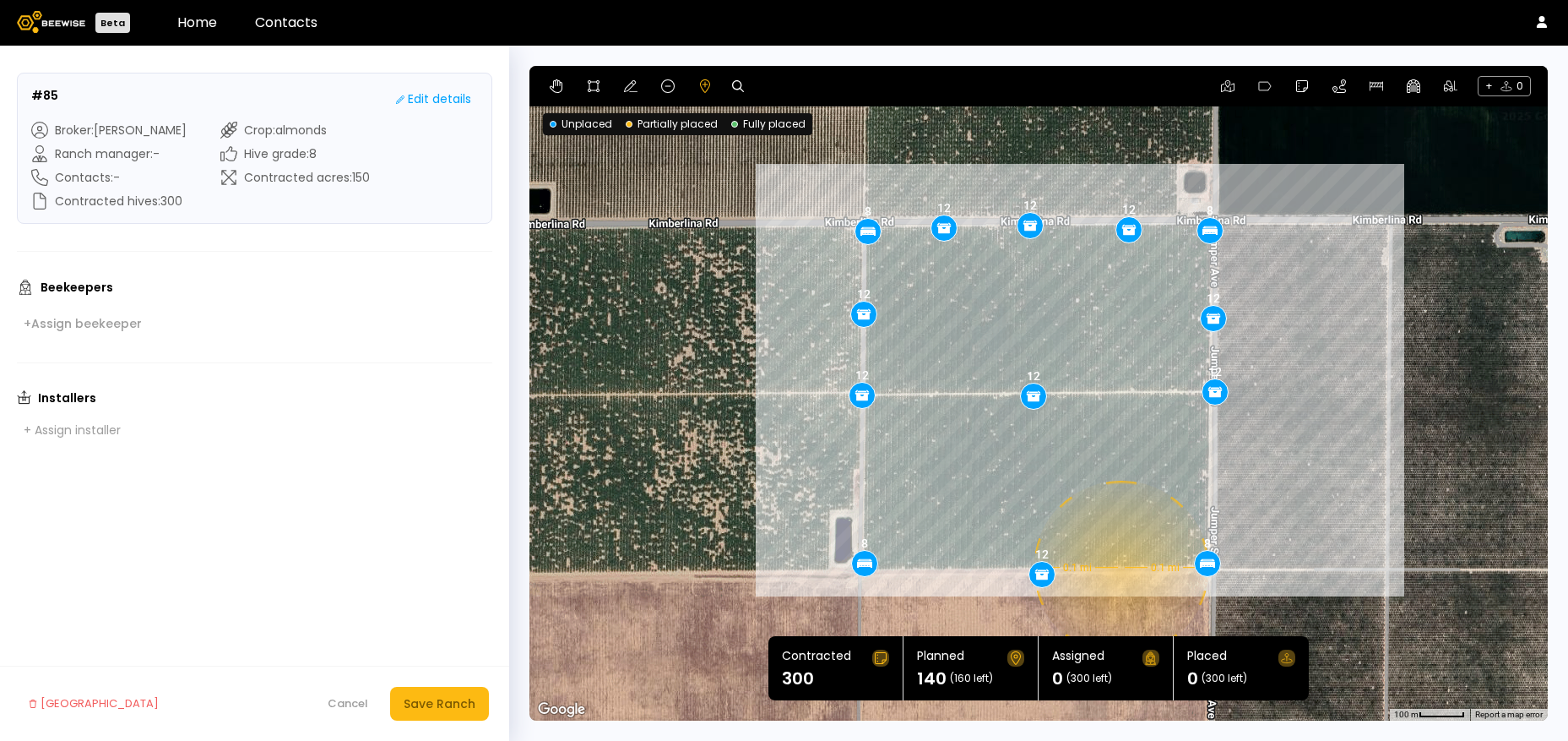
click at [1119, 568] on div "0.1 mi 0.1 mi 8 8 8 8 12 12 12 12 12 12 12 12 12" at bounding box center [1039, 393] width 1019 height 655
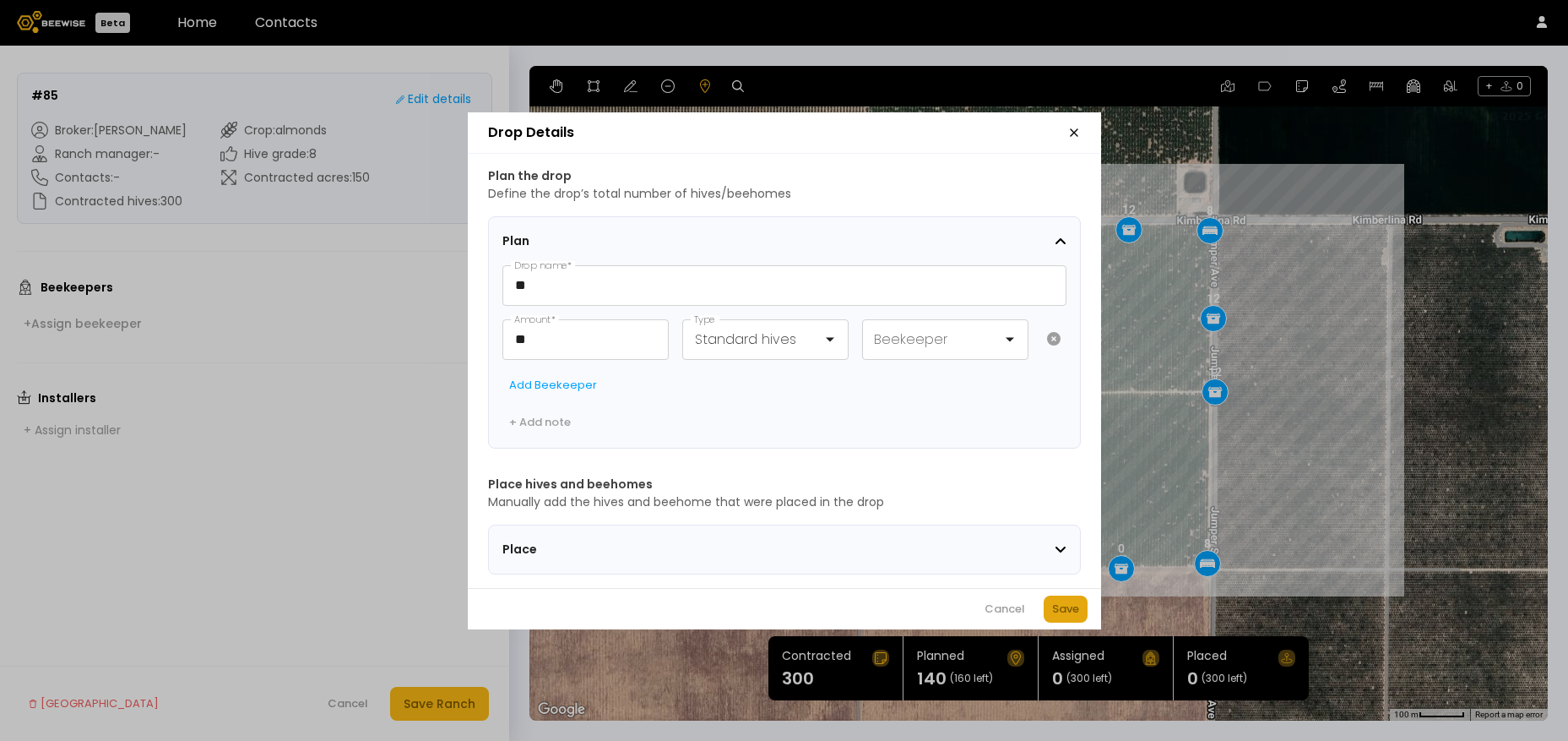
click at [1046, 617] on button "Save" at bounding box center [1065, 610] width 44 height 27
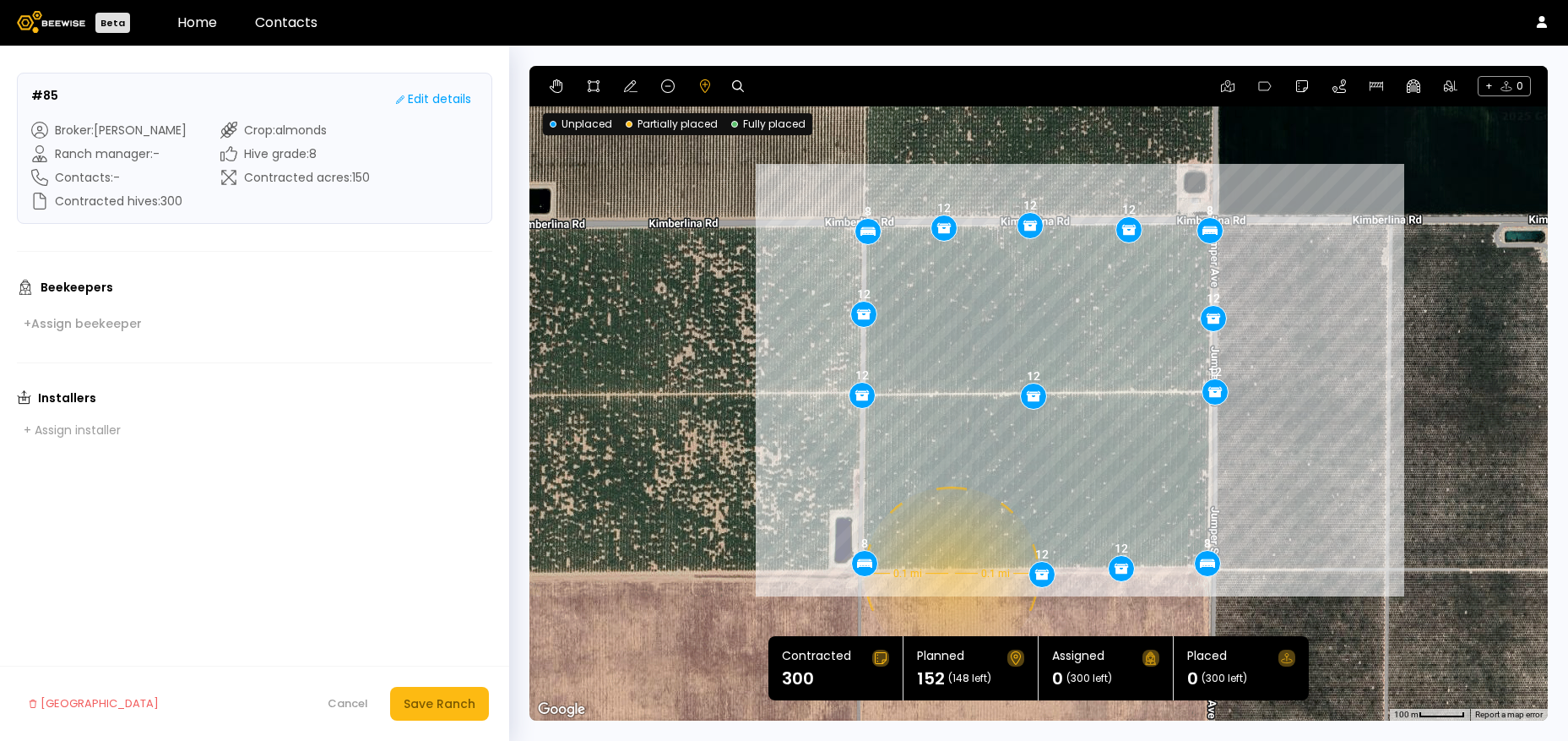
click at [949, 574] on div "0.1 mi 0.1 mi 8 8 8 8 12 12 12 12 12 12 12 12 12 12" at bounding box center [1039, 393] width 1019 height 655
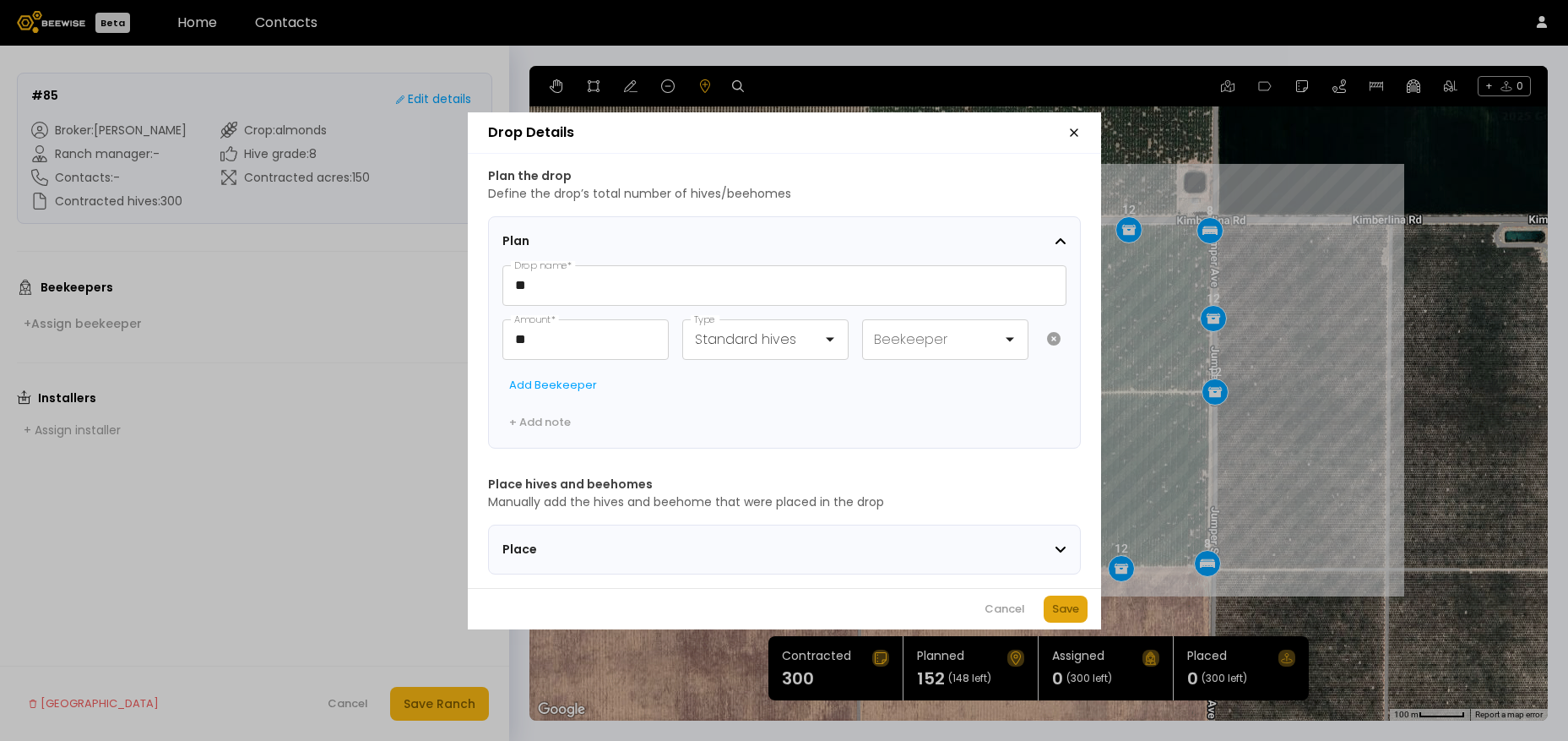
click at [1073, 618] on div "Save" at bounding box center [1066, 609] width 27 height 16
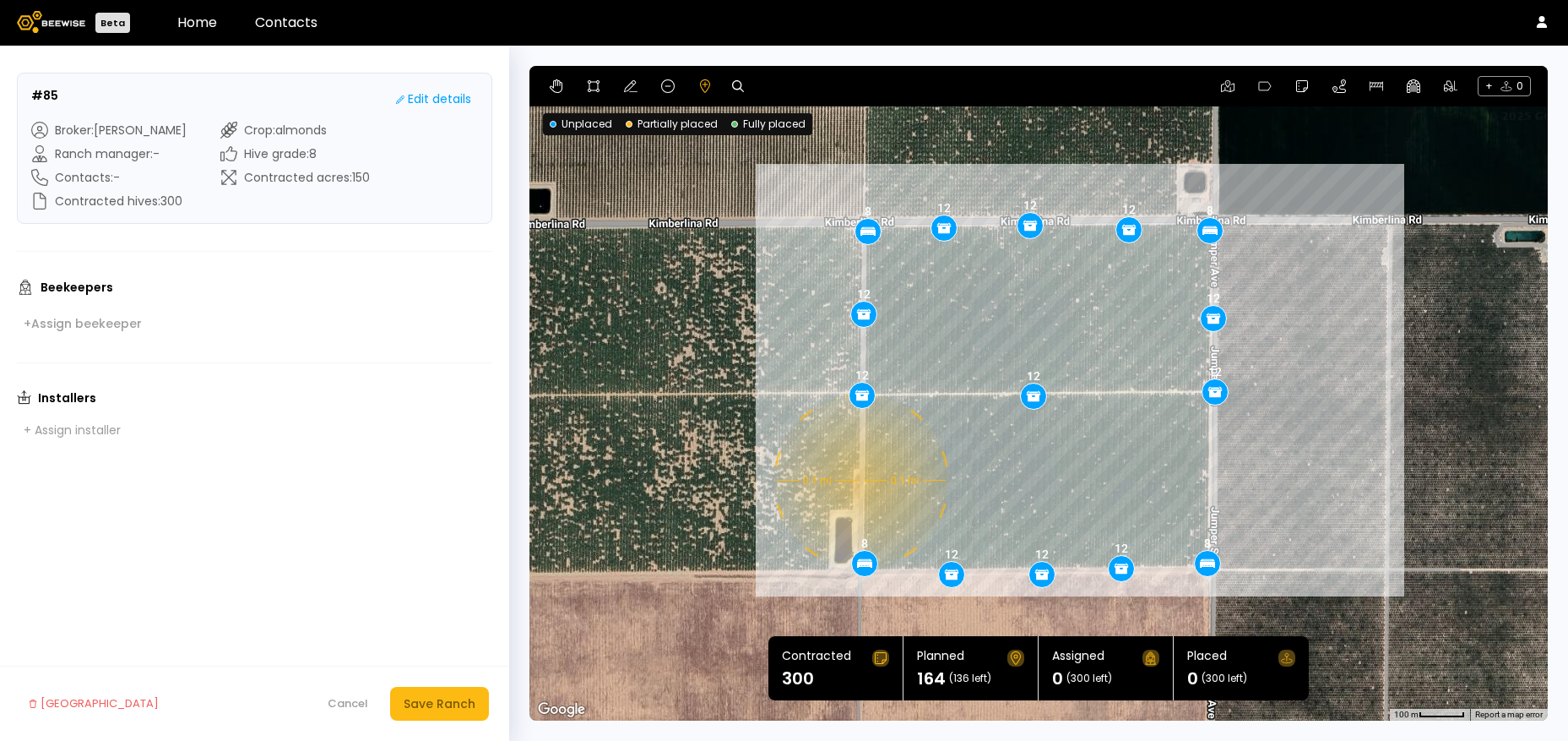
click at [859, 481] on div "0.1 mi 0.1 mi 8 8 8 8 12 12 12 12 12 12 12 12 12 12 12" at bounding box center [1039, 393] width 1019 height 655
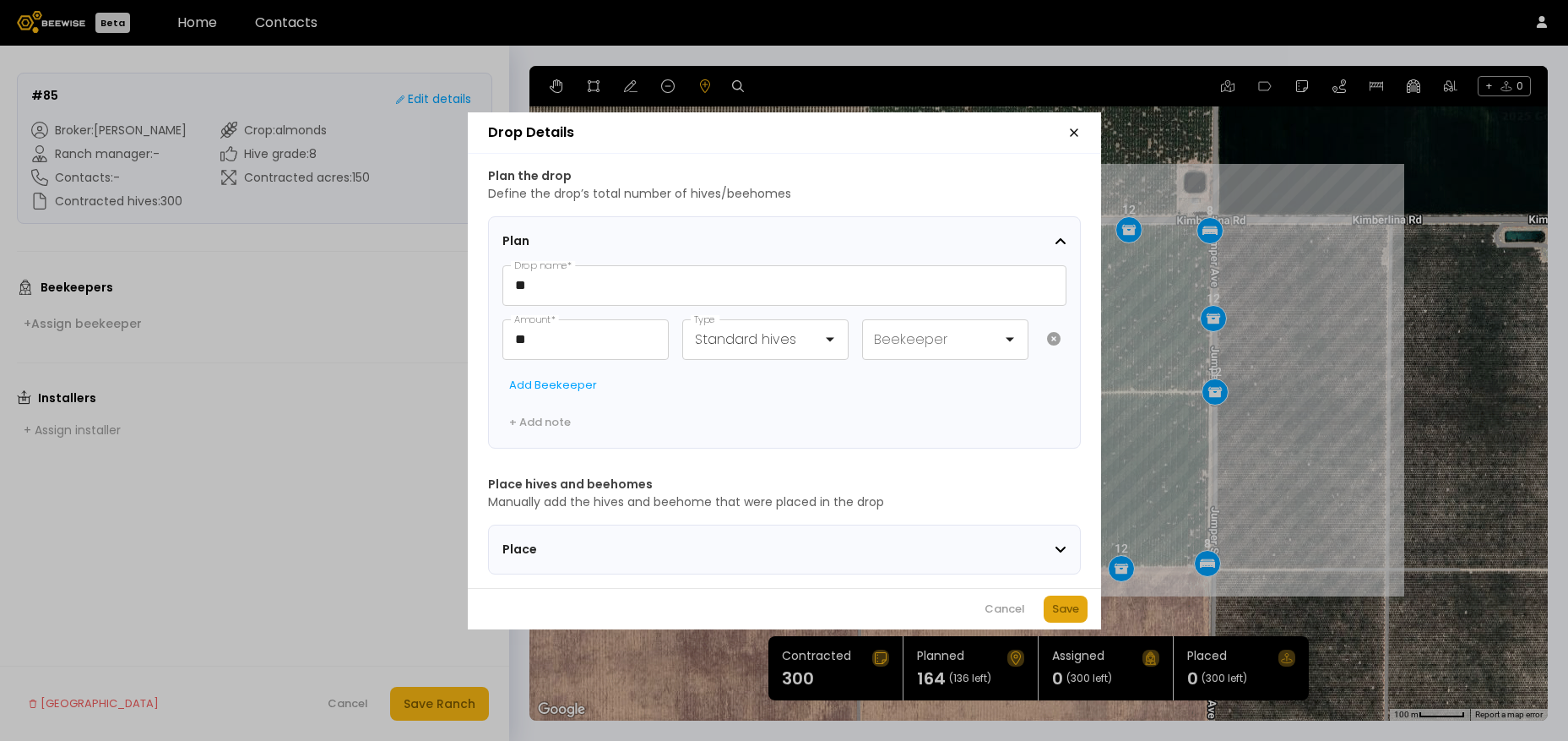
click at [1074, 609] on div "Save" at bounding box center [1066, 609] width 27 height 16
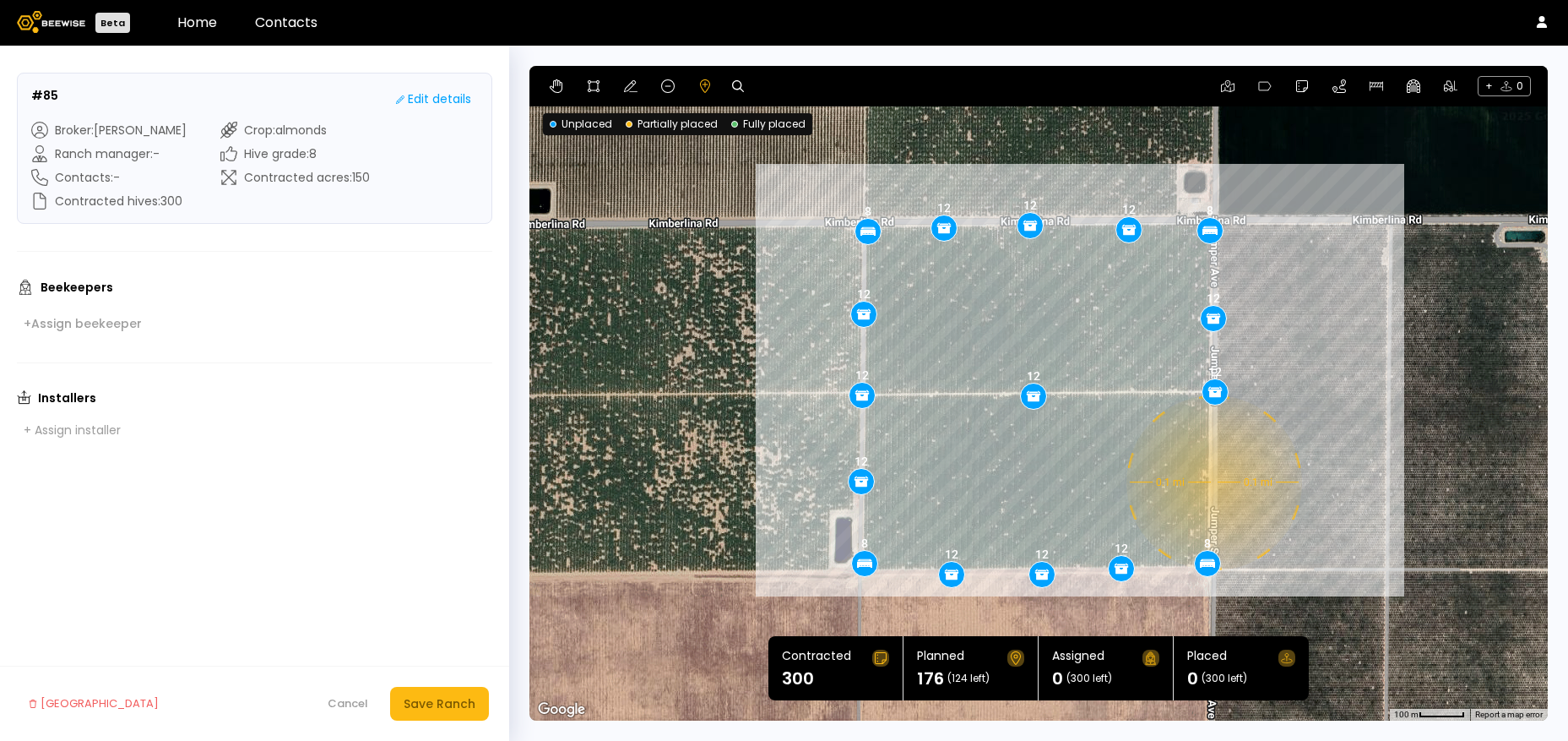
click at [1212, 483] on div "0.1 mi 0.1 mi 8 8 8 8 12 12 12 12 12 12 12 12 12 12 12 12" at bounding box center [1039, 393] width 1019 height 655
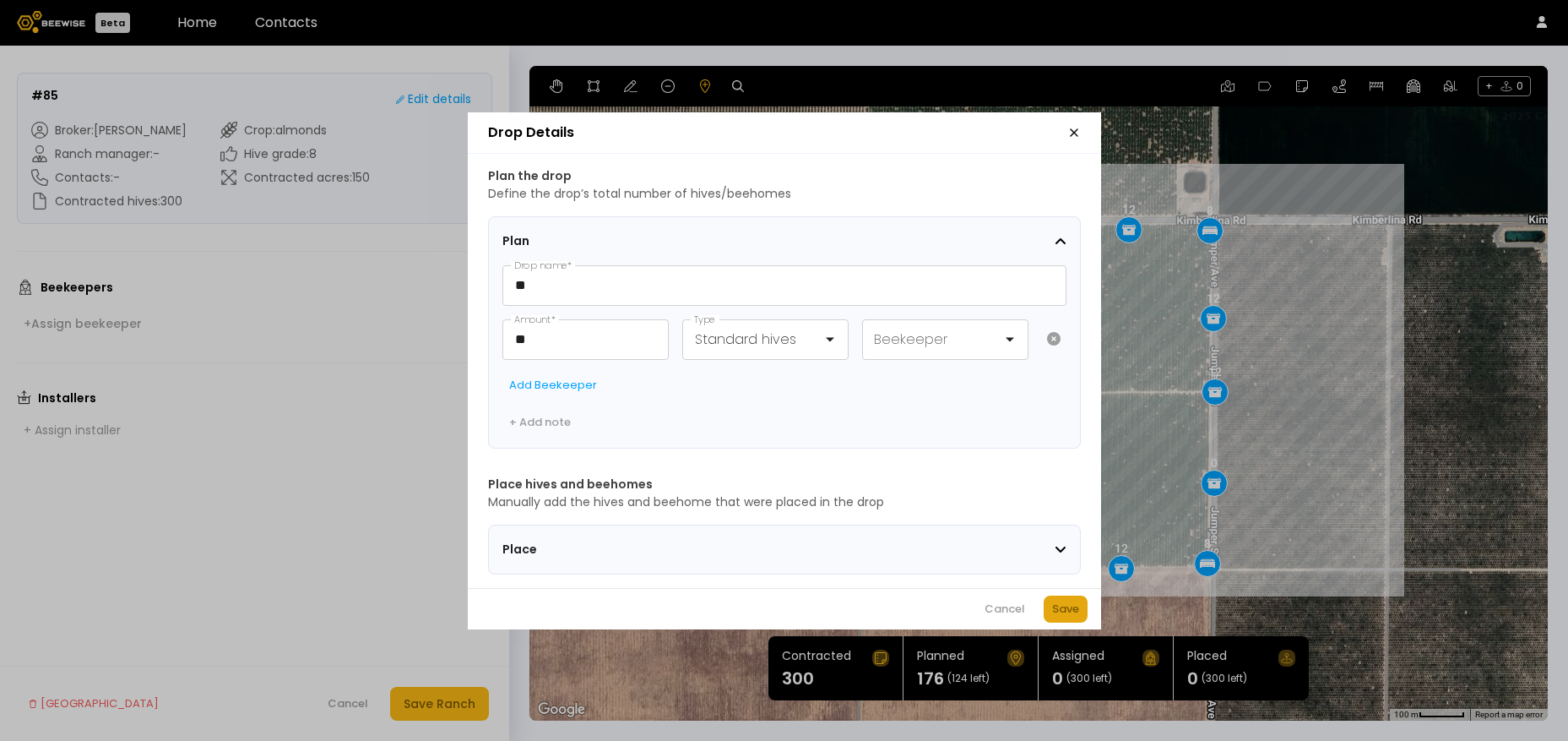
click at [1078, 612] on button "Save" at bounding box center [1065, 610] width 44 height 27
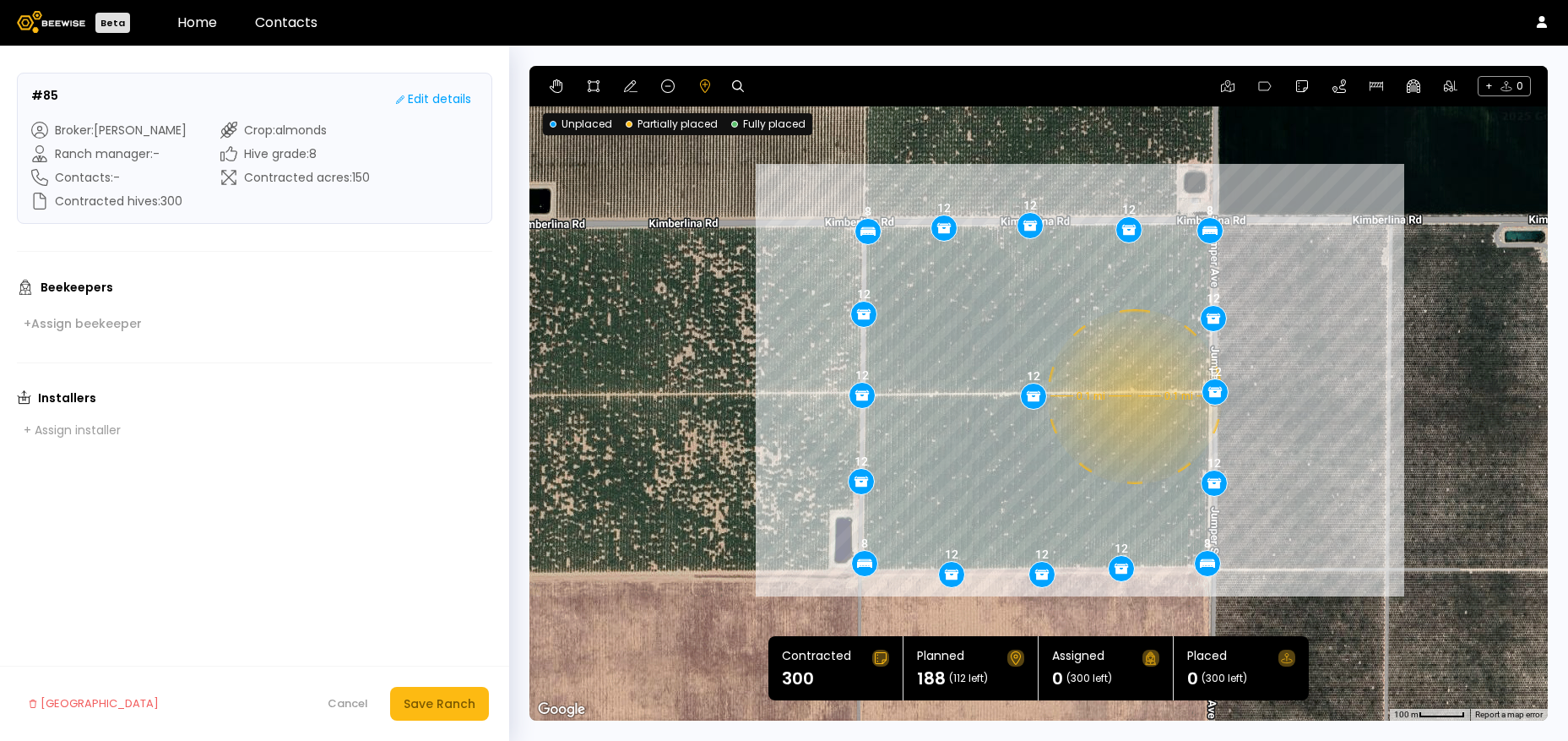
click at [1132, 397] on div "0.1 mi 0.1 mi 8 8 8 8 12 12 12 12 12 12 12 12 12 12 12 12 12" at bounding box center [1039, 393] width 1019 height 655
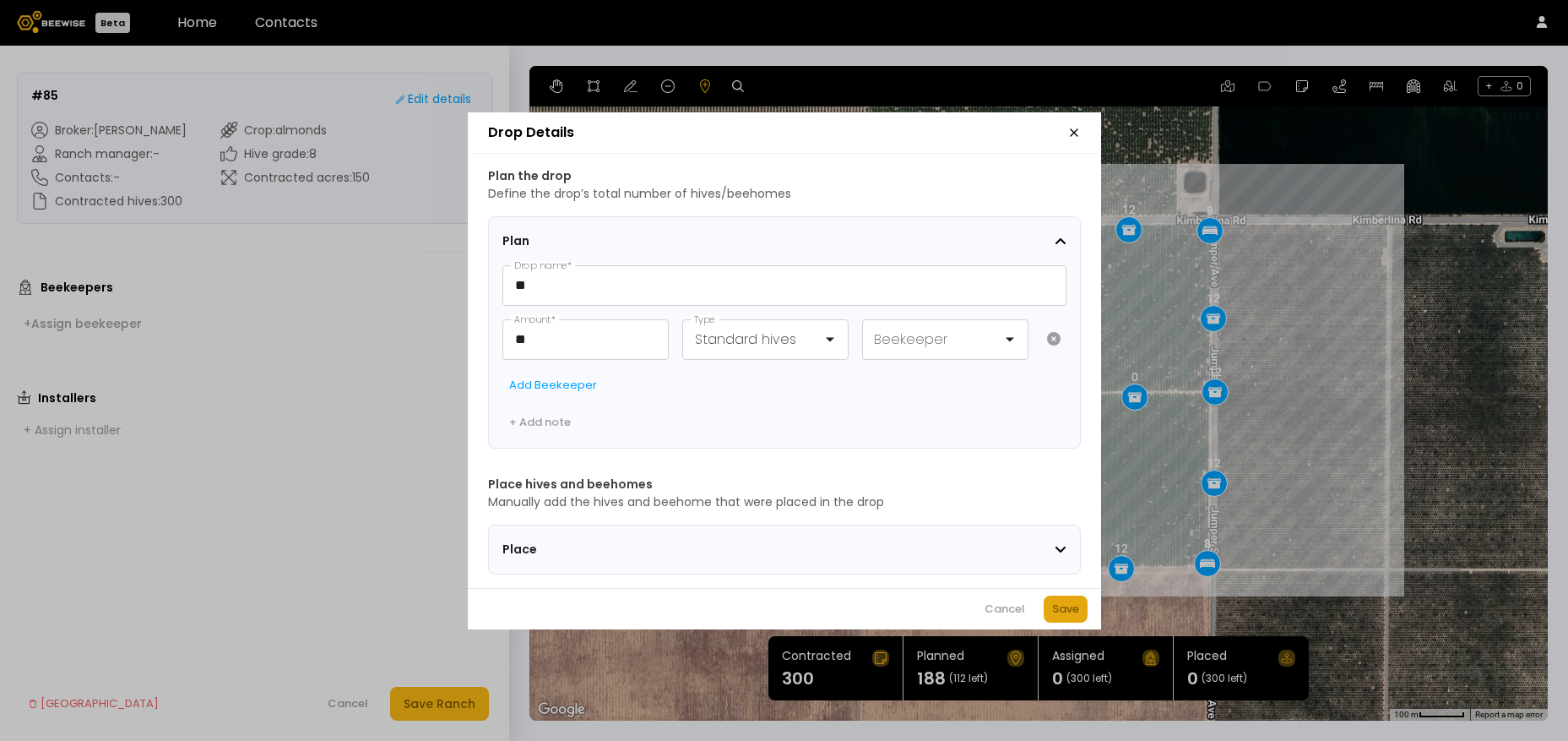
click at [1065, 618] on div "Save" at bounding box center [1066, 609] width 27 height 16
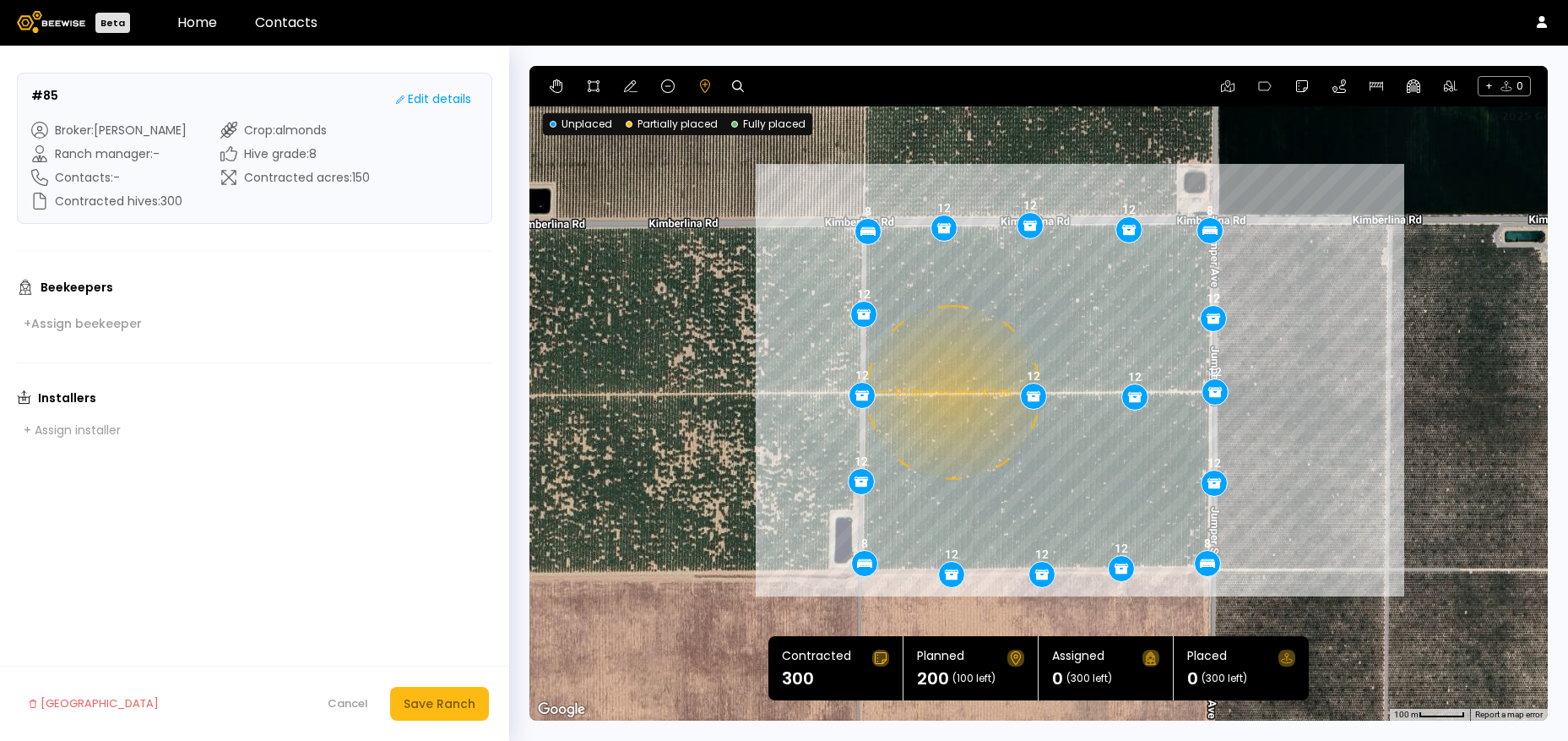
click at [951, 392] on div "0.1 mi 0.1 mi 8 8 8 8 12 12 12 12 12 12 12 12 12 12 12 12 12 12" at bounding box center [1039, 393] width 1019 height 655
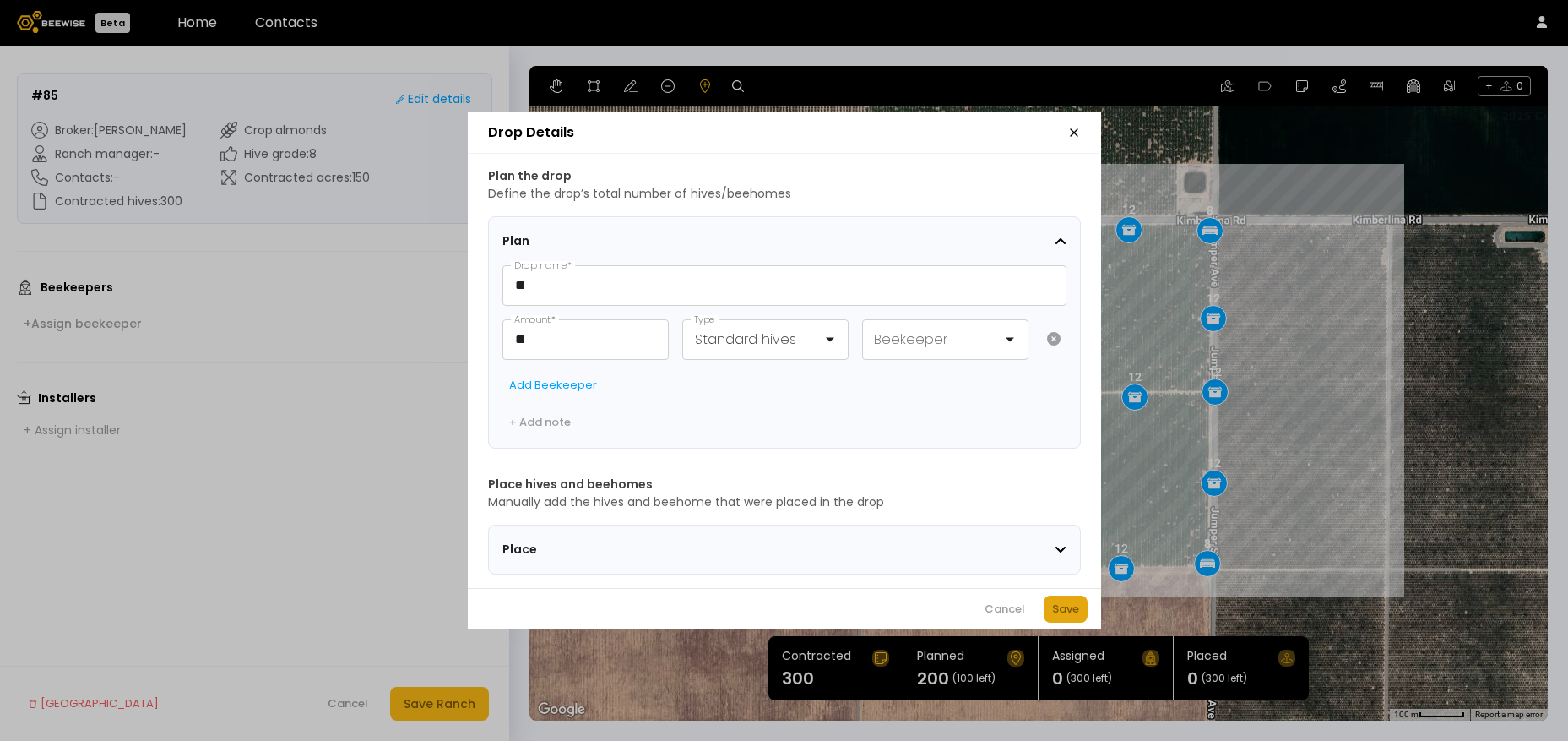
click at [1070, 605] on button "Save" at bounding box center [1065, 610] width 44 height 27
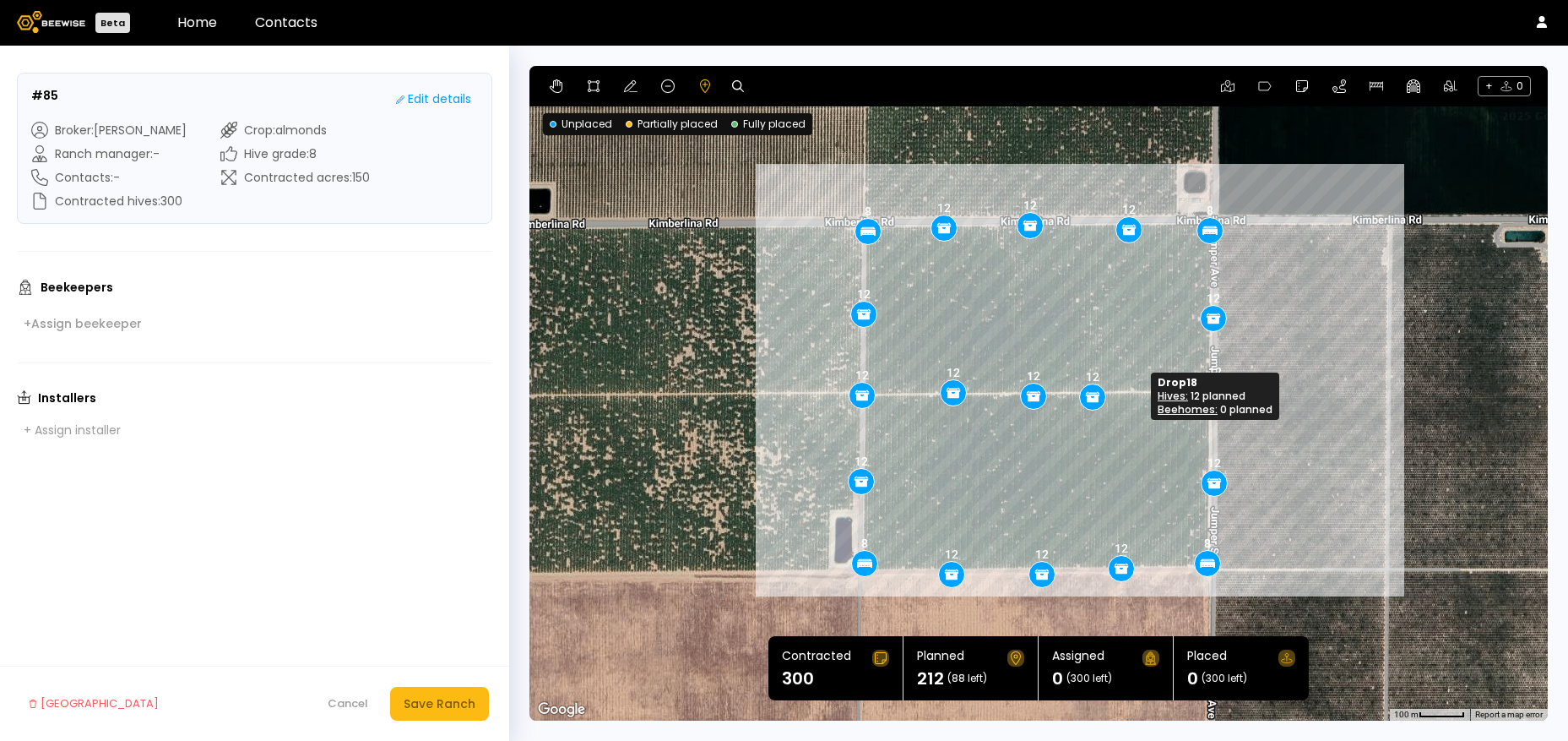
drag, startPoint x: 1131, startPoint y: 401, endPoint x: 1089, endPoint y: 400, distance: 42.0
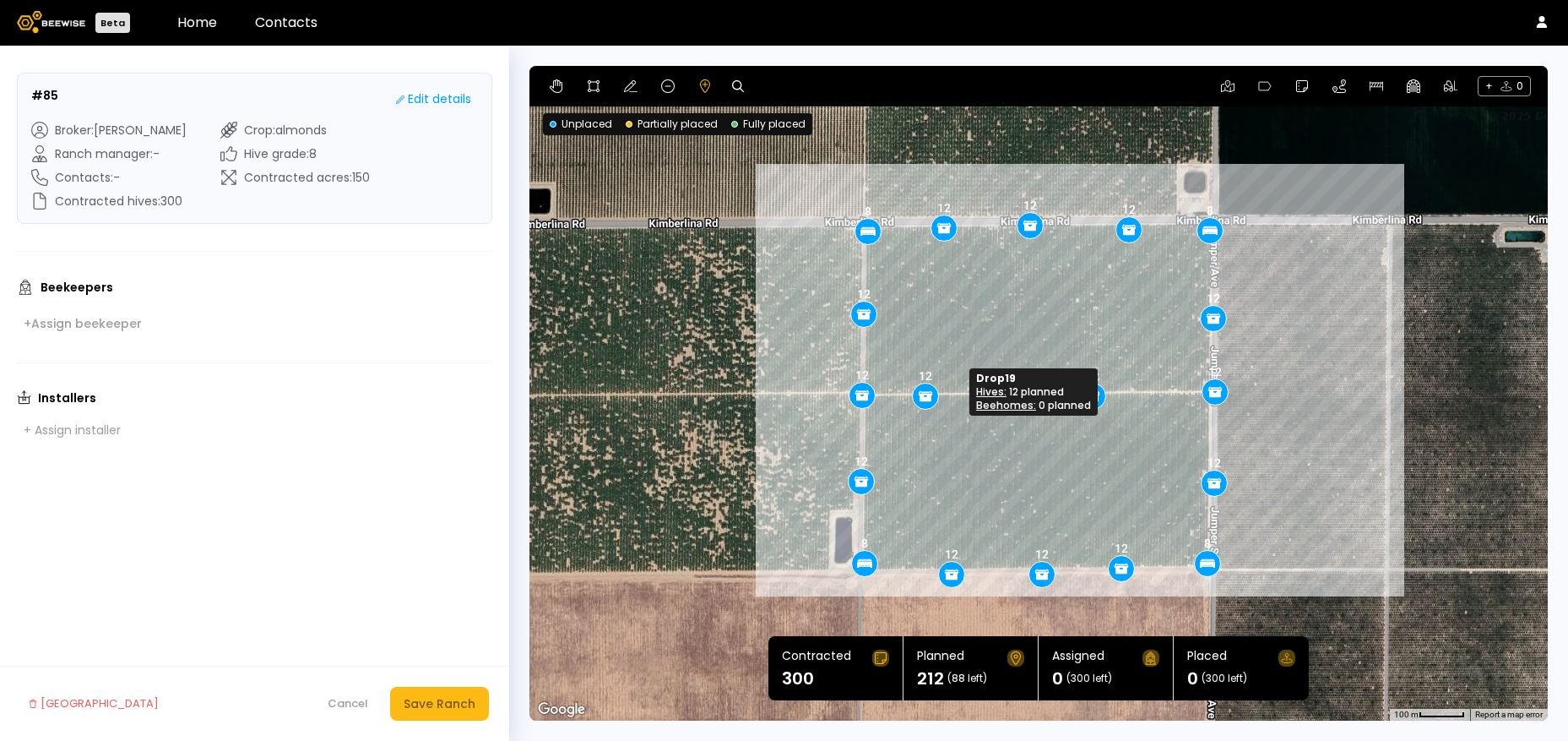
drag, startPoint x: 948, startPoint y: 397, endPoint x: 921, endPoint y: 399, distance: 27.1
drag, startPoint x: 1031, startPoint y: 398, endPoint x: 982, endPoint y: 399, distance: 49.0
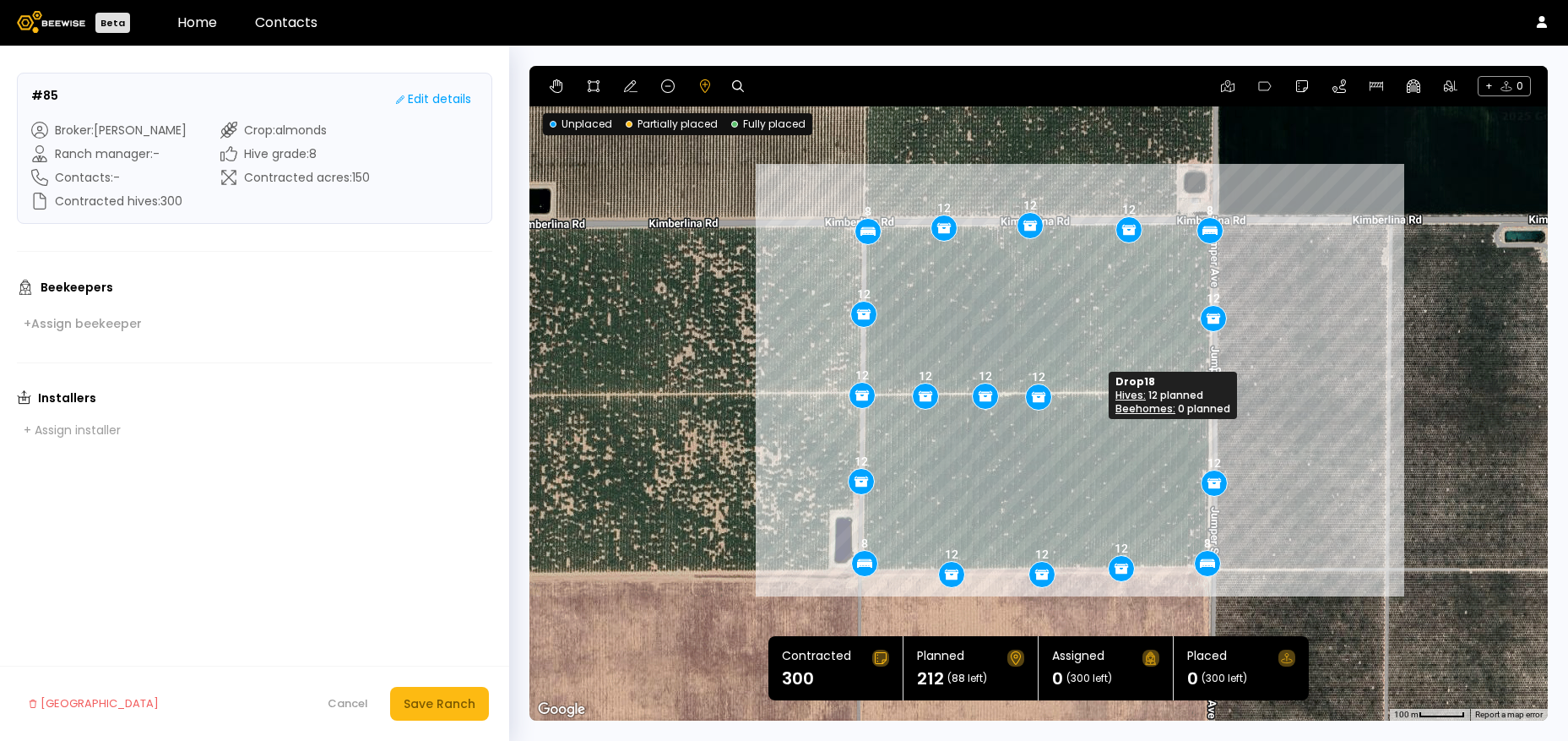
drag, startPoint x: 1090, startPoint y: 395, endPoint x: 1036, endPoint y: 396, distance: 54.0
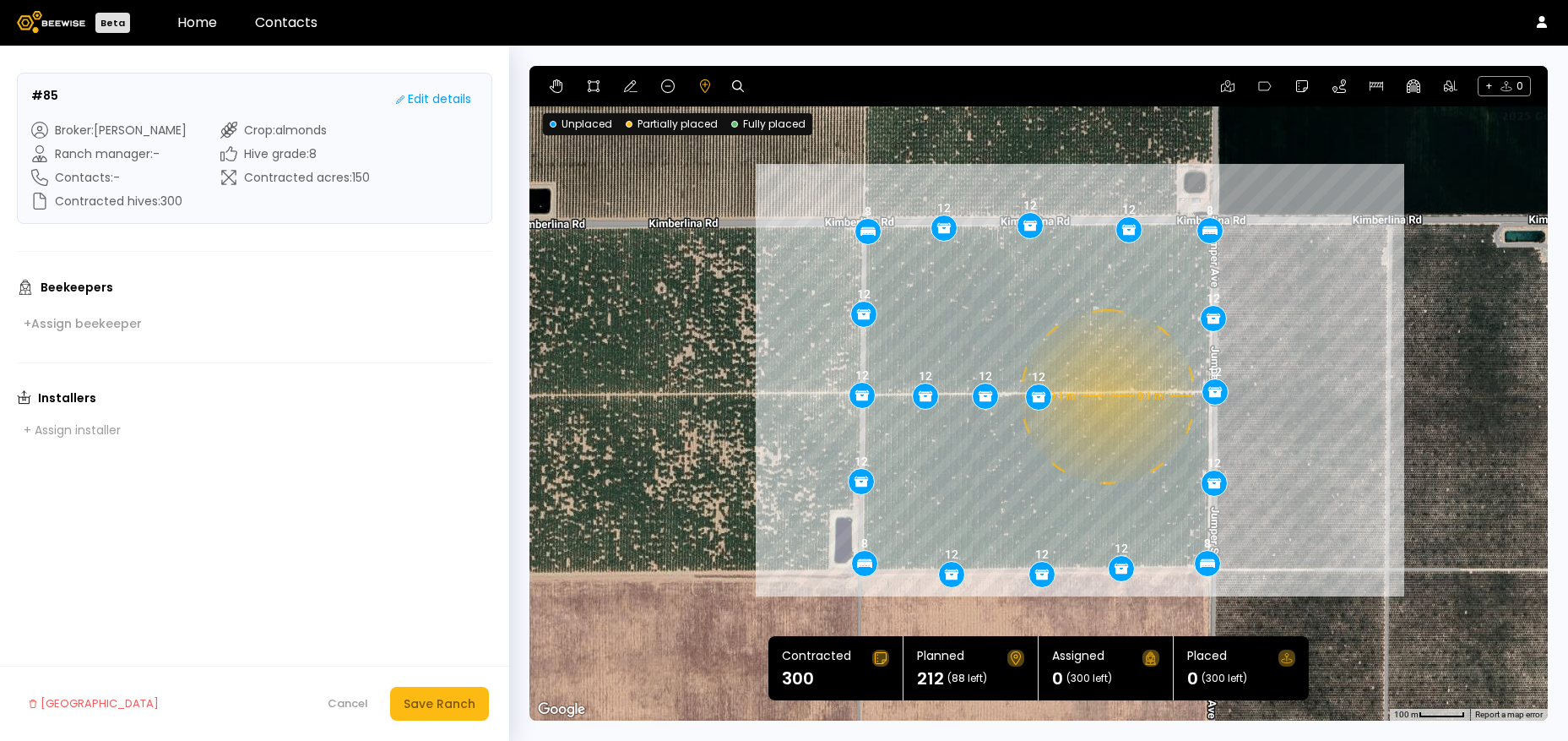
click at [1106, 397] on div "0.1 mi 0.1 mi 8 8 8 8 12 12 12 12 12 12 12 12 12 12 12 12 12 12 12" at bounding box center [1039, 393] width 1019 height 655
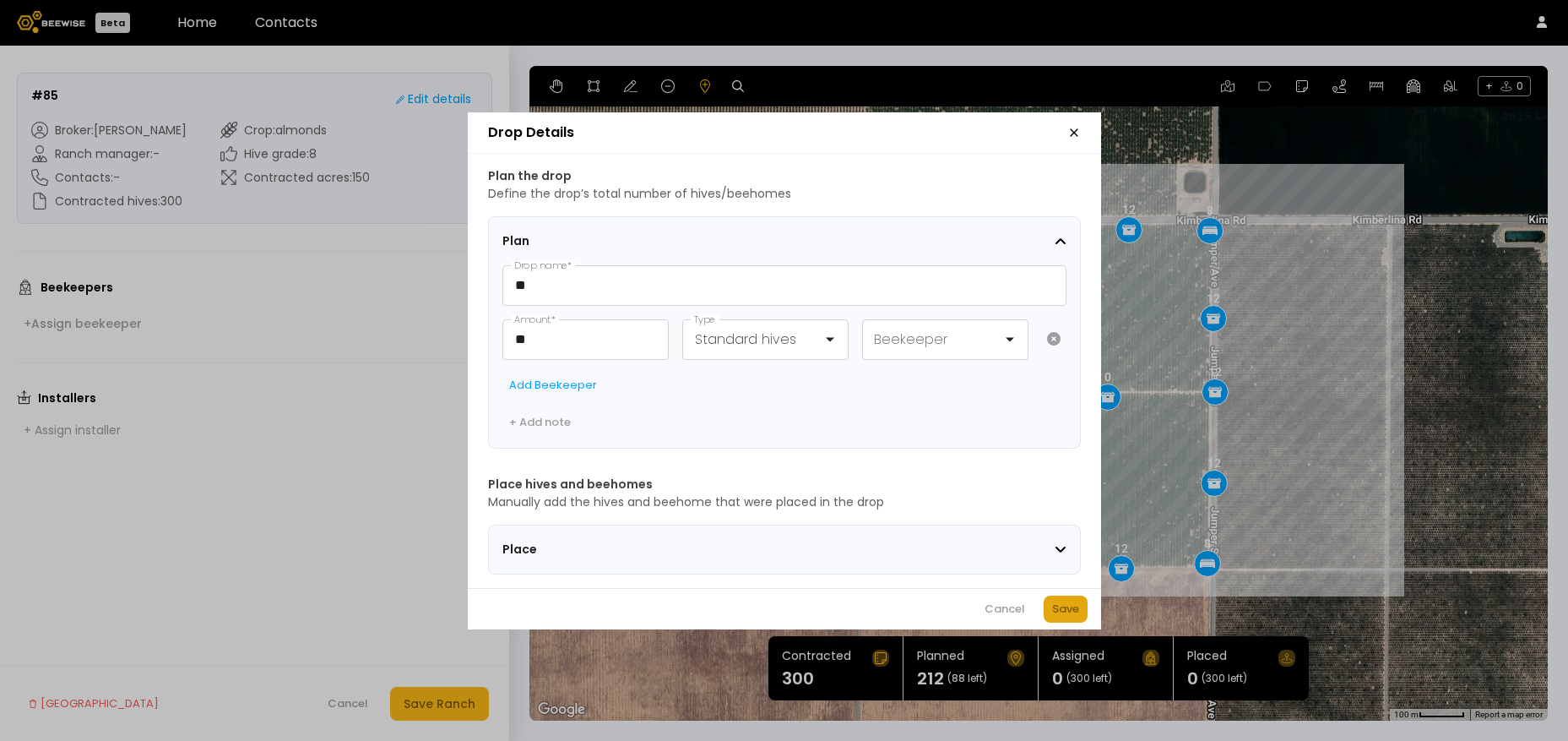
click at [1071, 618] on div "Save" at bounding box center [1066, 609] width 27 height 16
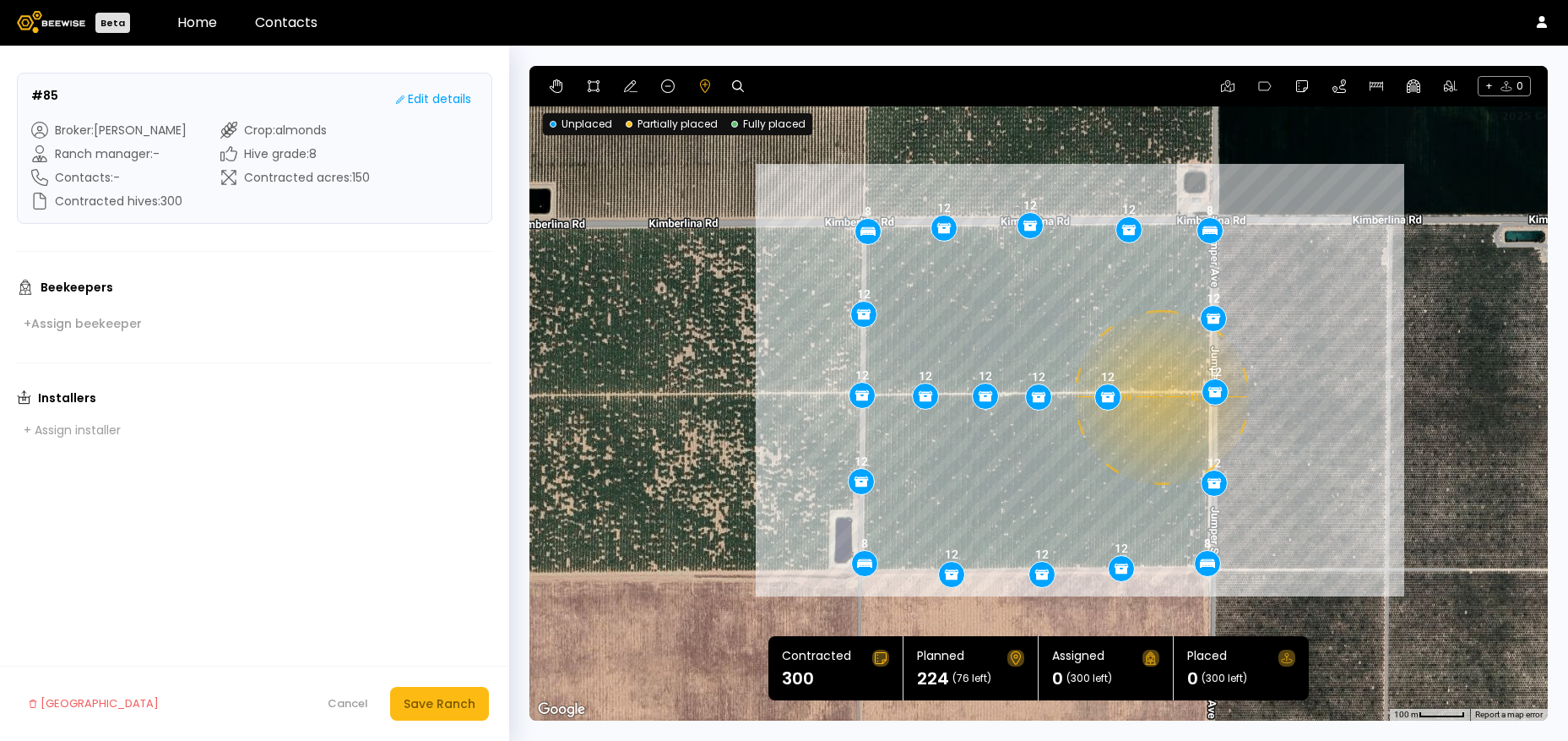
click at [1160, 398] on div "0.1 mi 0.1 mi 8 8 8 8 12 12 12 12 12 12 12 12 12 12 12 12 12 12 12 12" at bounding box center [1039, 393] width 1019 height 655
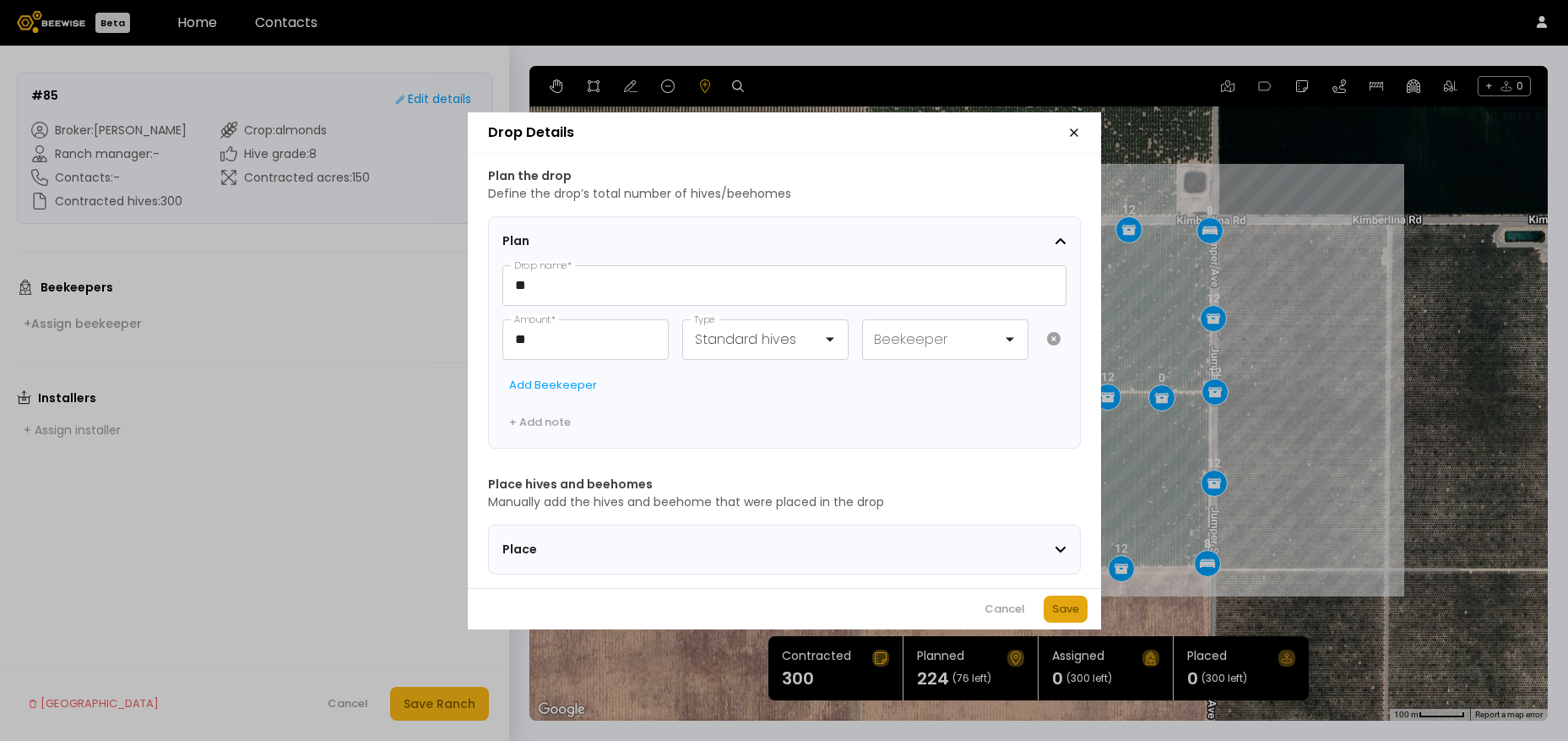
click at [1072, 618] on div "Save" at bounding box center [1066, 609] width 27 height 16
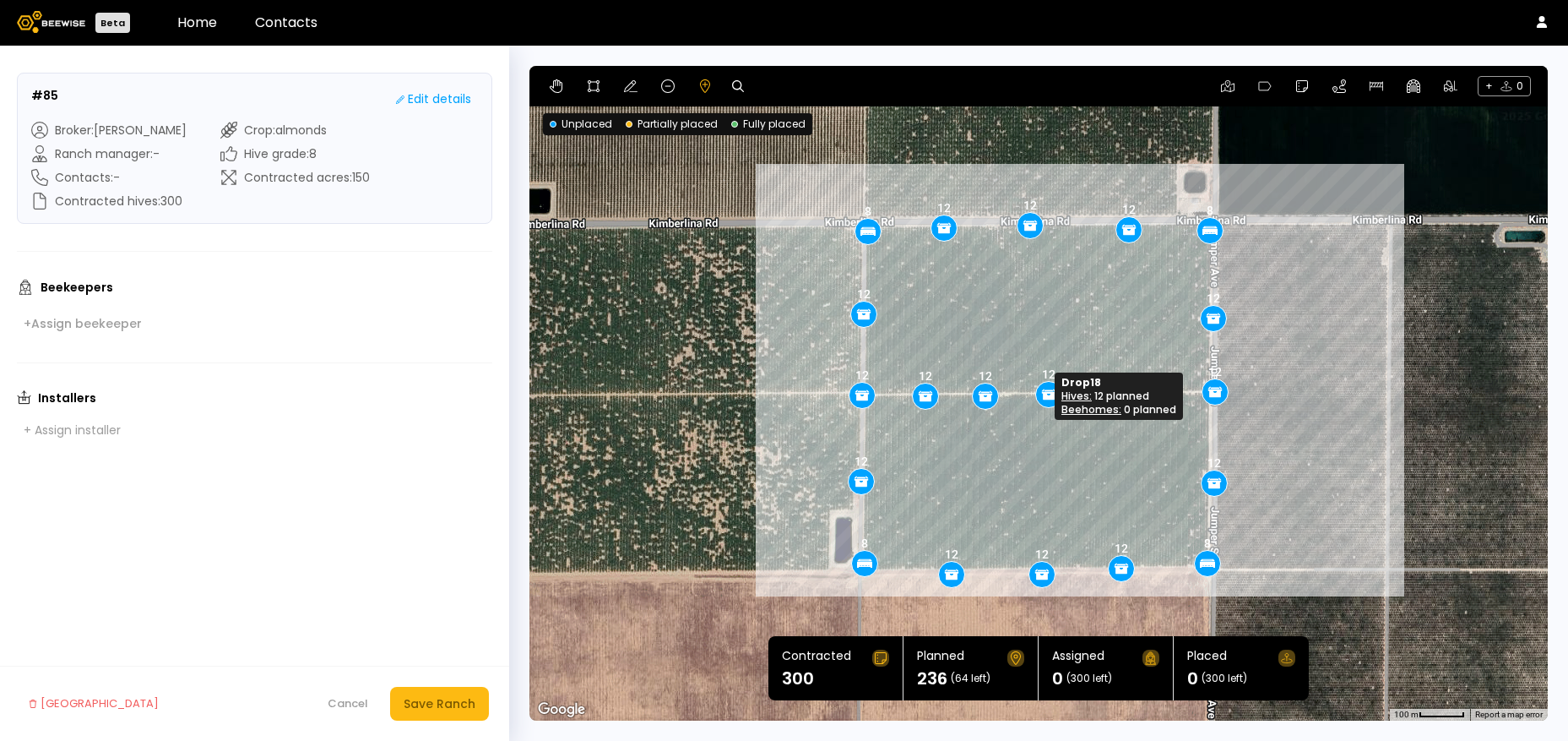
drag, startPoint x: 1036, startPoint y: 399, endPoint x: 1046, endPoint y: 398, distance: 10.0
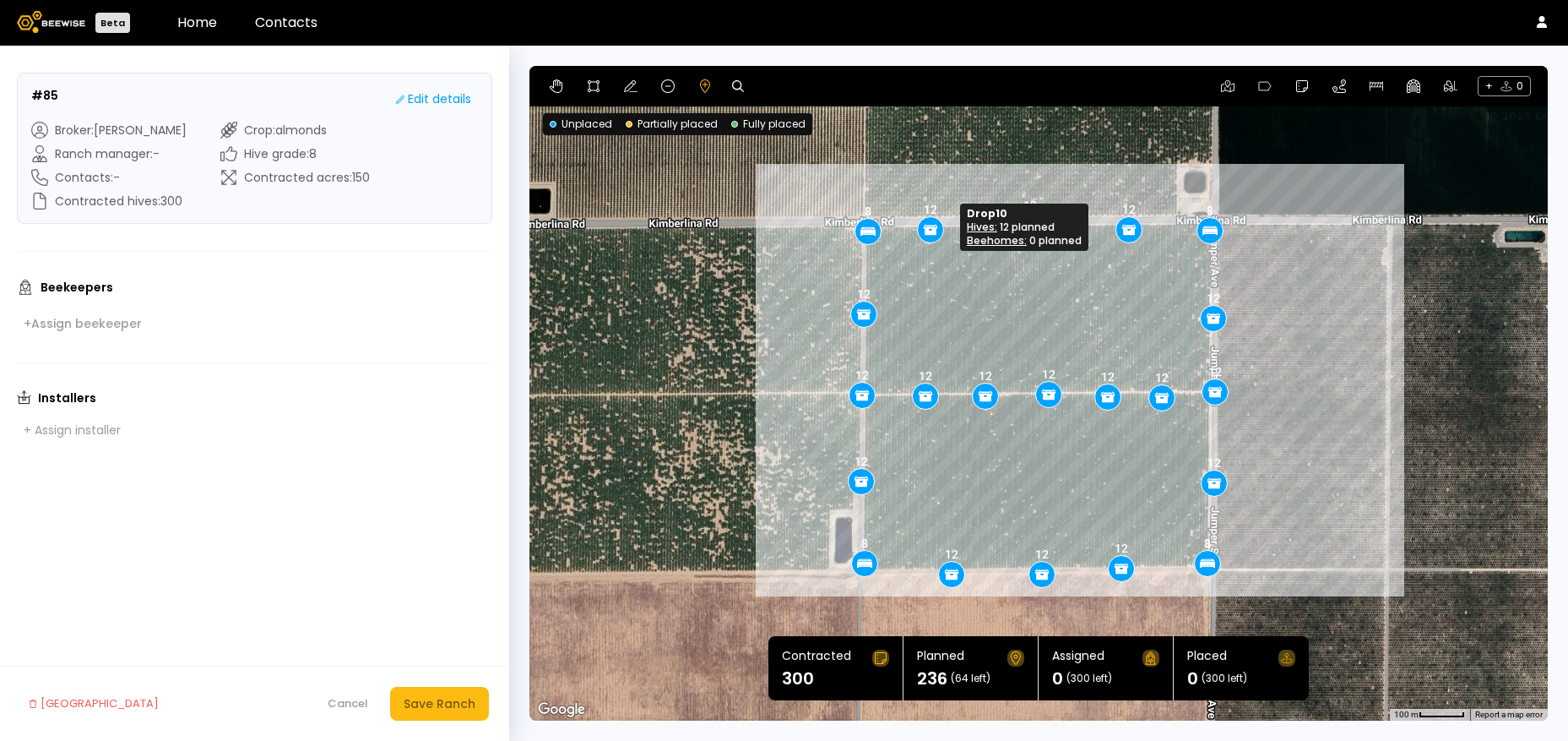
drag, startPoint x: 943, startPoint y: 228, endPoint x: 929, endPoint y: 230, distance: 14.1
drag, startPoint x: 1029, startPoint y: 226, endPoint x: 983, endPoint y: 231, distance: 46.3
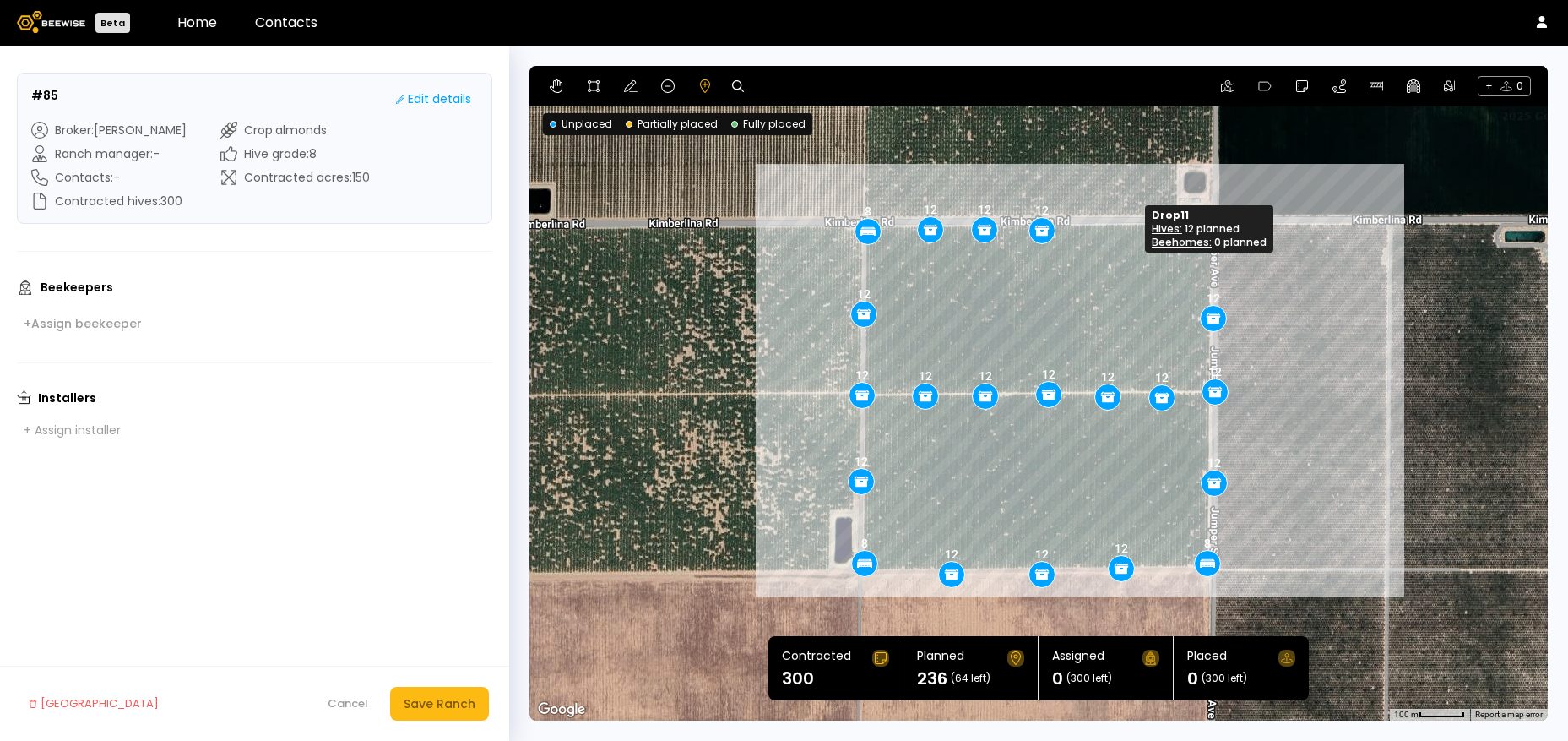
drag, startPoint x: 1125, startPoint y: 228, endPoint x: 1038, endPoint y: 230, distance: 87.0
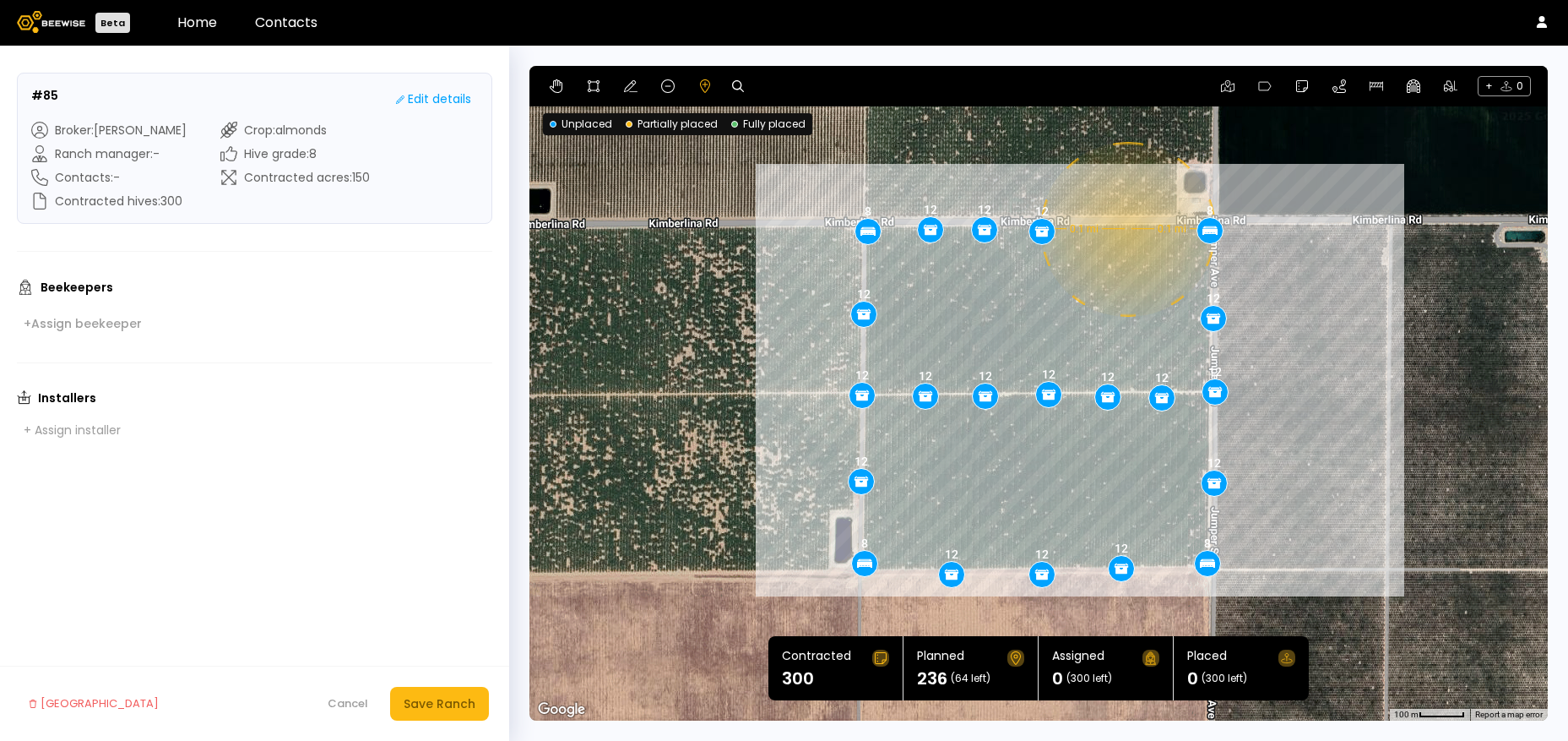
click at [1126, 229] on div "0.1 mi 0.1 mi 8 8 8 8 12 12 12 12 12 12 12 12 12 12 12 12 12 12 12 12 12" at bounding box center [1039, 393] width 1019 height 655
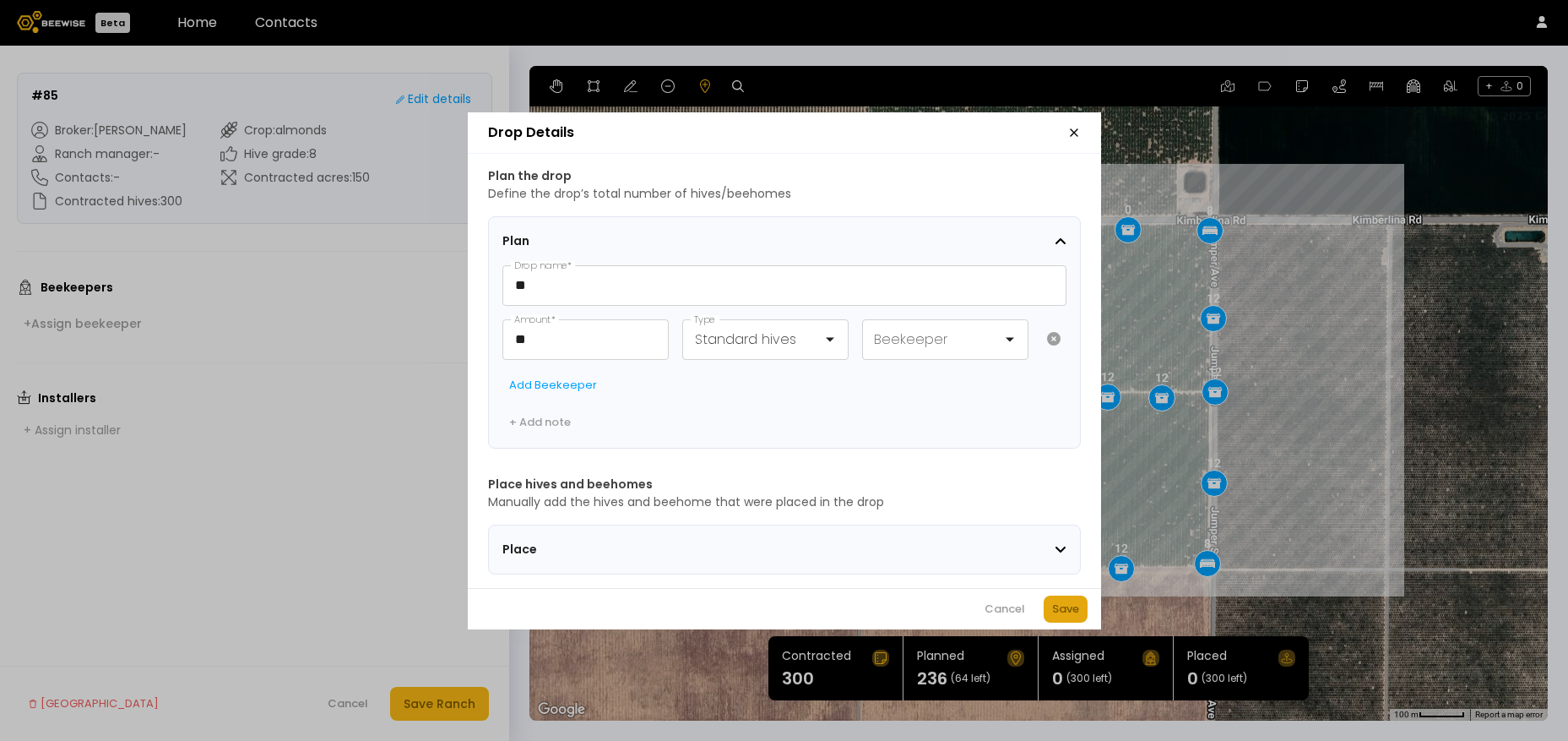
click at [1075, 617] on div "Save" at bounding box center [1066, 609] width 27 height 16
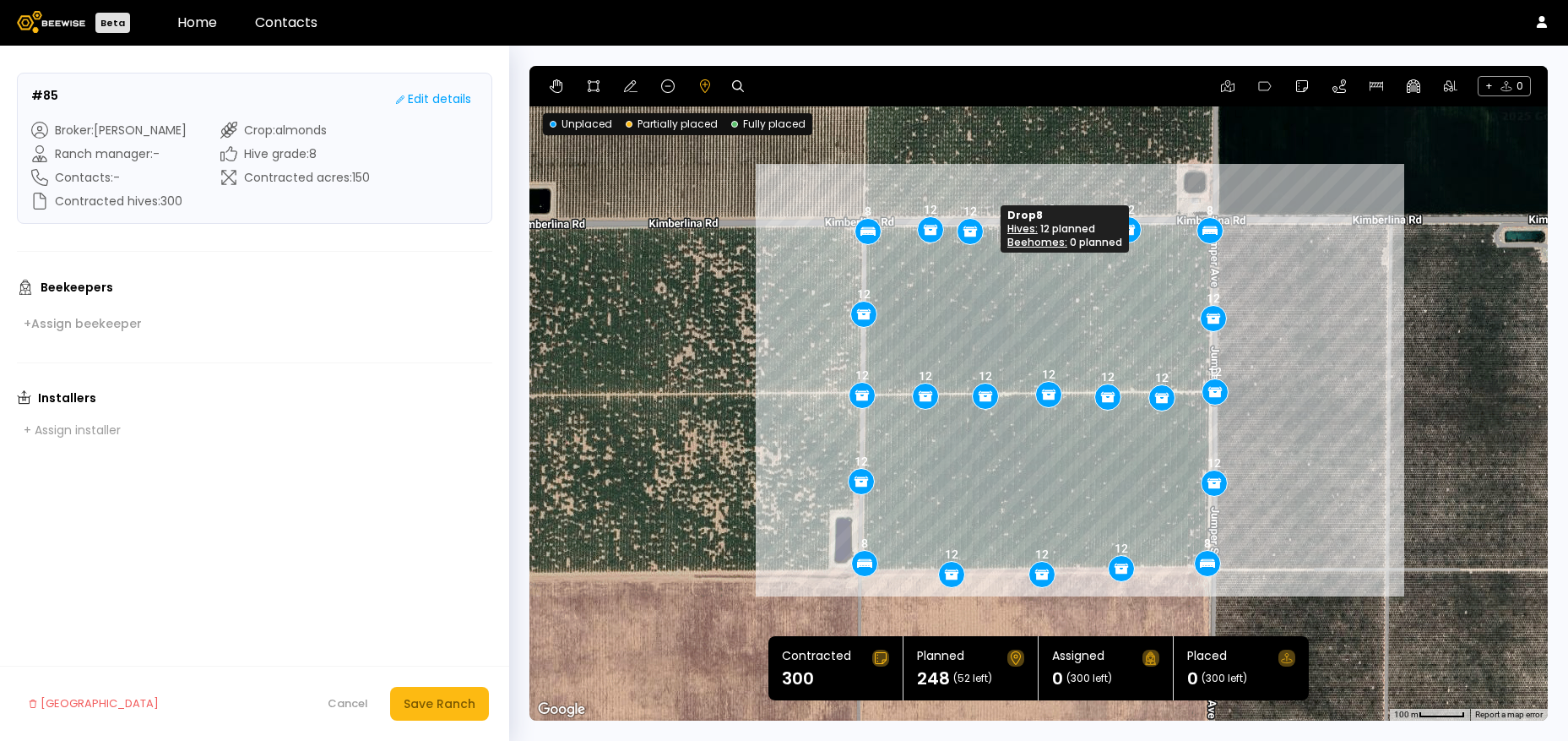
drag, startPoint x: 985, startPoint y: 233, endPoint x: 972, endPoint y: 233, distance: 13.0
drag, startPoint x: 927, startPoint y: 232, endPoint x: 912, endPoint y: 233, distance: 15.0
drag, startPoint x: 1054, startPoint y: 230, endPoint x: 1041, endPoint y: 230, distance: 13.0
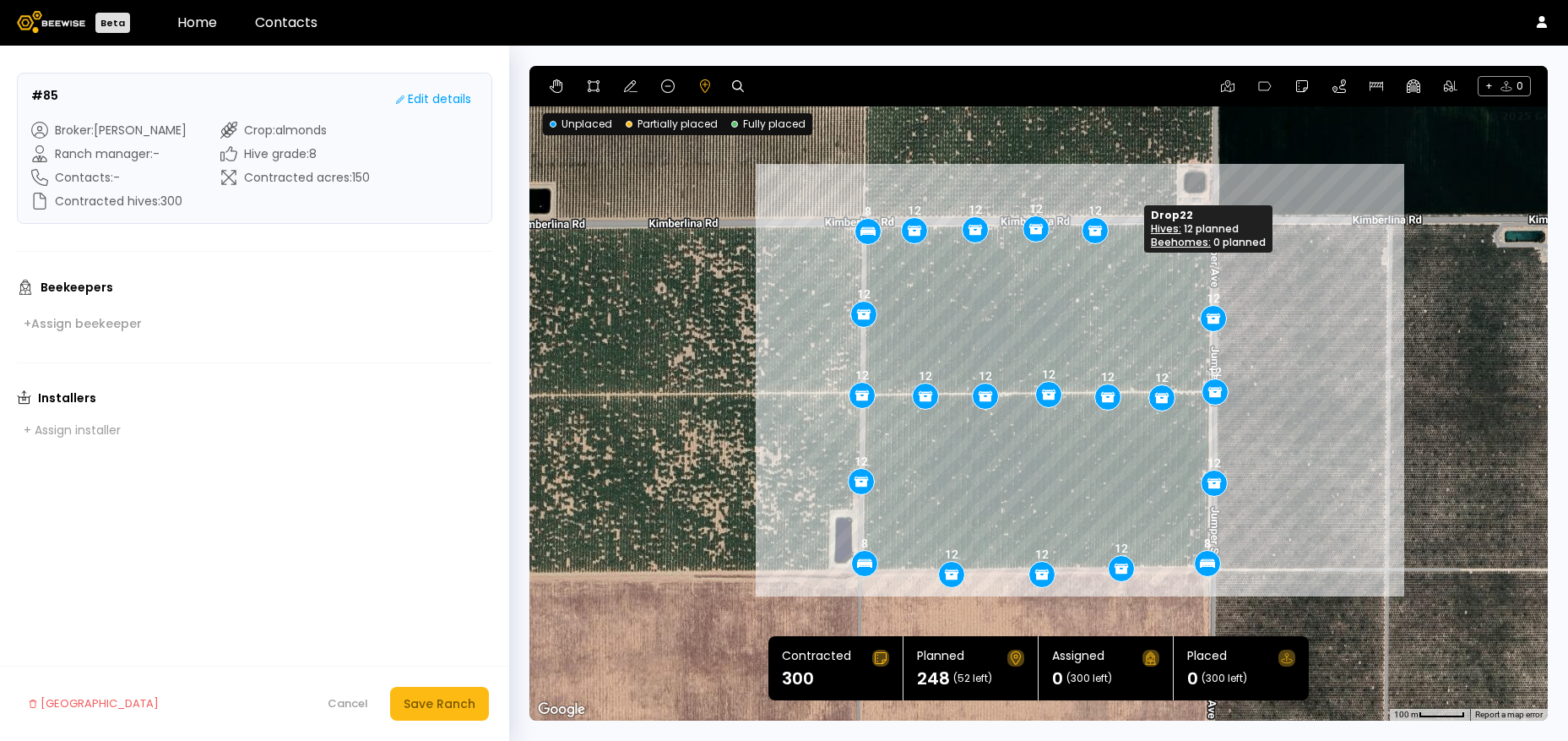
drag, startPoint x: 1129, startPoint y: 223, endPoint x: 1096, endPoint y: 223, distance: 33.0
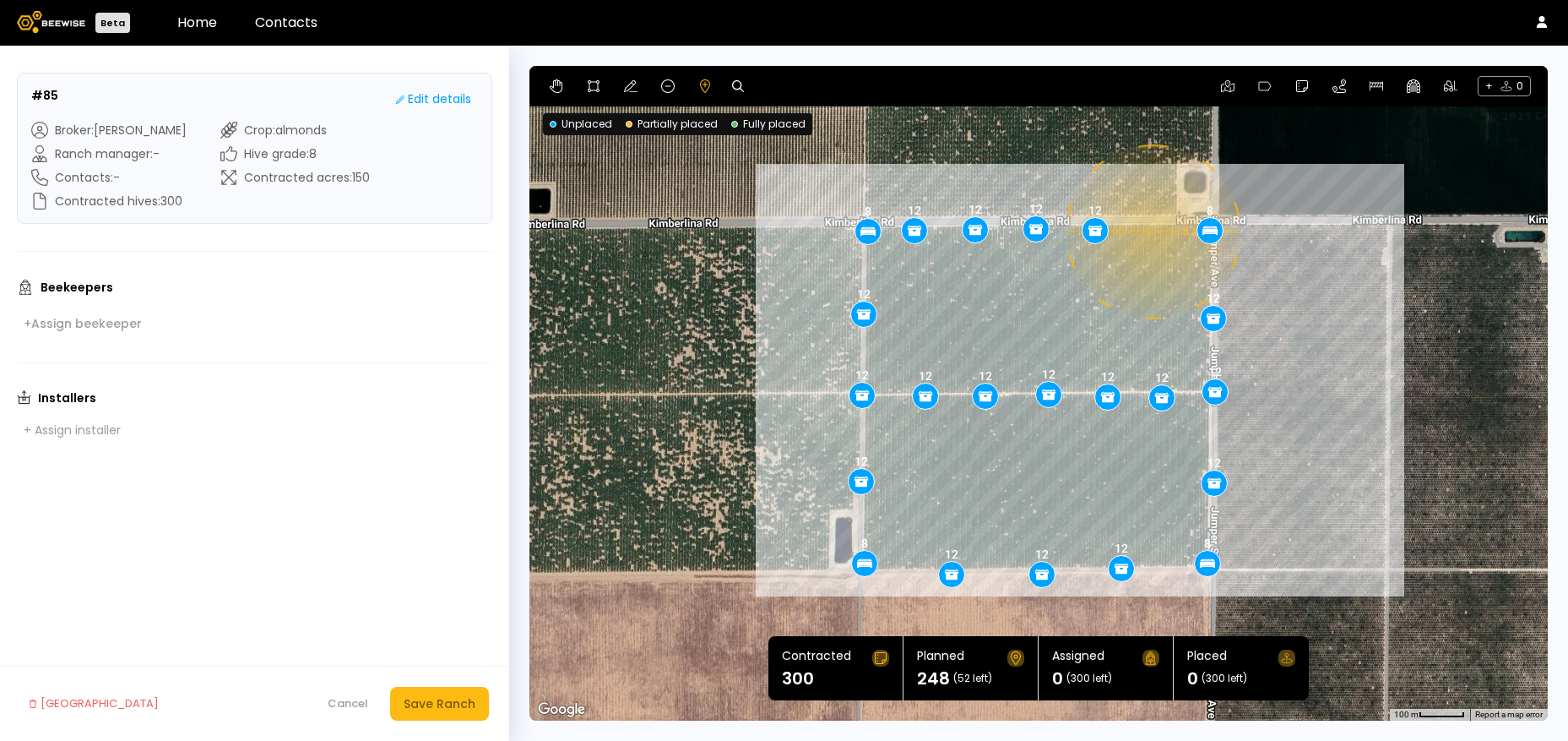
click at [1152, 232] on div "0.1 mi 0.1 mi 8 8 8 8 12 12 12 12 12 12 12 12 12 12 12 12 12 12 12 12 12 12" at bounding box center [1039, 393] width 1019 height 655
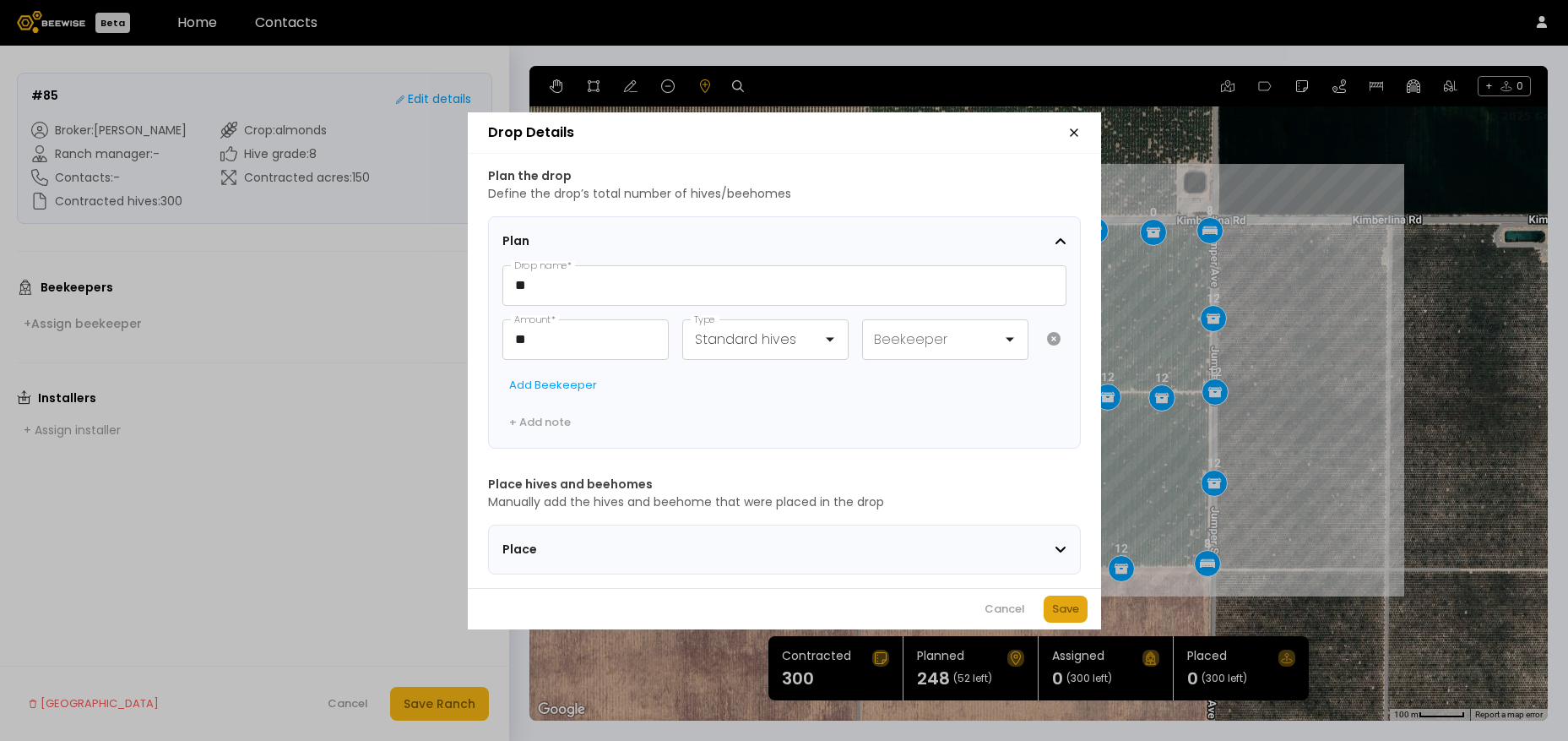
click at [1077, 615] on div "Save" at bounding box center [1066, 609] width 27 height 16
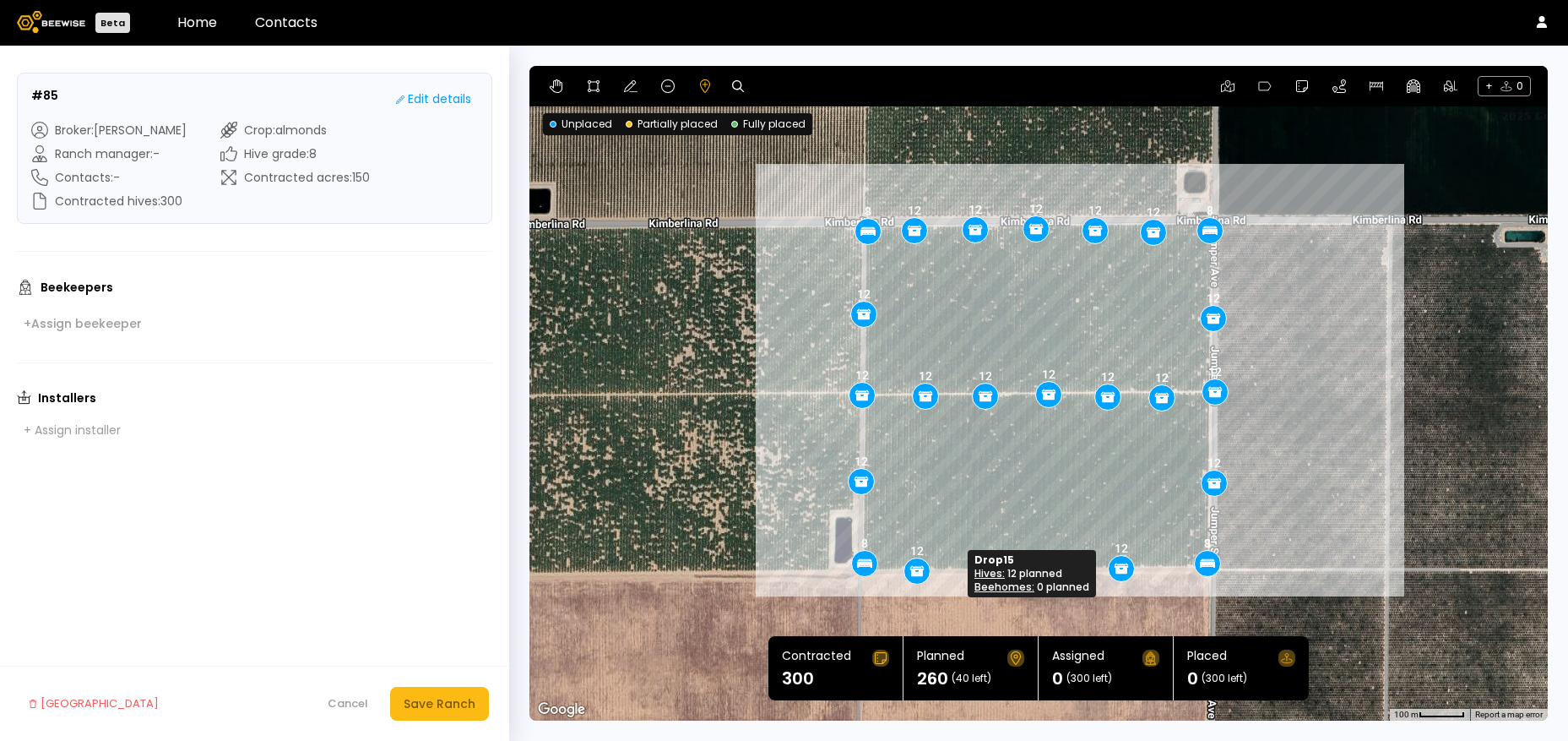
drag, startPoint x: 945, startPoint y: 574, endPoint x: 910, endPoint y: 571, distance: 35.1
drag, startPoint x: 1043, startPoint y: 570, endPoint x: 967, endPoint y: 567, distance: 76.1
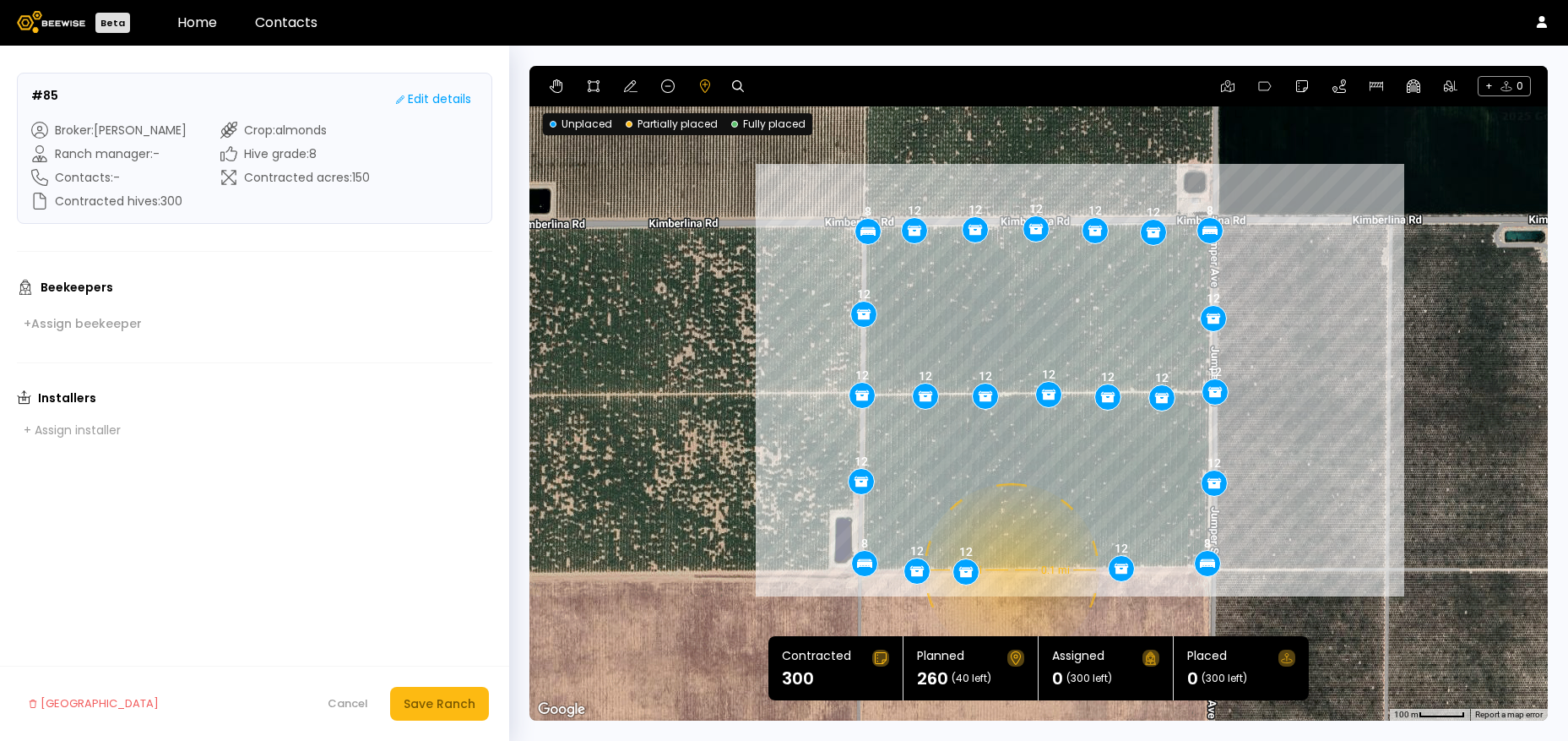
click at [1010, 571] on div "0.1 mi 0.1 mi 8 8 8 8 12 12 12 12 12 12 12 12 12 12 12 12 12 12 12 12 12 12 12" at bounding box center [1039, 393] width 1019 height 655
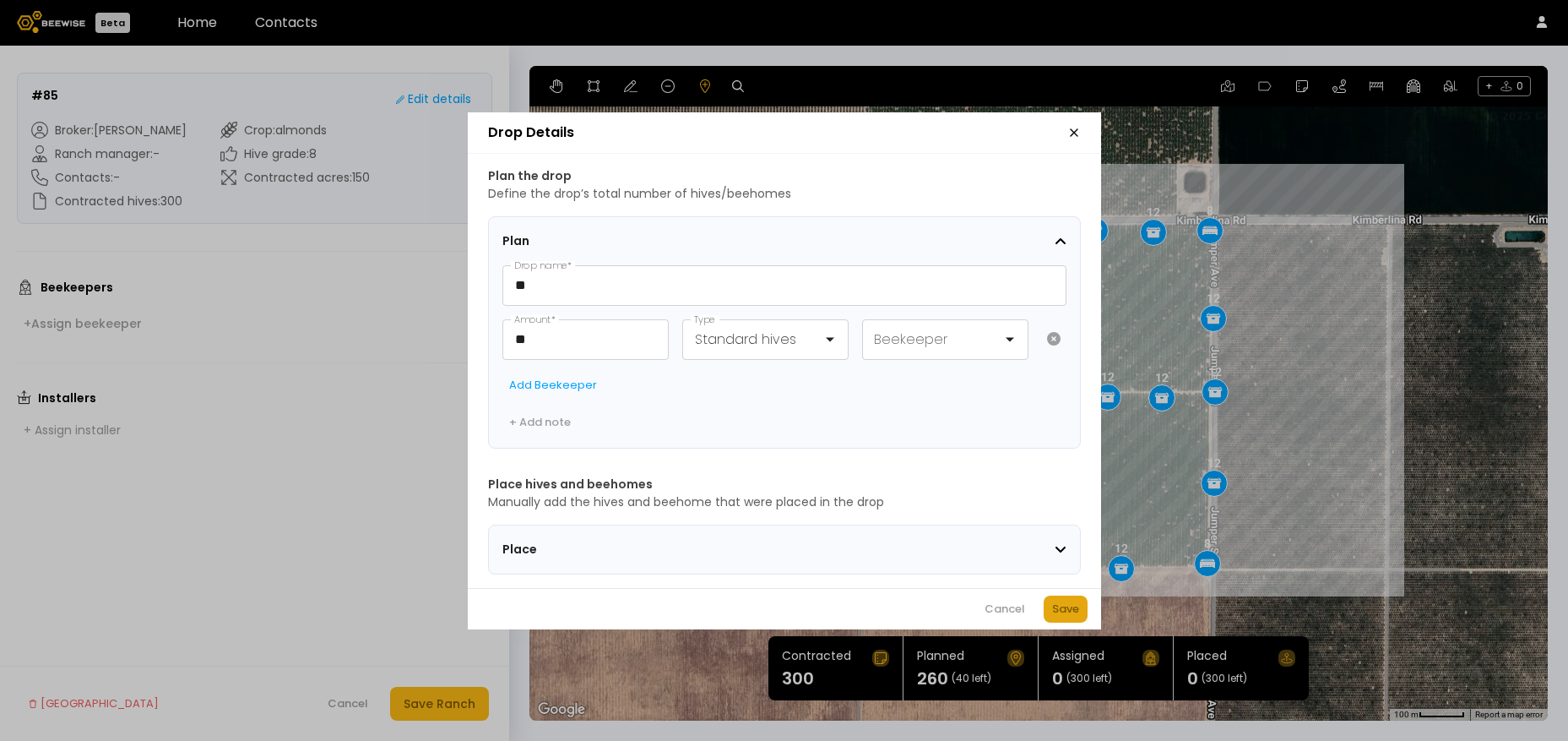
click at [1081, 607] on button "Save" at bounding box center [1065, 610] width 44 height 27
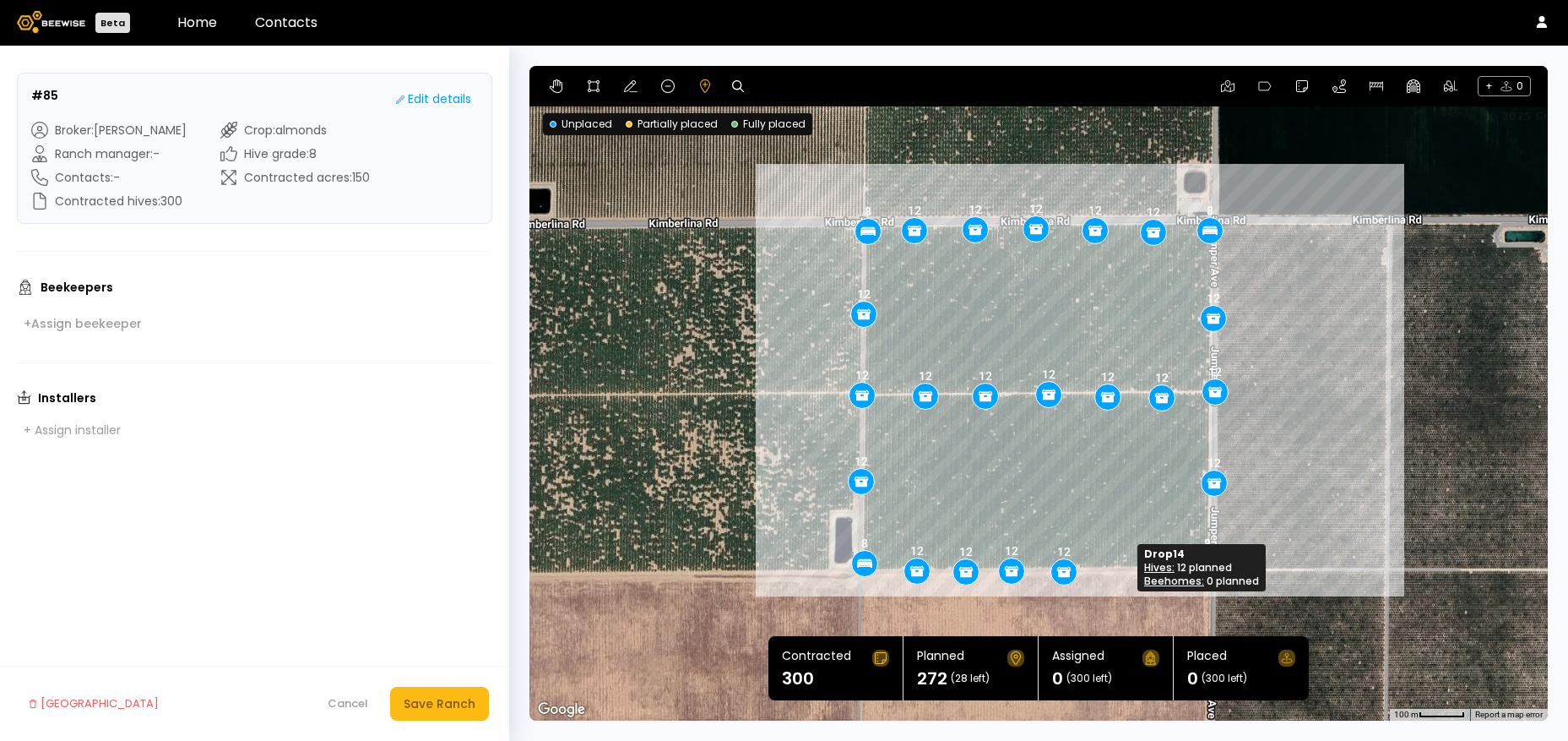
drag, startPoint x: 1127, startPoint y: 568, endPoint x: 1069, endPoint y: 572, distance: 58.1
drag, startPoint x: 1066, startPoint y: 582, endPoint x: 1091, endPoint y: 579, distance: 25.2
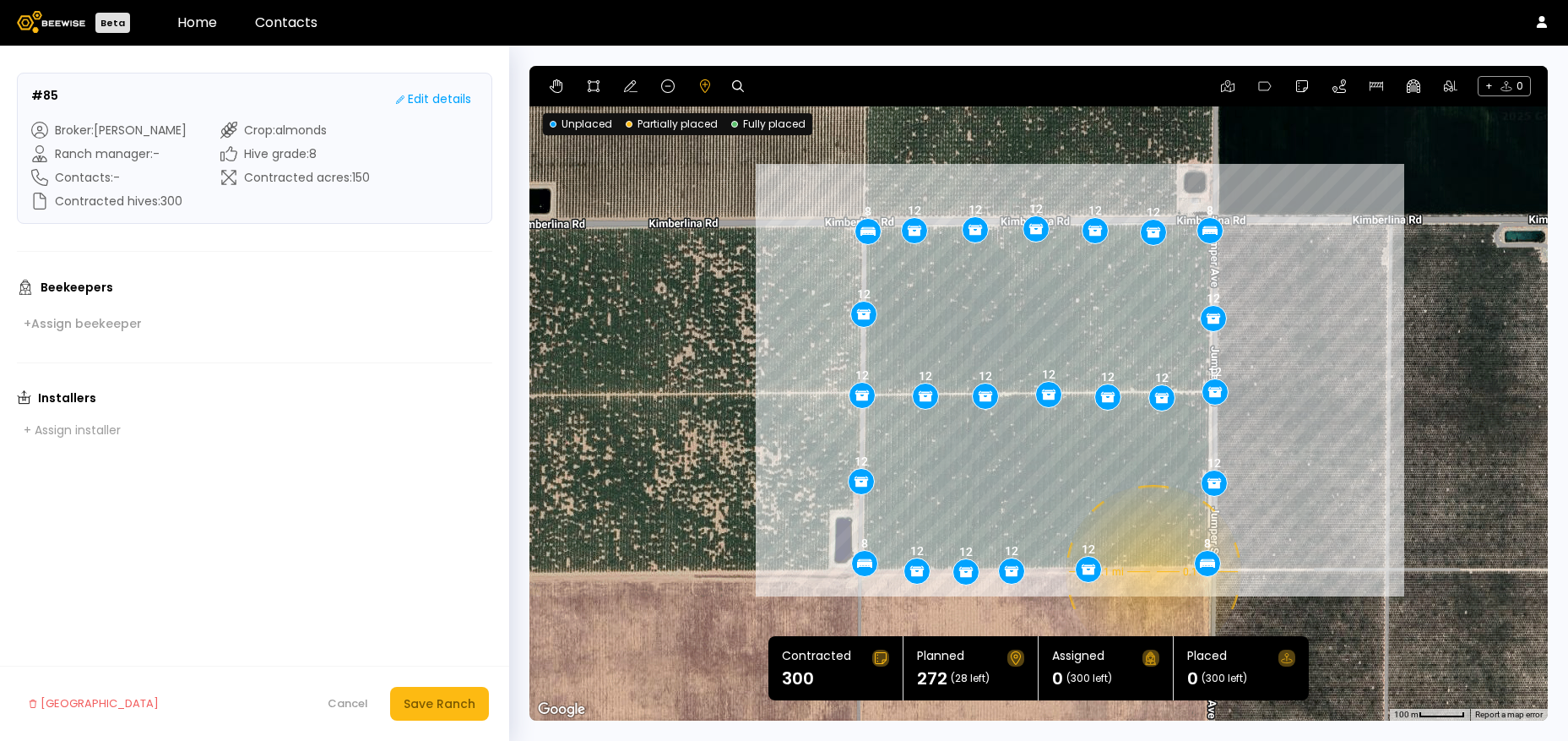
click at [1152, 572] on div "0.1 mi 0.1 mi 8 8 8 8 12 12 12 12 12 12 12 12 12 12 12 12 12 12 12 12 12 12 12 …" at bounding box center [1039, 393] width 1019 height 655
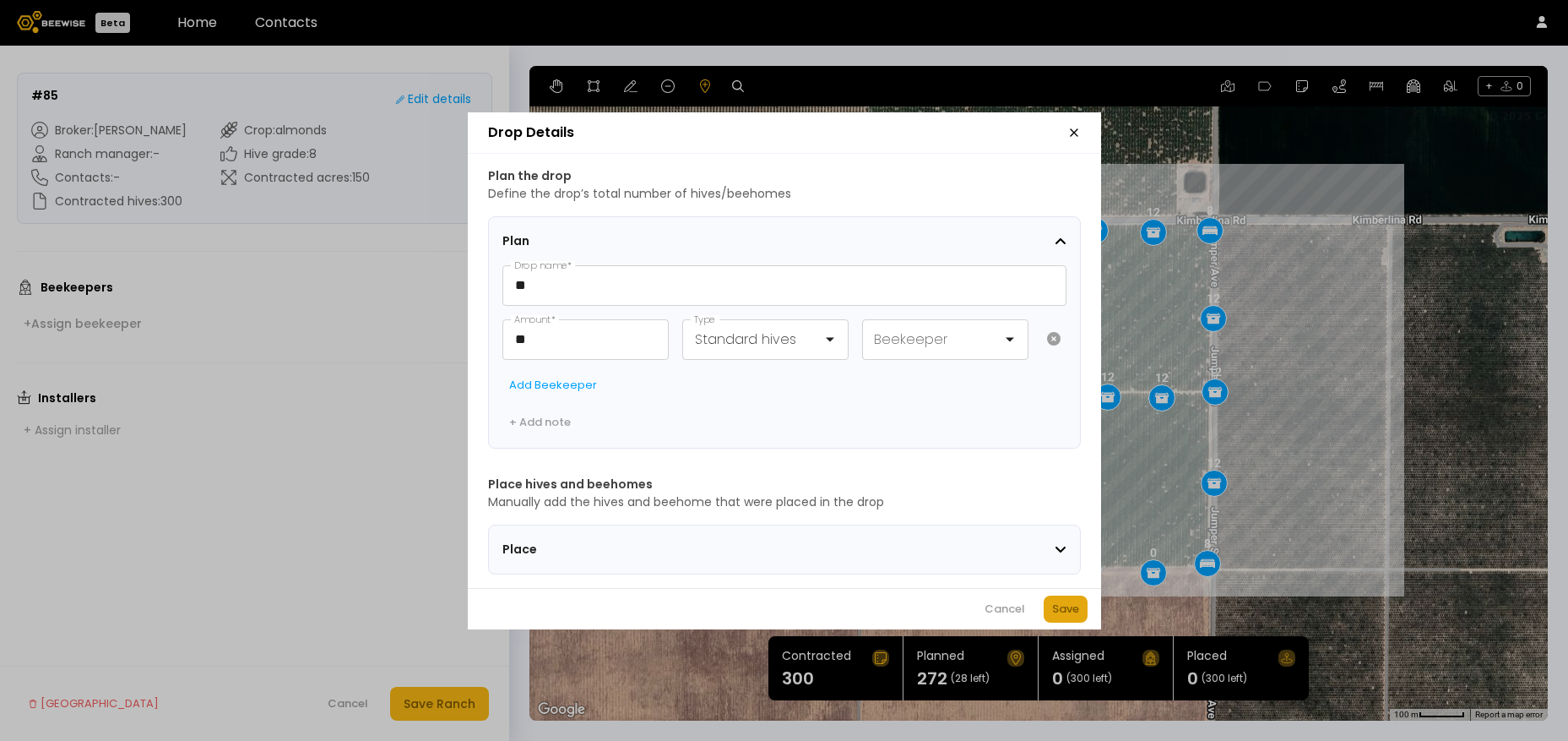
click at [1073, 623] on button "Save" at bounding box center [1065, 610] width 44 height 27
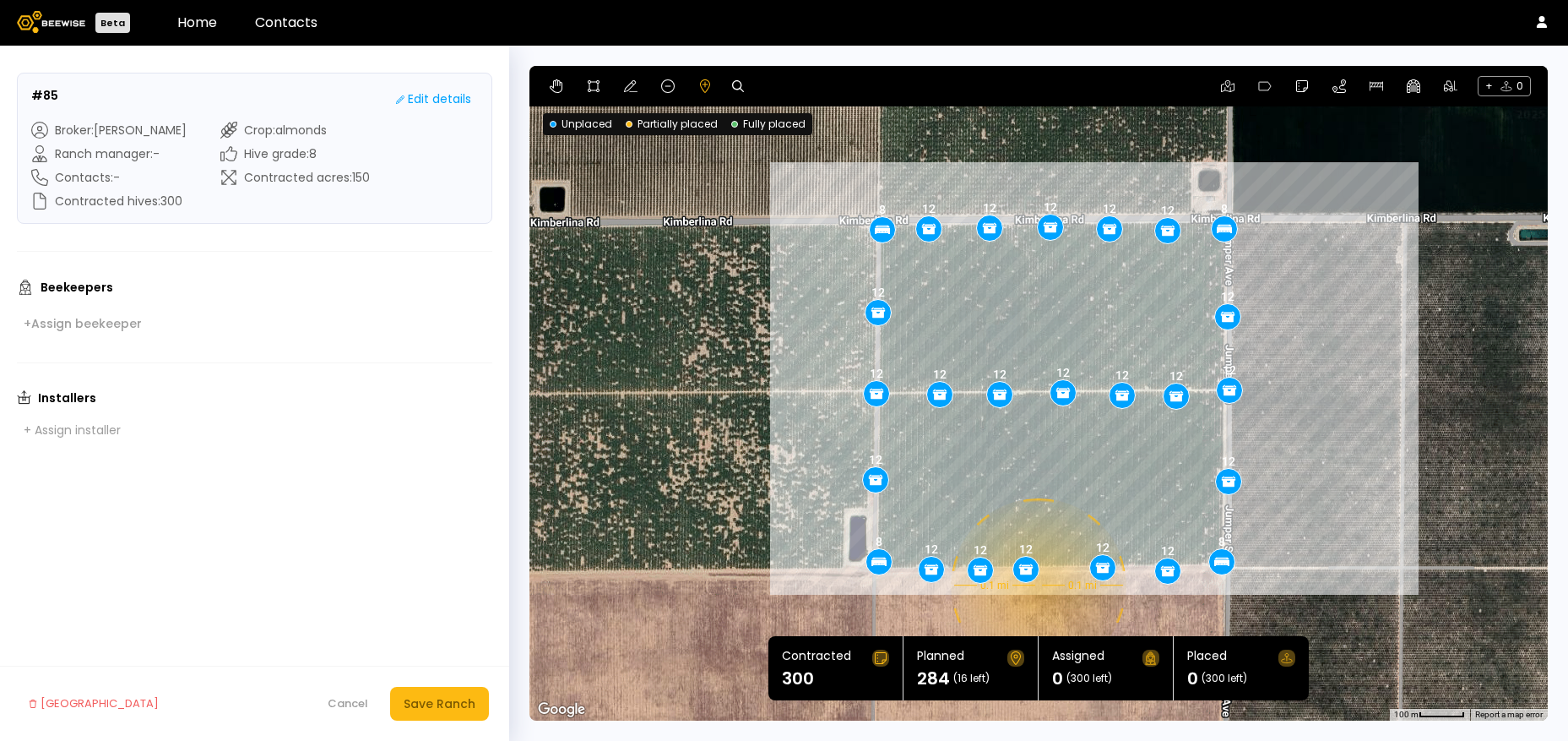
drag, startPoint x: 1006, startPoint y: 589, endPoint x: 1022, endPoint y: 587, distance: 16.1
click at [1022, 587] on div "0.1 mi 0.1 mi 8 8 8 8 12 12 12 12 12 12 12 12 12 12 12 12 12 12 12 12 12 12 12 …" at bounding box center [1039, 393] width 1019 height 655
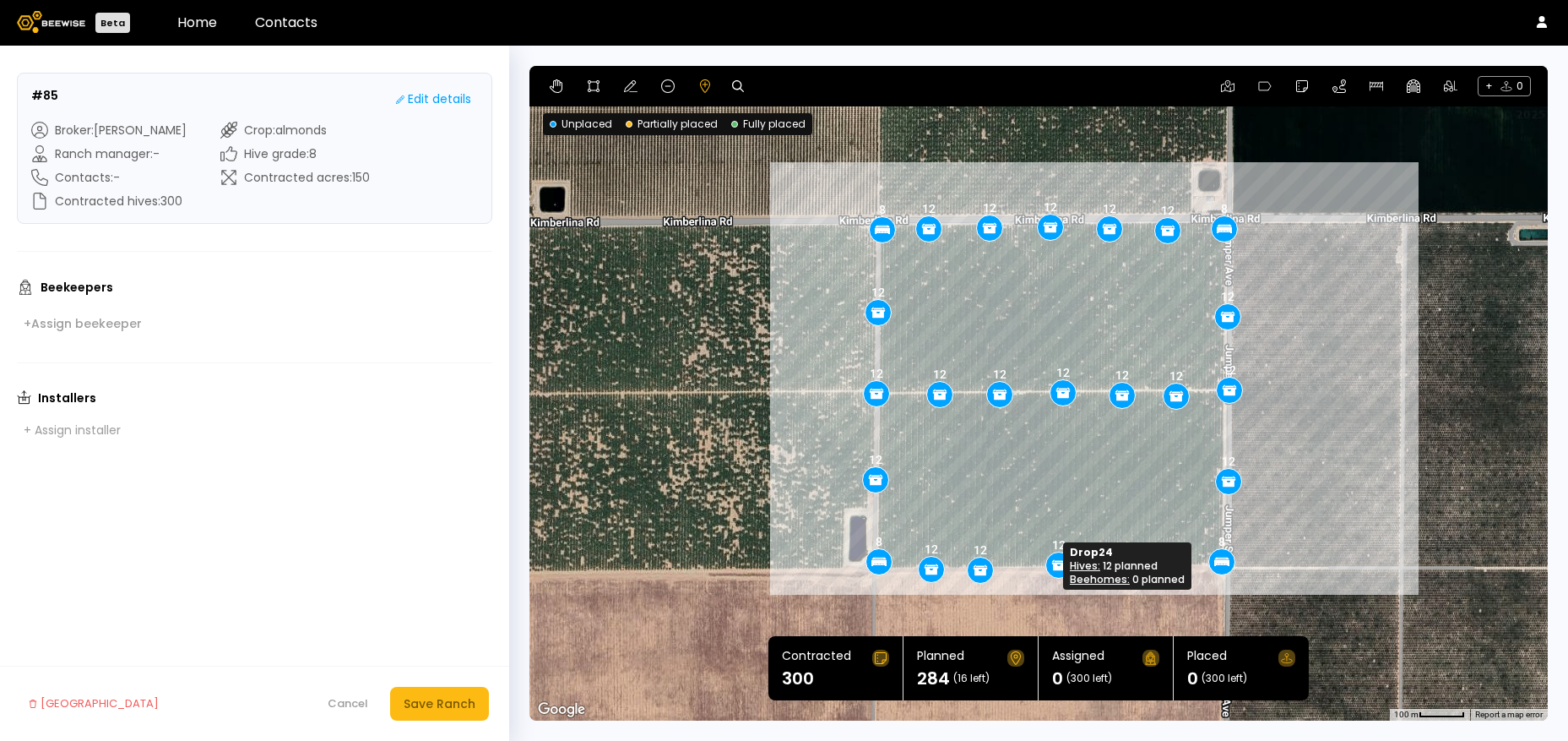
drag, startPoint x: 1022, startPoint y: 572, endPoint x: 1054, endPoint y: 569, distance: 32.1
drag, startPoint x: 976, startPoint y: 562, endPoint x: 999, endPoint y: 565, distance: 23.2
drag, startPoint x: 989, startPoint y: 566, endPoint x: 979, endPoint y: 559, distance: 12.2
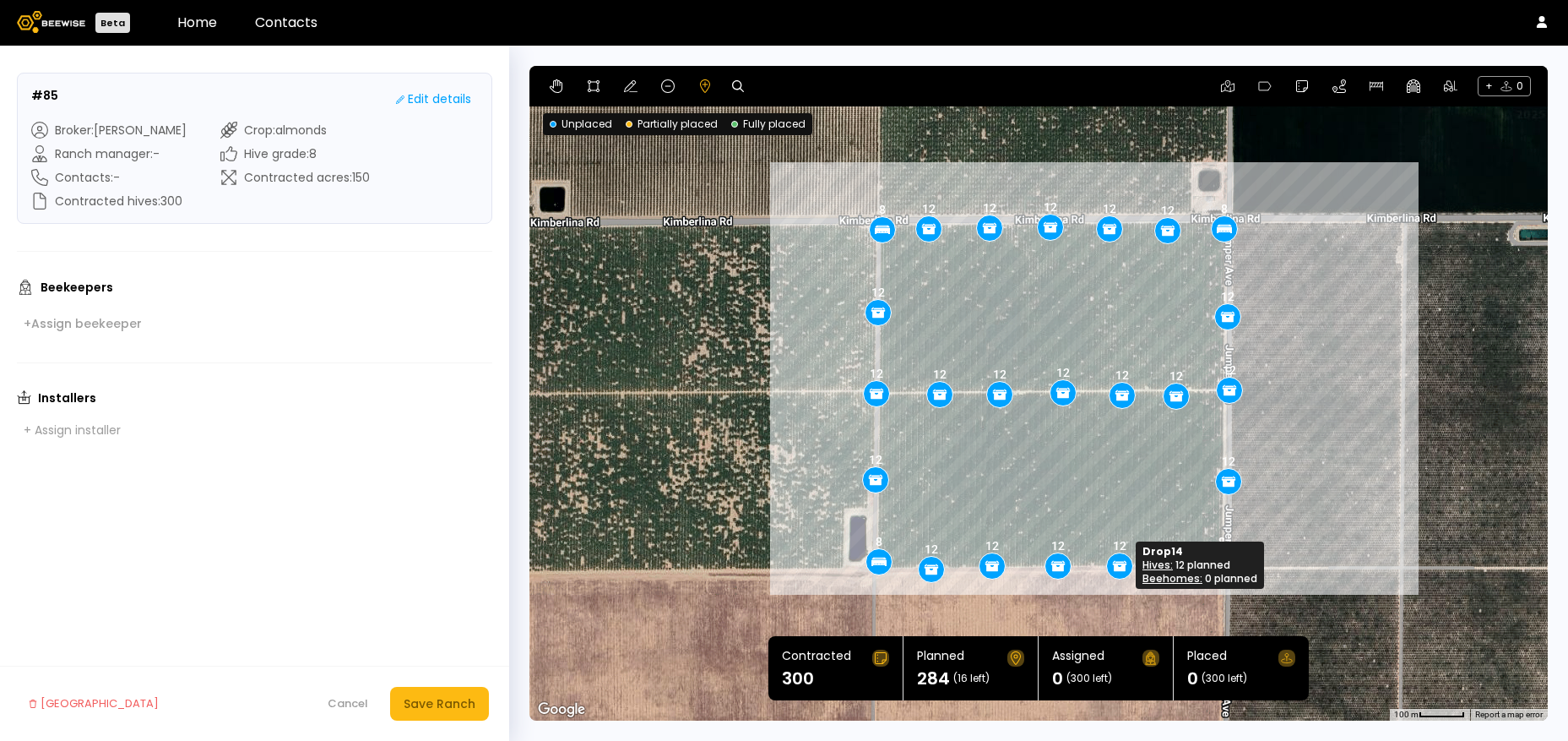
drag, startPoint x: 1101, startPoint y: 568, endPoint x: 1119, endPoint y: 566, distance: 18.1
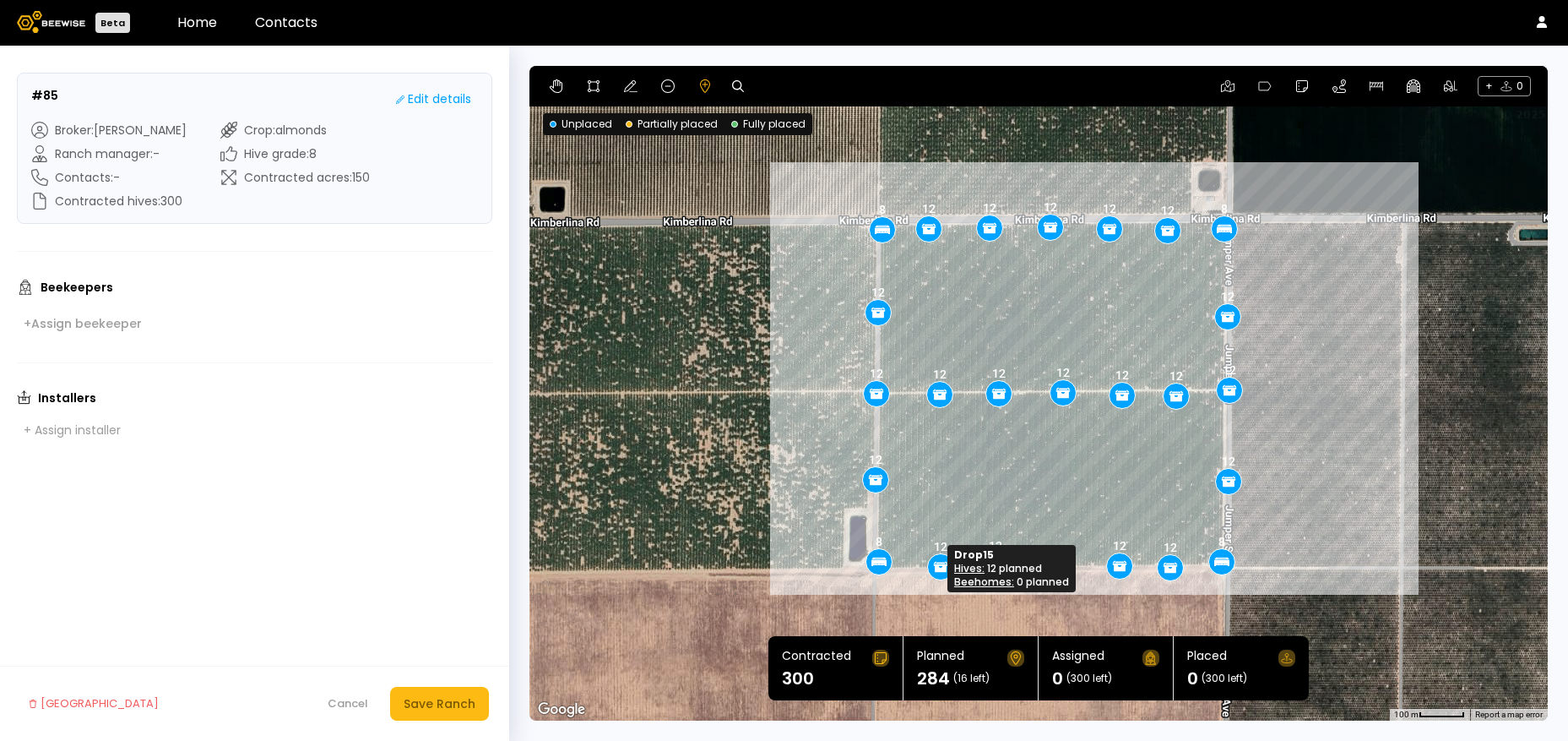
drag, startPoint x: 933, startPoint y: 568, endPoint x: 942, endPoint y: 566, distance: 9.2
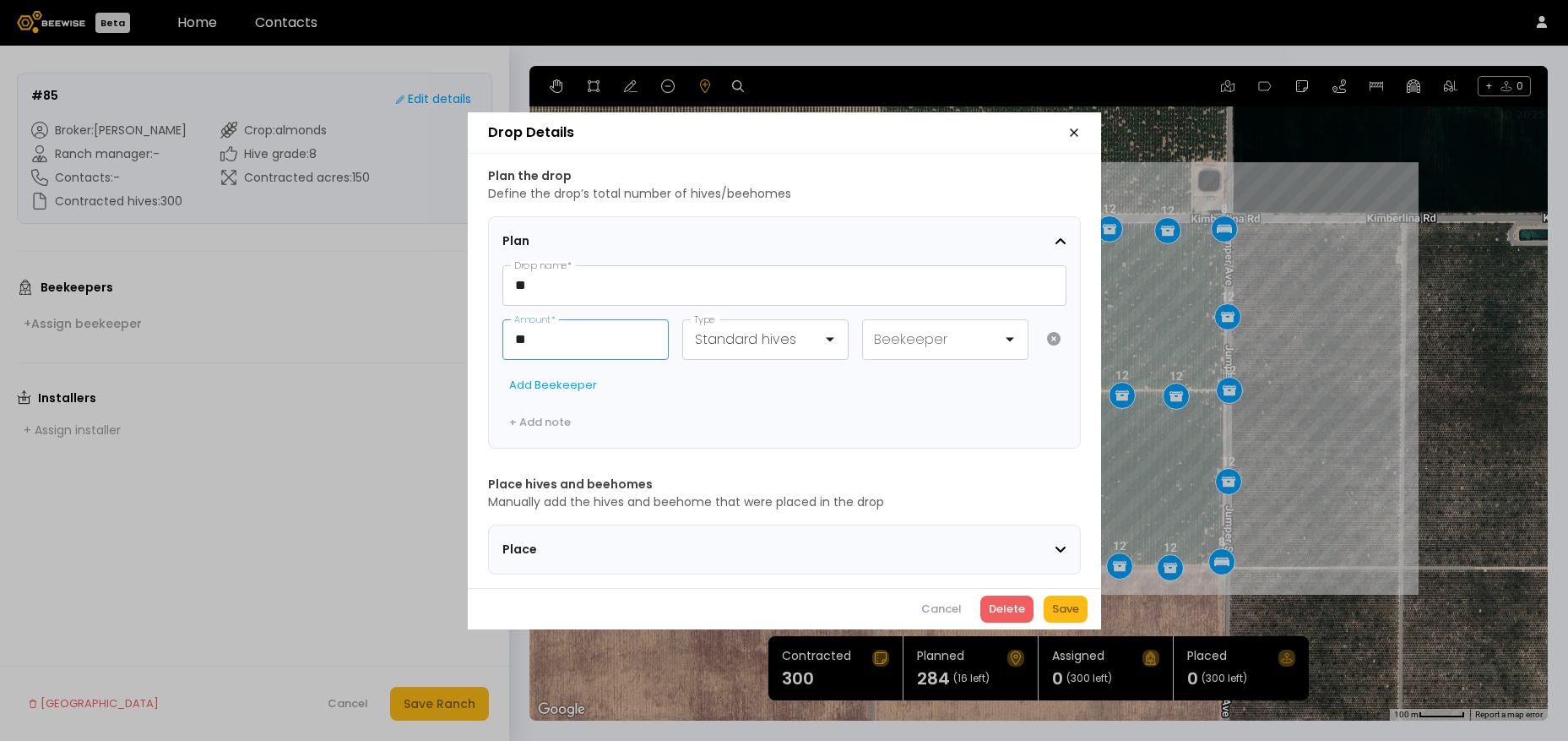
click at [569, 342] on input "**" at bounding box center [586, 340] width 165 height 38
type input "**"
click at [1088, 607] on div "Cancel Delete Save" at bounding box center [784, 608] width 633 height 41
click at [1071, 614] on div "Save" at bounding box center [1066, 609] width 27 height 16
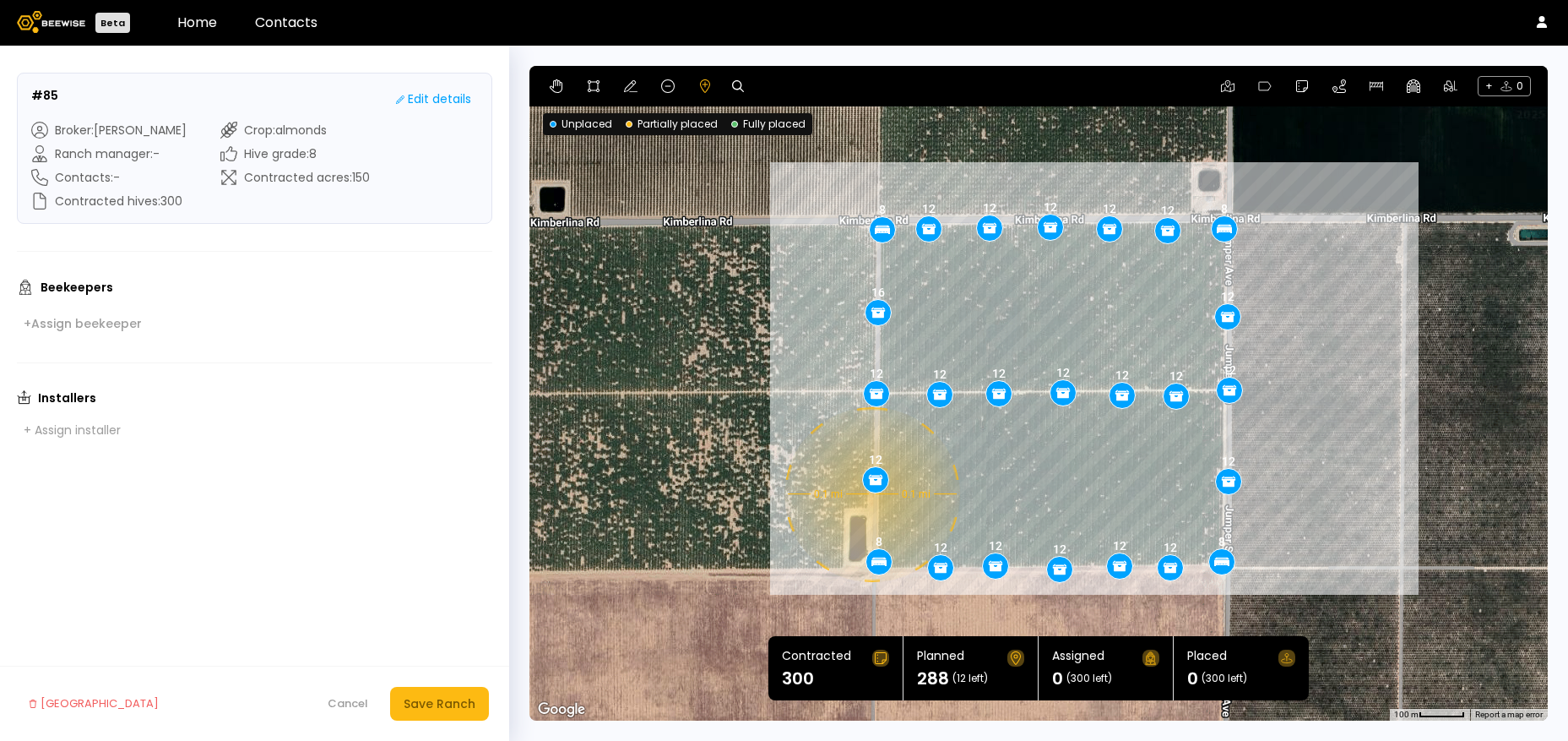
click at [870, 495] on div "0.1 mi 0.1 mi 8 8 8 8 12 12 12 12 12 12 12 12 12 12 12 12 12 12 12 12 12 12 12 …" at bounding box center [1039, 393] width 1019 height 655
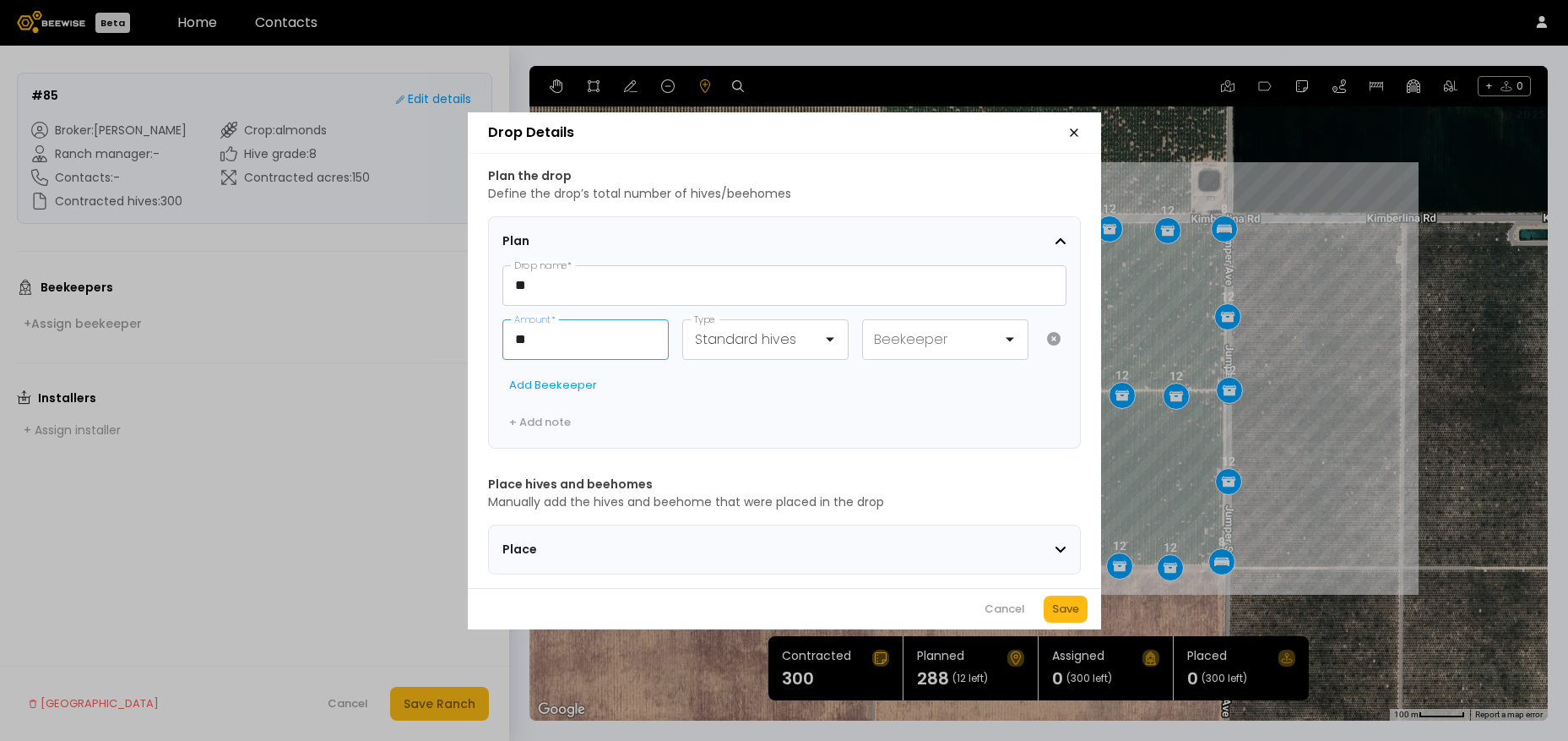
click at [552, 321] on input "**" at bounding box center [586, 340] width 165 height 38
type input "**"
click at [1065, 616] on div "Save" at bounding box center [1066, 609] width 27 height 16
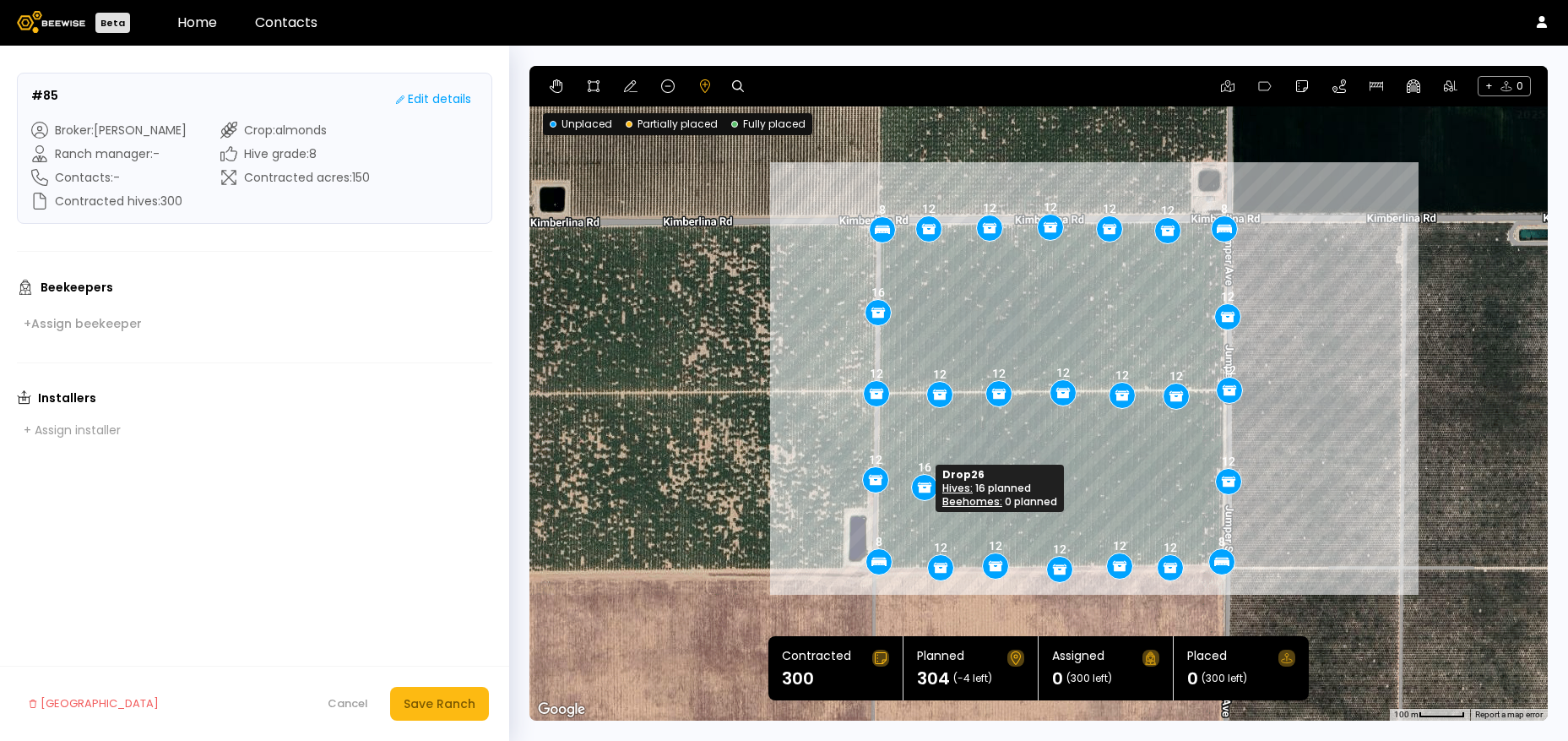
drag, startPoint x: 871, startPoint y: 499, endPoint x: 924, endPoint y: 492, distance: 53.5
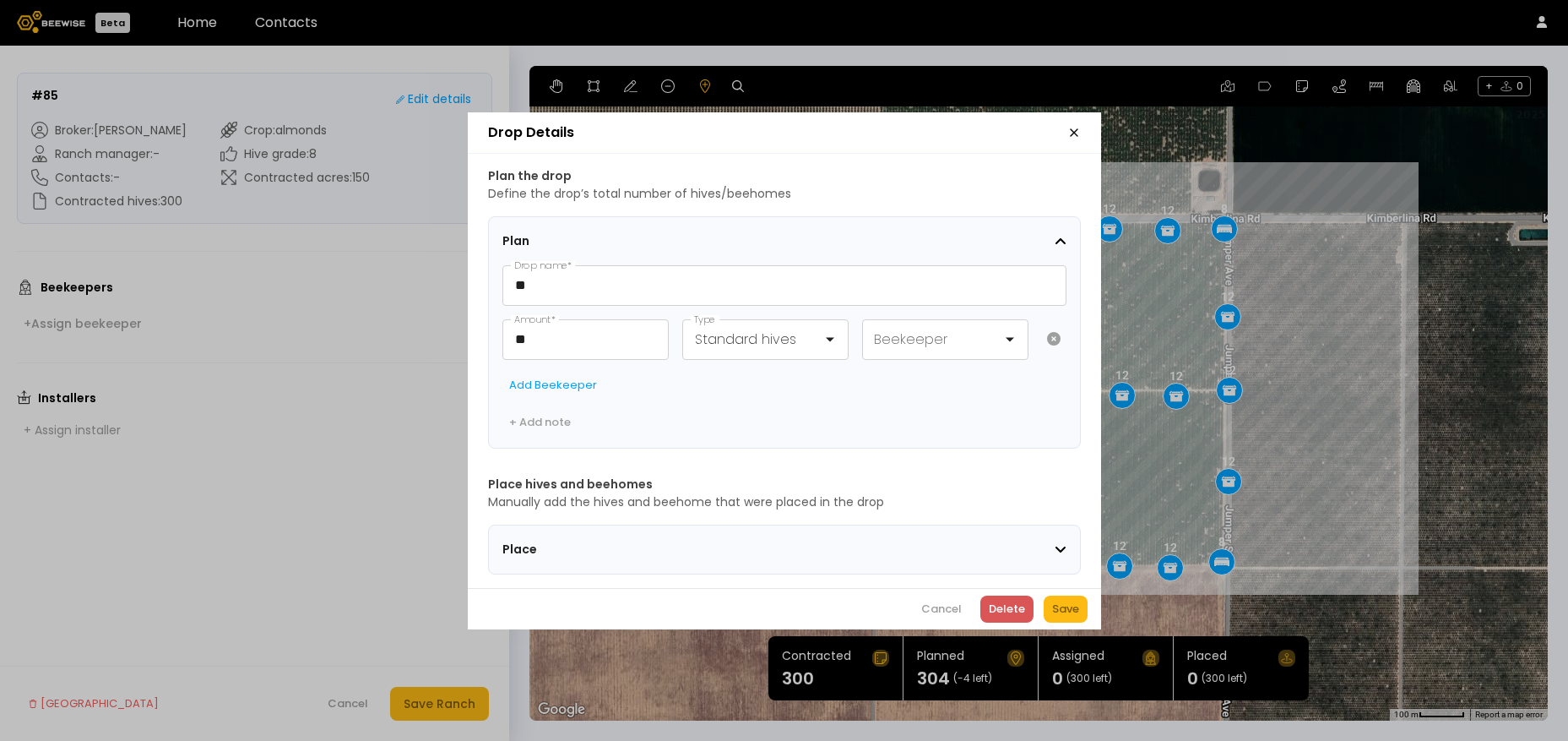
click at [1022, 611] on div "Delete" at bounding box center [1008, 609] width 37 height 16
click at [534, 332] on input "**" at bounding box center [586, 340] width 165 height 38
type input "**"
click at [1073, 606] on button "Save" at bounding box center [1065, 610] width 44 height 27
click at [548, 337] on input "**" at bounding box center [586, 340] width 165 height 38
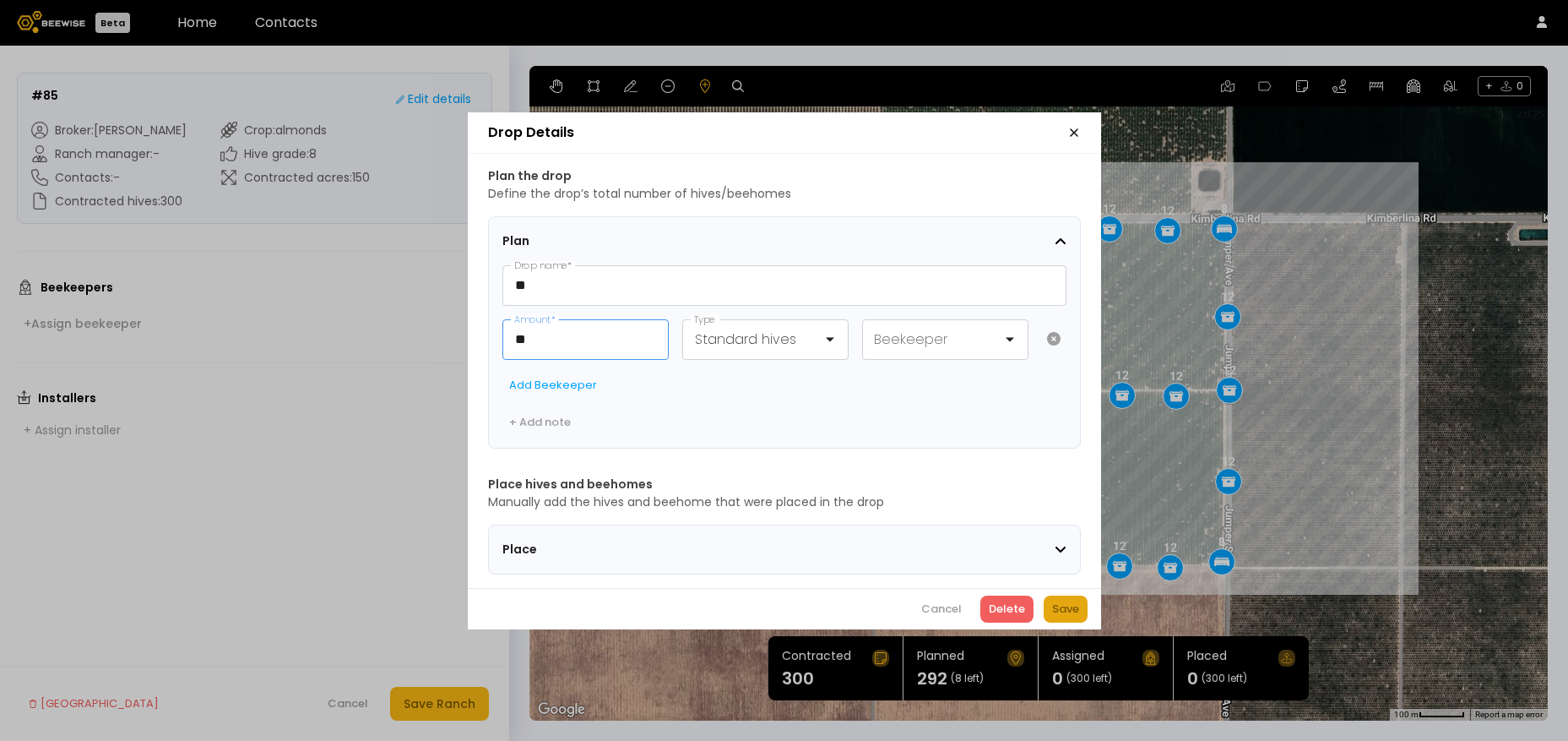
type input "**"
click at [1075, 615] on div "Save" at bounding box center [1066, 609] width 27 height 16
click at [546, 333] on input "**" at bounding box center [586, 340] width 165 height 38
type input "**"
click at [1049, 616] on button "Save" at bounding box center [1065, 610] width 44 height 27
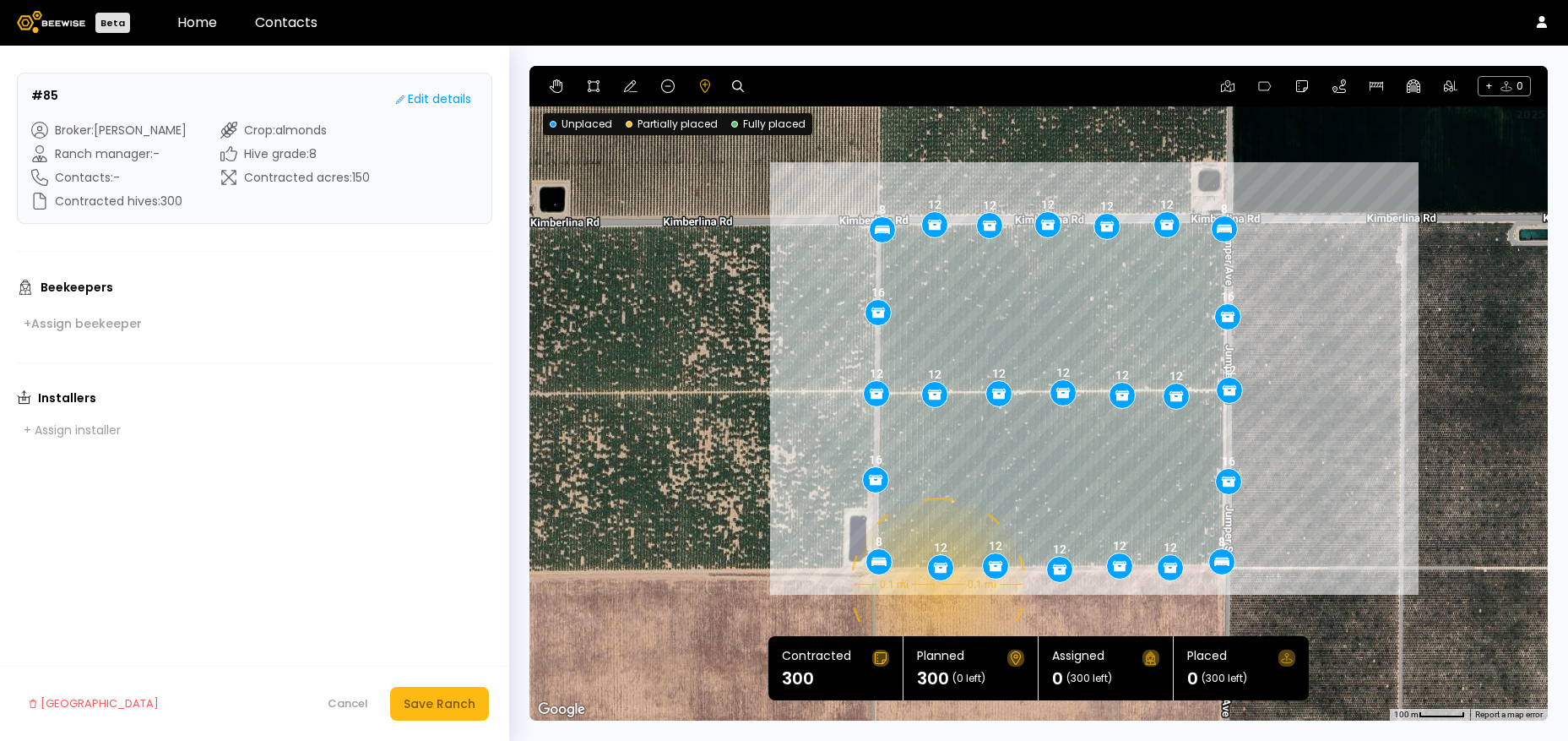
click at [935, 585] on div "0.1 mi 0.1 mi 8 8 8 8 12 12 12 12 12 12 12 12 12 12 12 16 16 16 16 12 12 12 12 …" at bounding box center [1039, 393] width 1019 height 655
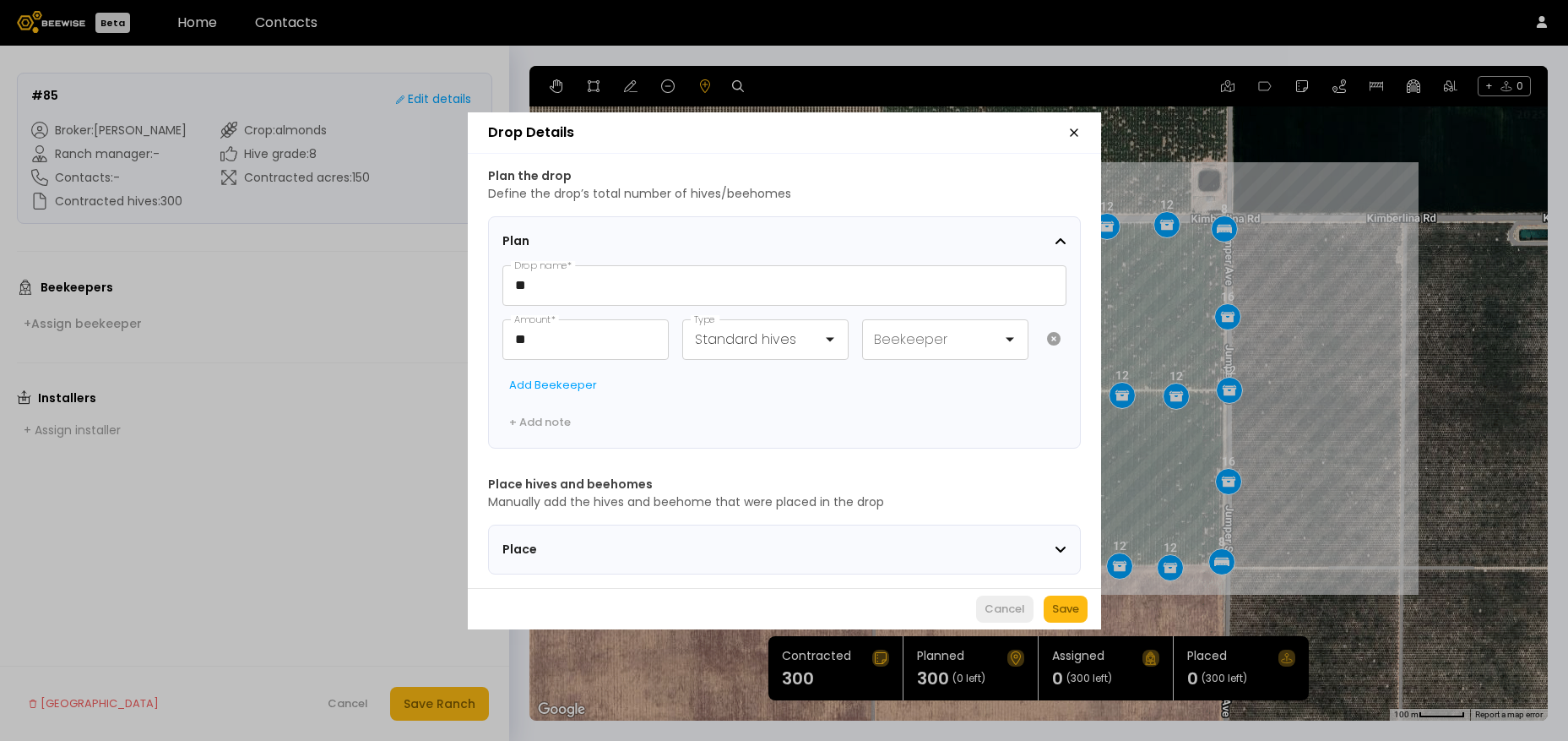
click at [1003, 615] on div "Cancel" at bounding box center [1005, 609] width 40 height 16
click at [953, 615] on div "Cancel" at bounding box center [942, 609] width 40 height 16
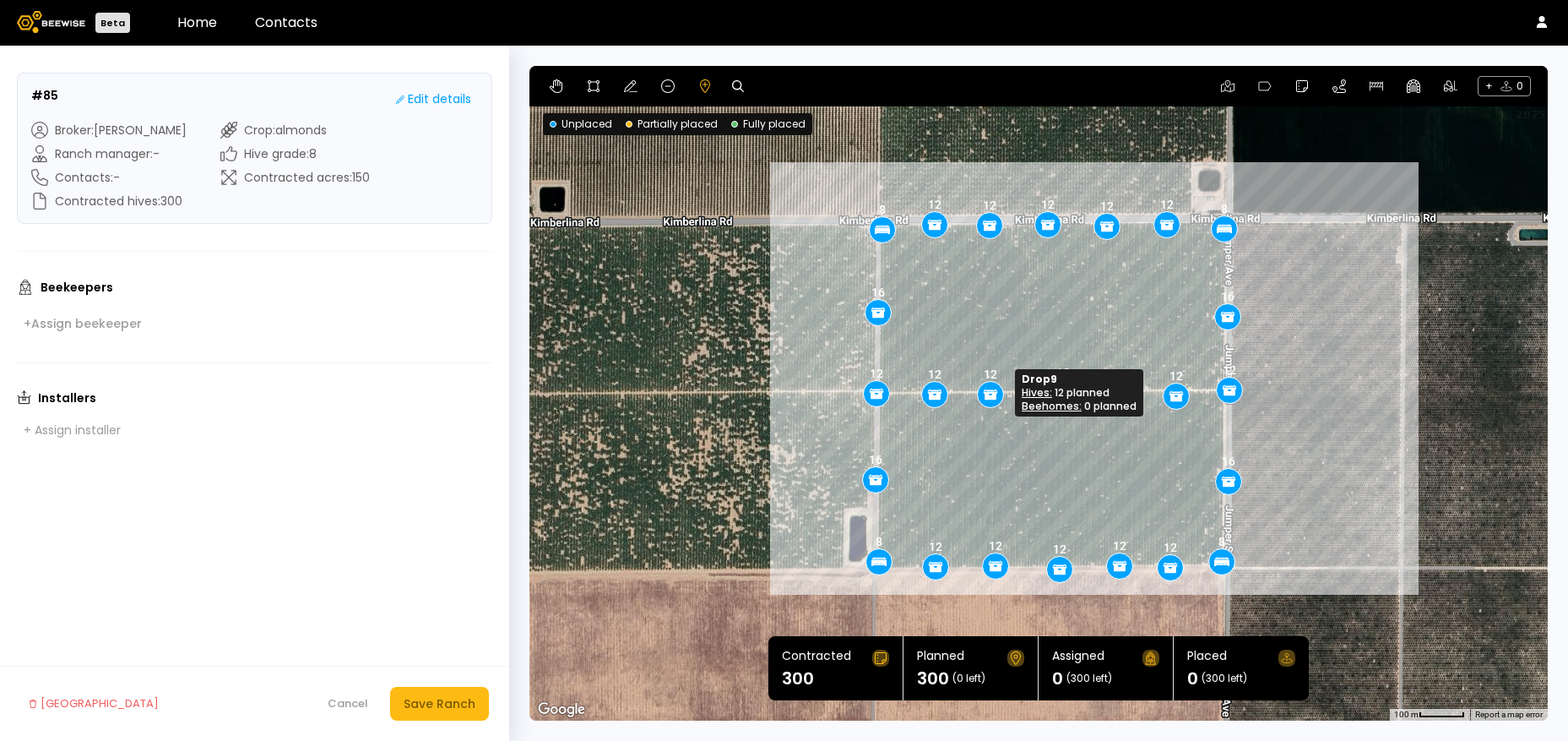
drag, startPoint x: 992, startPoint y: 398, endPoint x: 984, endPoint y: 398, distance: 8.0
drag, startPoint x: 1061, startPoint y: 398, endPoint x: 1050, endPoint y: 399, distance: 11.0
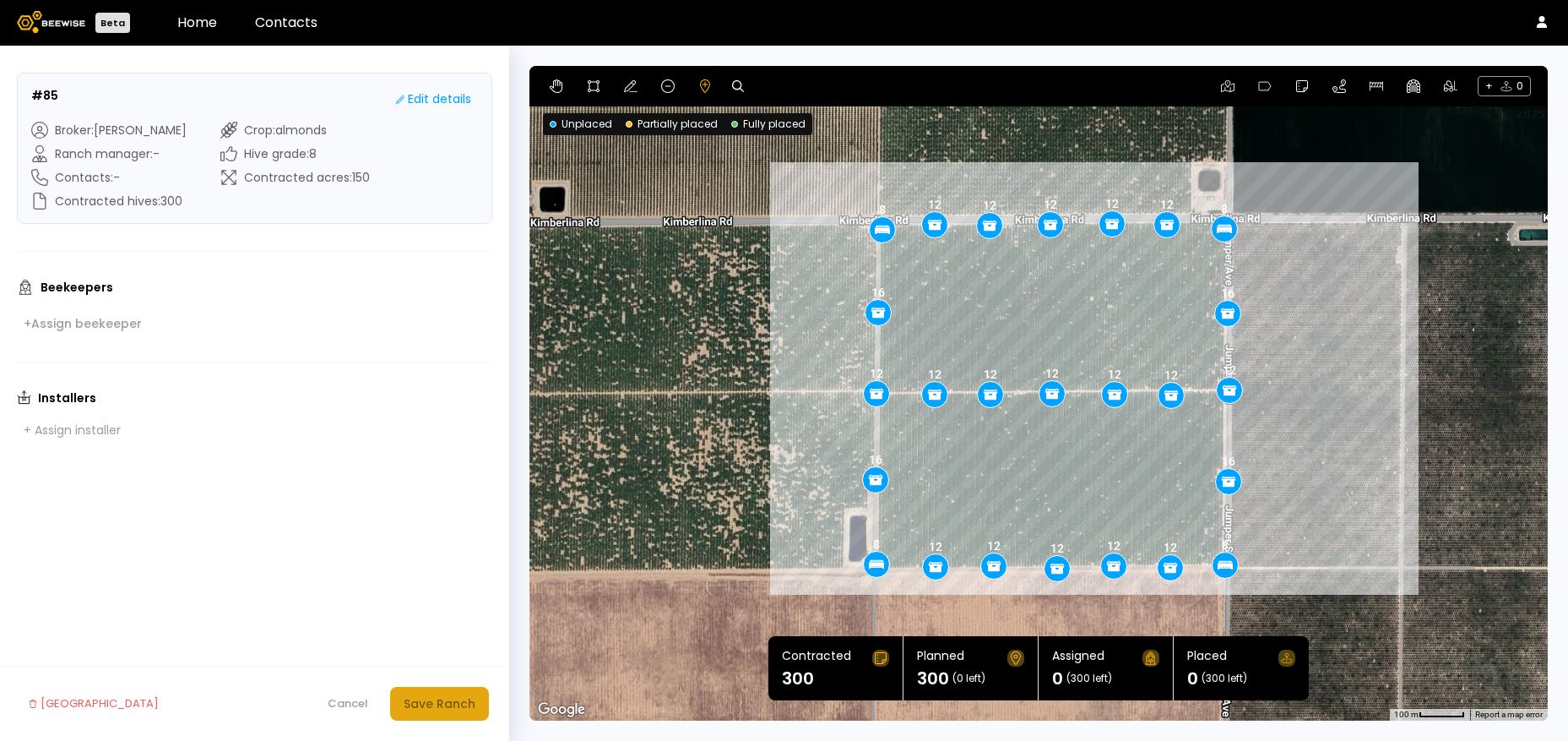
click at [422, 688] on button "Save Ranch" at bounding box center [439, 703] width 99 height 34
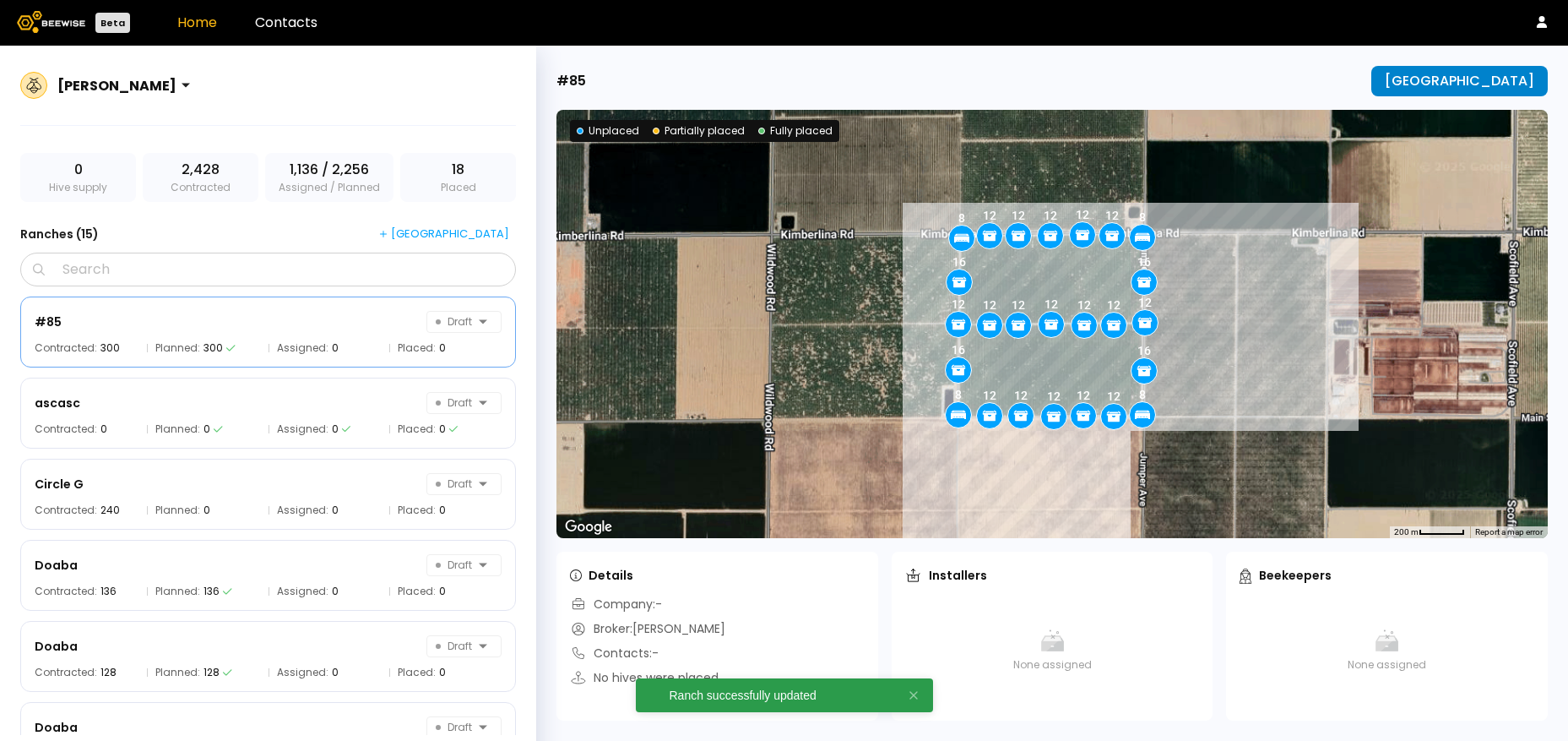
click at [1484, 89] on div "[GEOGRAPHIC_DATA]" at bounding box center [1459, 81] width 149 height 16
